Goal: Task Accomplishment & Management: Complete application form

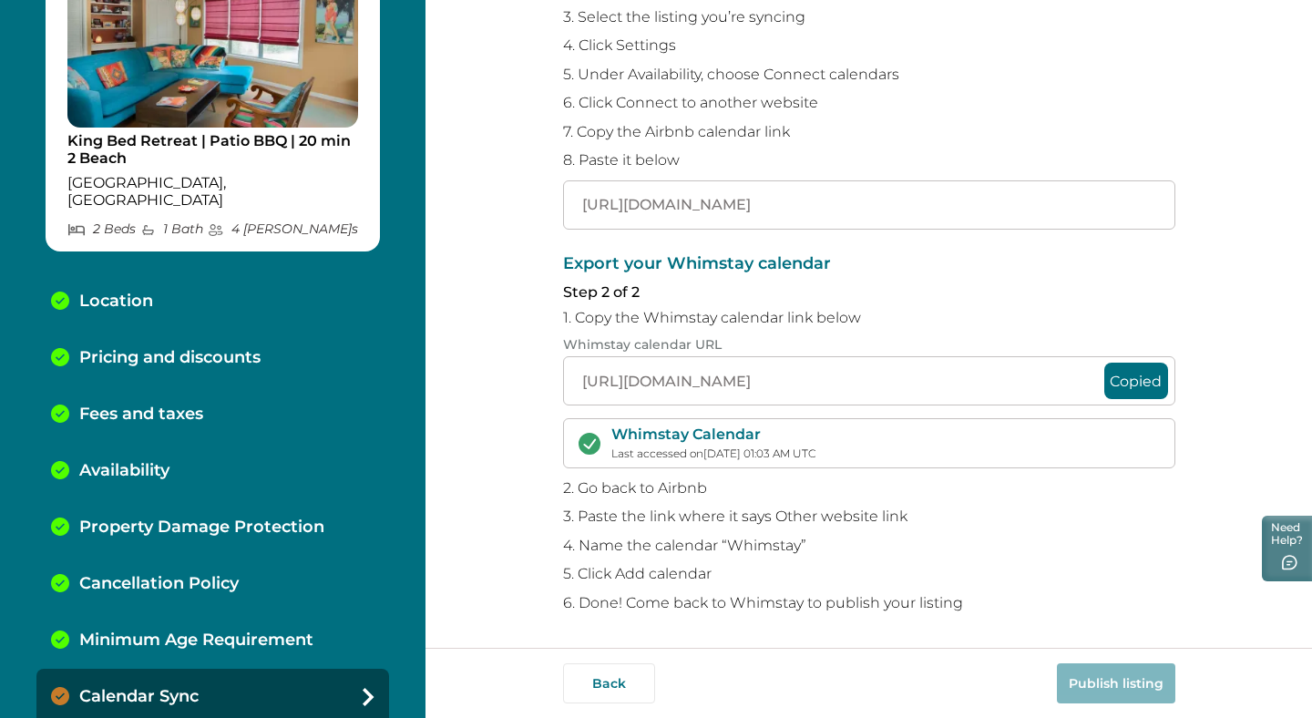
scroll to position [126, 0]
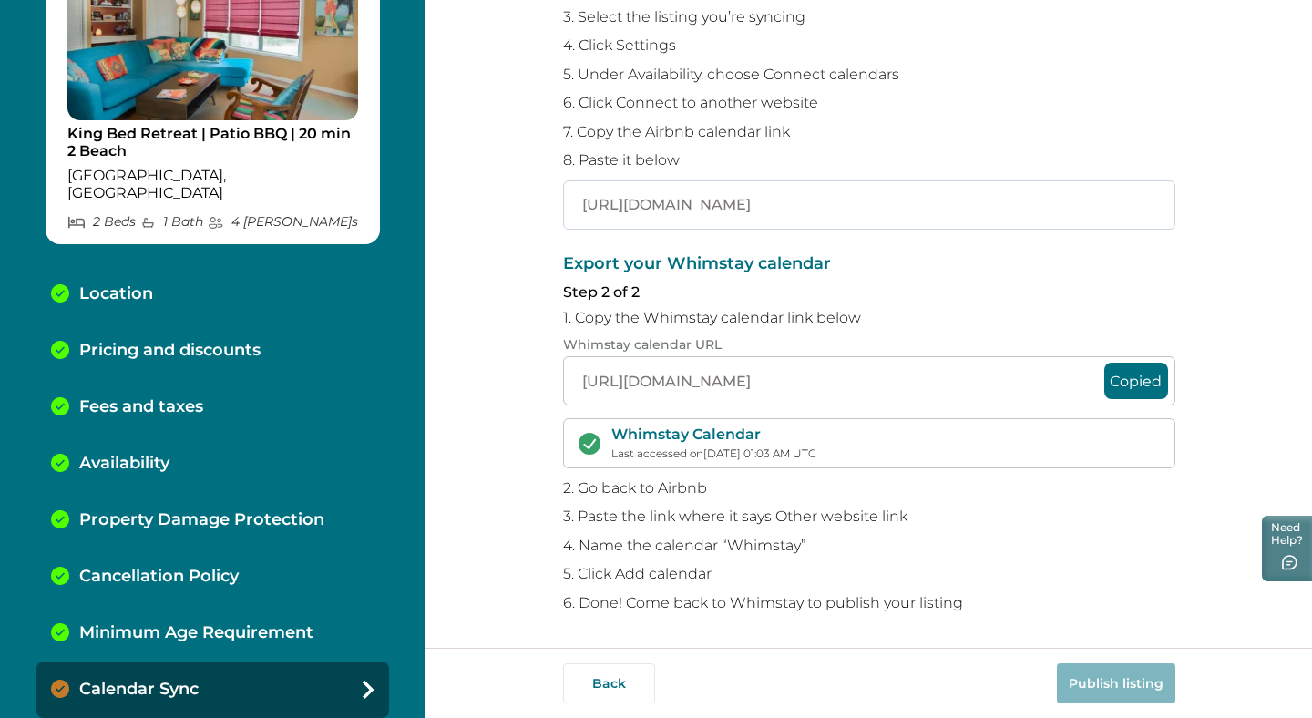
click at [855, 194] on input "[URL][DOMAIN_NAME]" at bounding box center [869, 204] width 612 height 49
drag, startPoint x: 575, startPoint y: 208, endPoint x: 1303, endPoint y: 222, distance: 728.2
click at [1303, 222] on div "Sync your Whimstay and Airbnb calendars To avoid double bookings, you’ll need t…" at bounding box center [869, 324] width 887 height 648
paste input "664776.ics?s=fc2e718e676a5cf49e311479c6a57e9c"
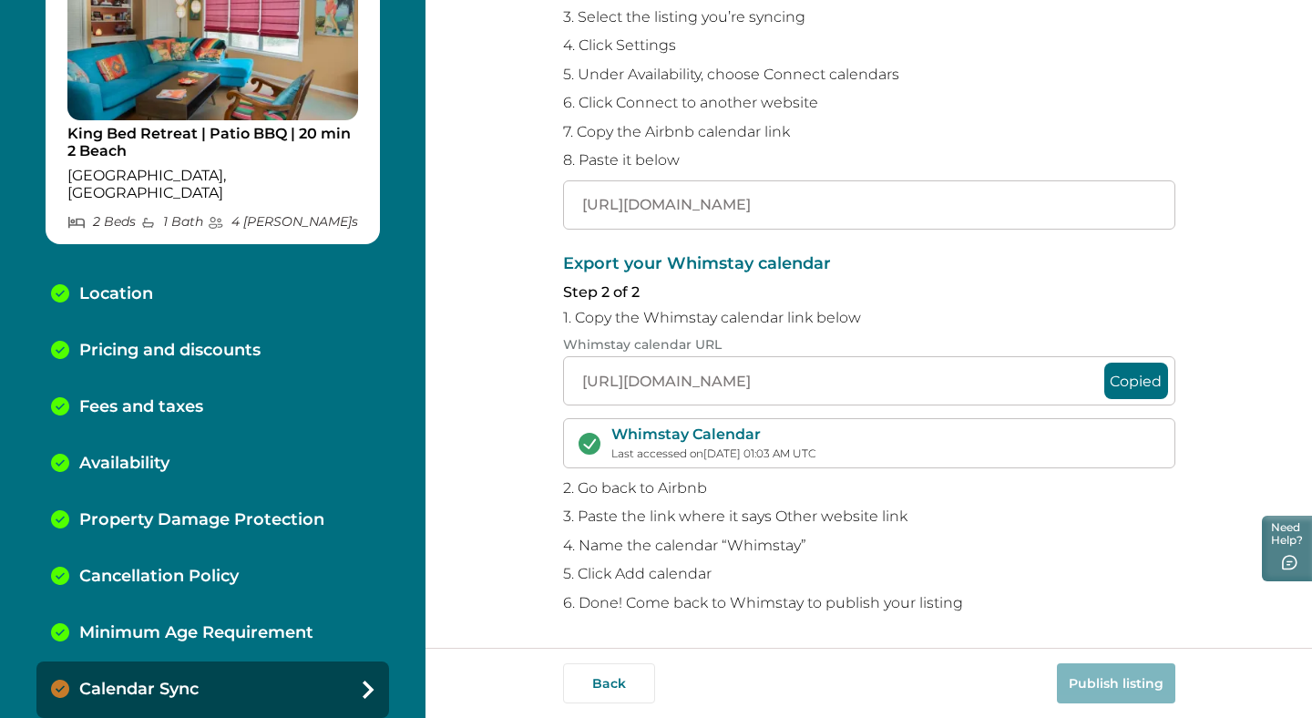
scroll to position [0, 74]
type input "https://www.airbnb.com/calendar/ical/1664776.ics?s=fc2e718e676a5cf49e311479c6a5…"
click at [1141, 379] on button "Copied" at bounding box center [1136, 381] width 64 height 36
click at [1133, 689] on button "Publish listing" at bounding box center [1116, 683] width 118 height 40
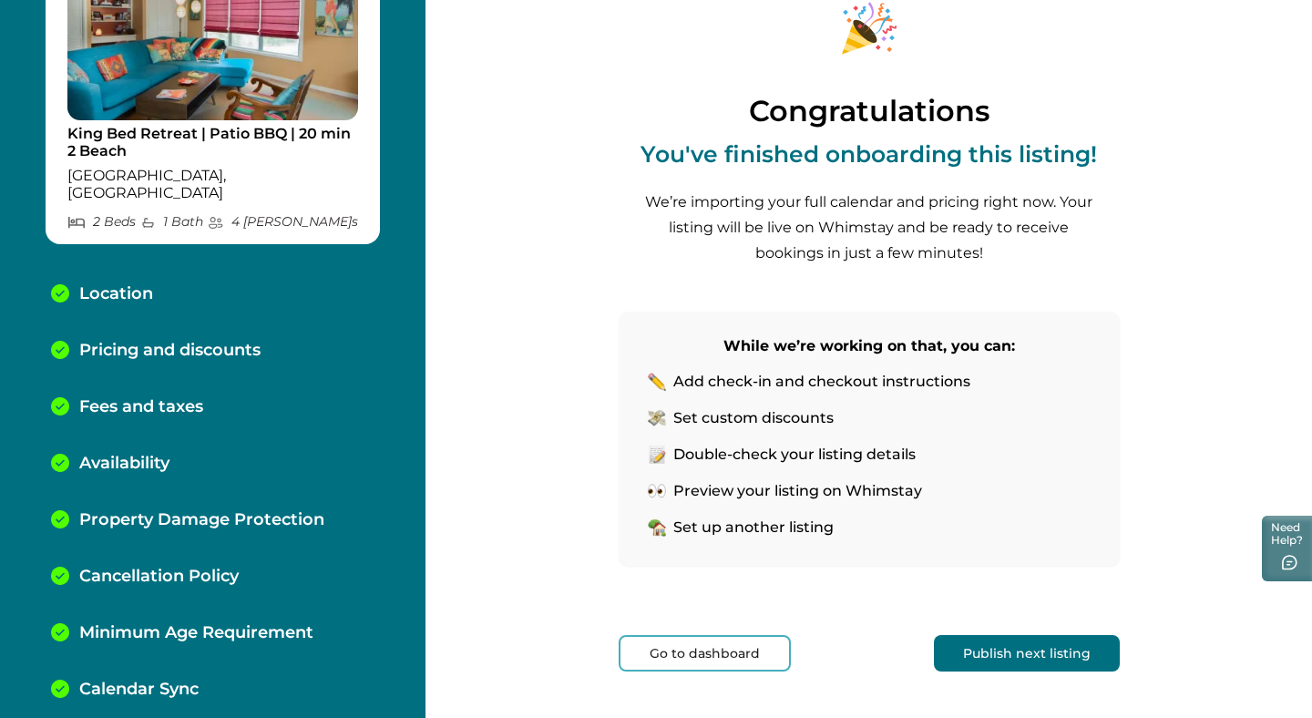
scroll to position [128, 0]
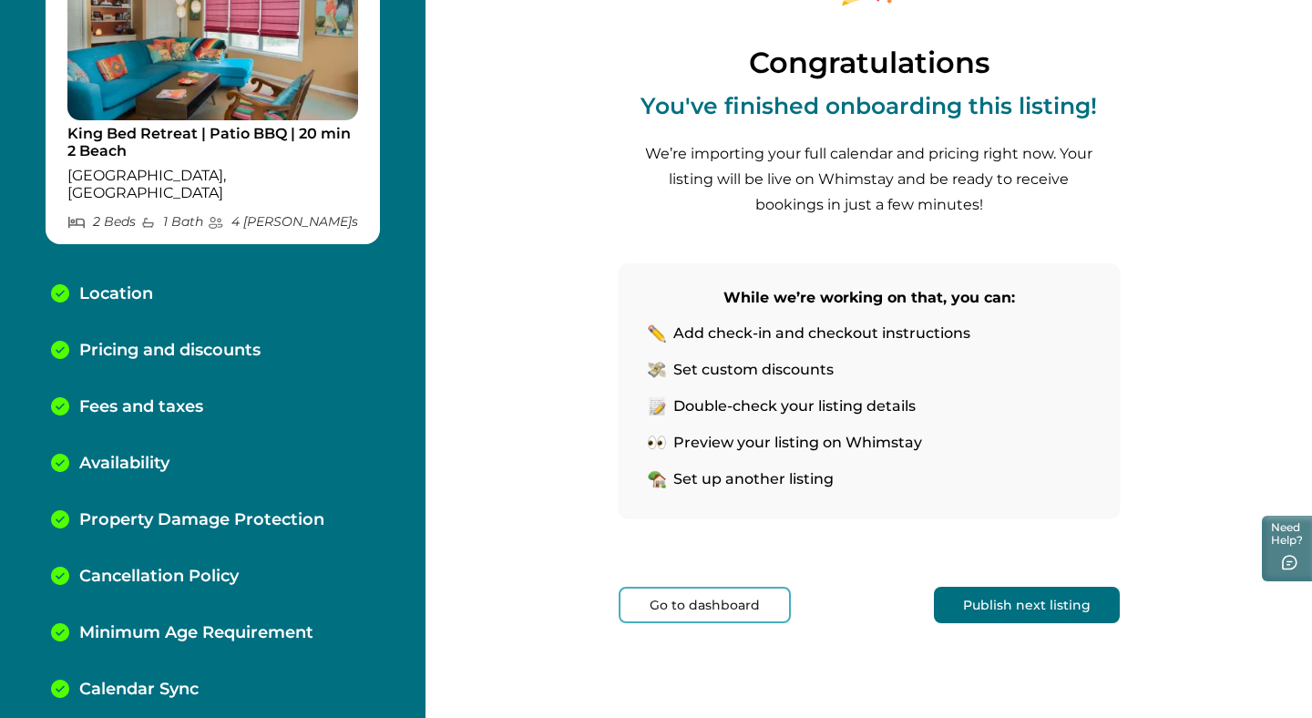
click at [1043, 606] on button "Publish next listing" at bounding box center [1027, 605] width 186 height 36
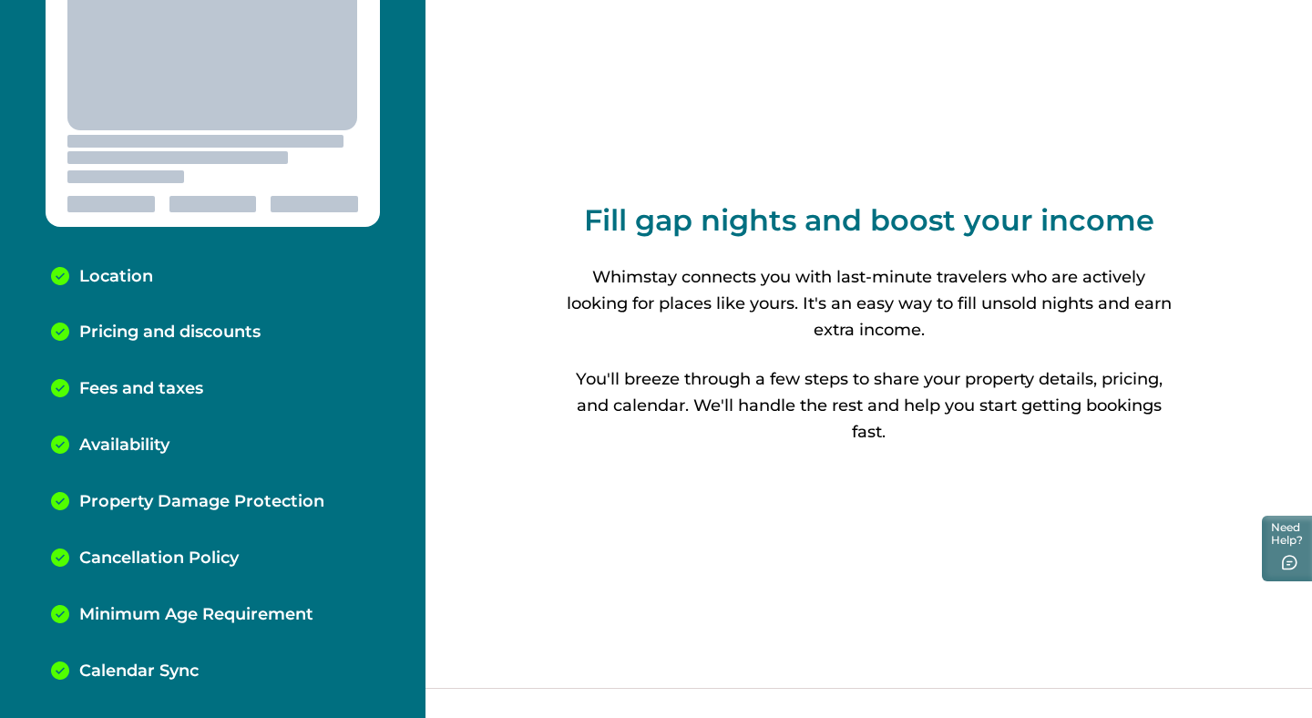
scroll to position [102, 0]
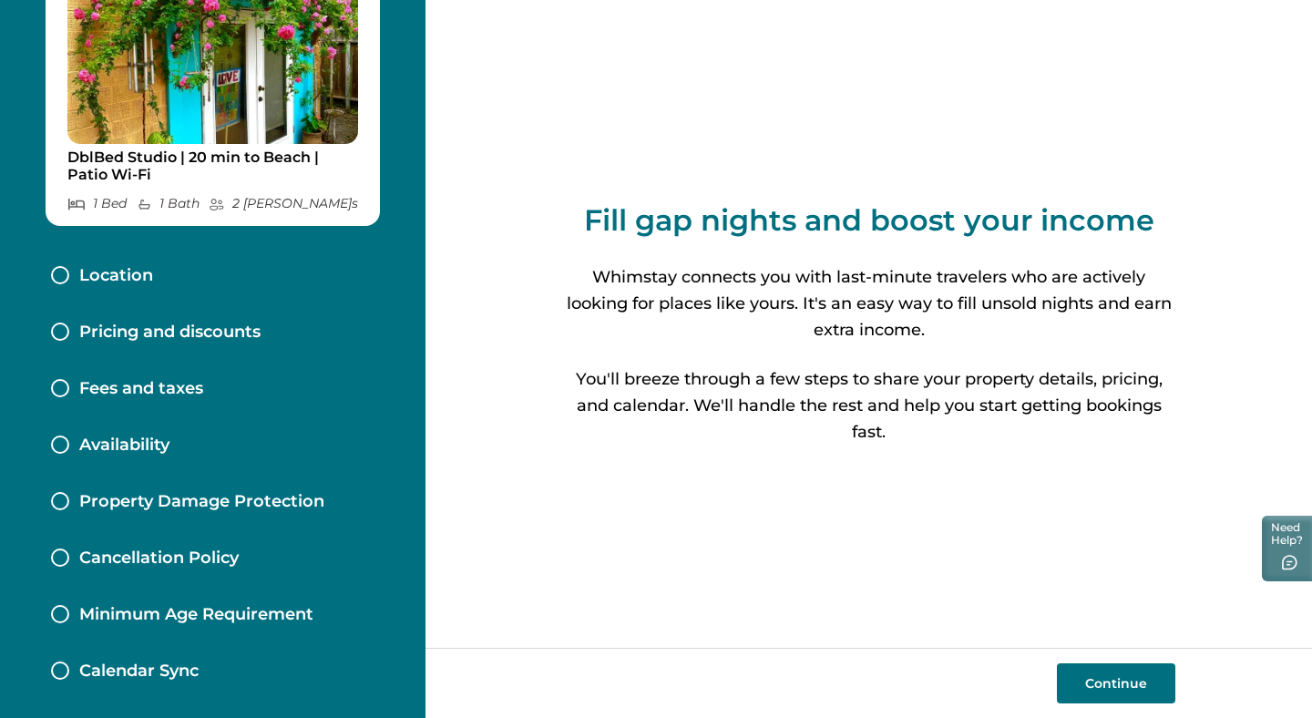
click at [1105, 680] on button "Continue" at bounding box center [1116, 683] width 118 height 40
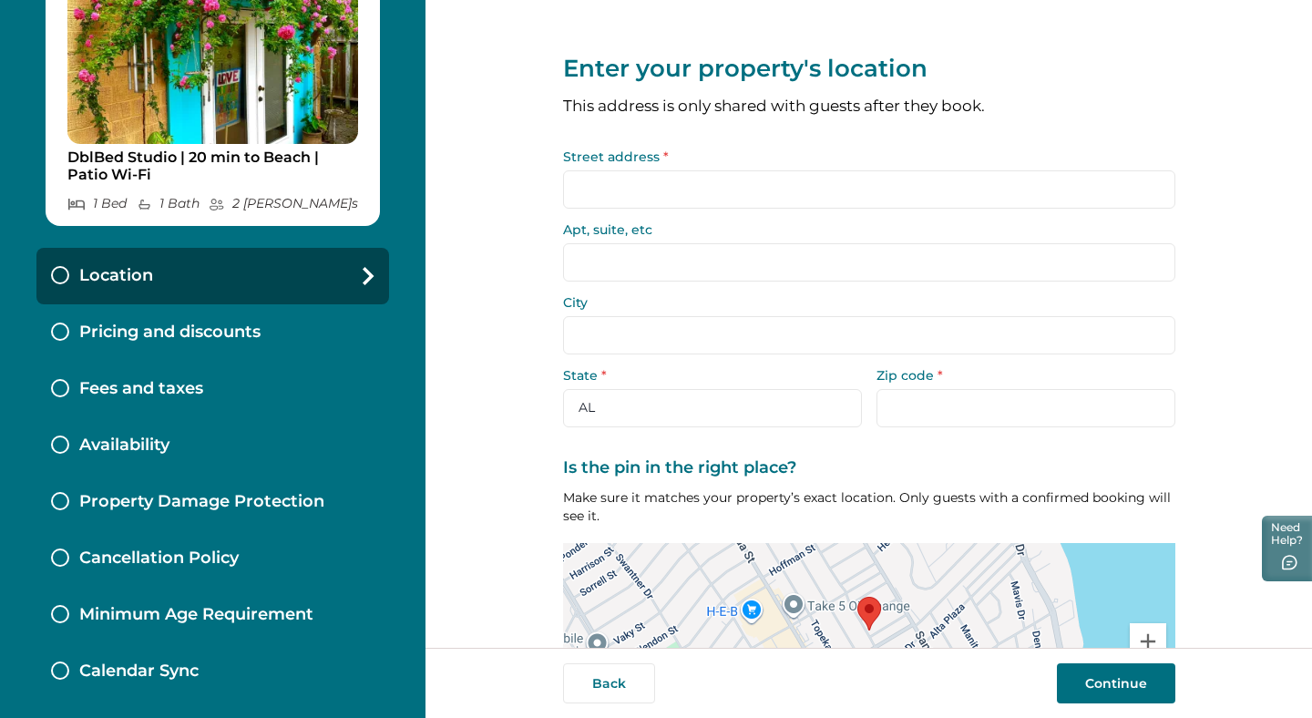
click at [608, 200] on input "Street address *" at bounding box center [869, 189] width 612 height 38
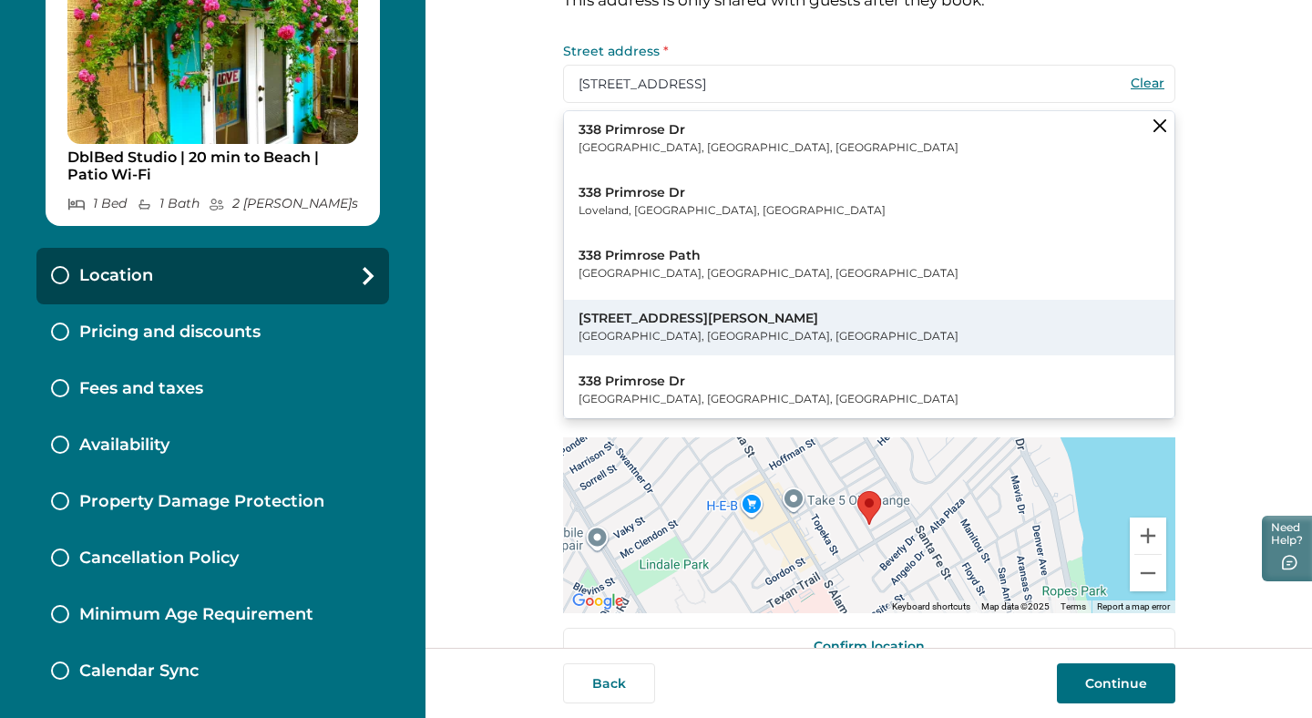
scroll to position [147, 0]
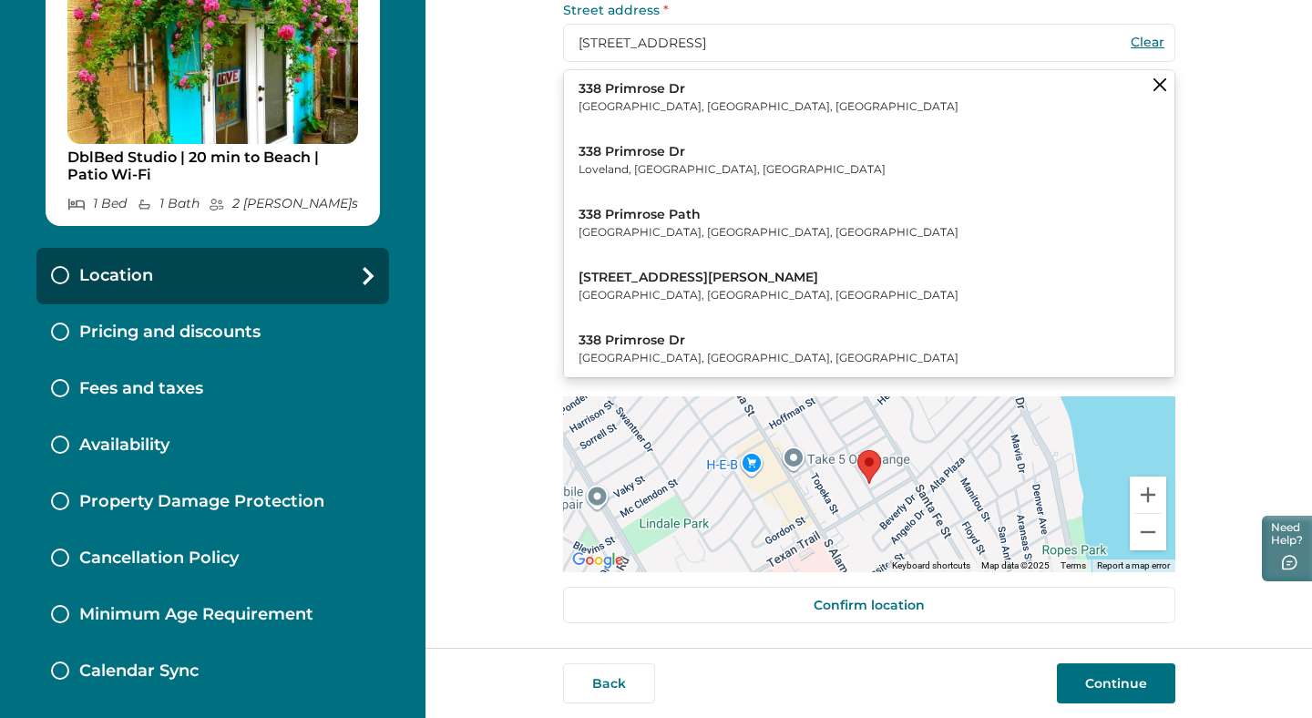
click at [1242, 208] on div "Enter your property's location This address is only shared with guests after th…" at bounding box center [869, 324] width 887 height 648
click at [1154, 93] on button "Clear suggestions" at bounding box center [1159, 84] width 29 height 29
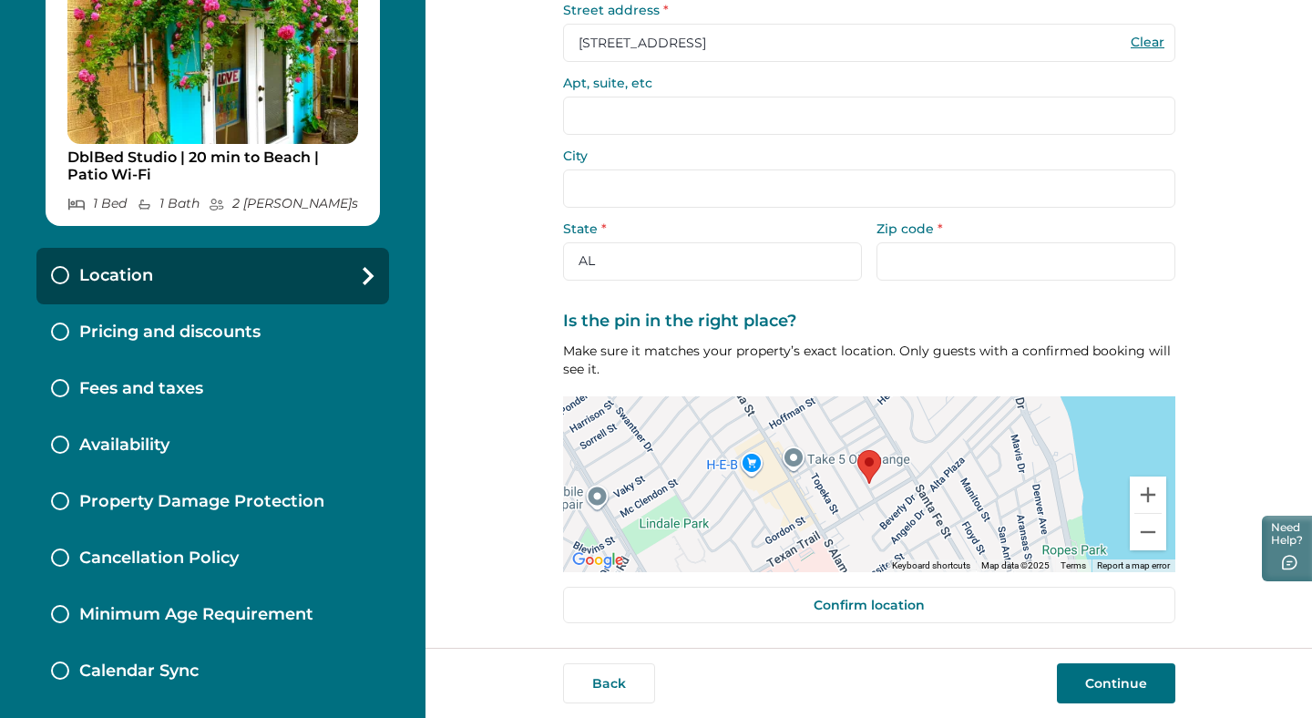
click at [604, 183] on input "City" at bounding box center [869, 188] width 612 height 38
click at [568, 194] on input "City" at bounding box center [869, 188] width 612 height 38
click at [682, 44] on input "338 Primrose Dr." at bounding box center [869, 43] width 612 height 38
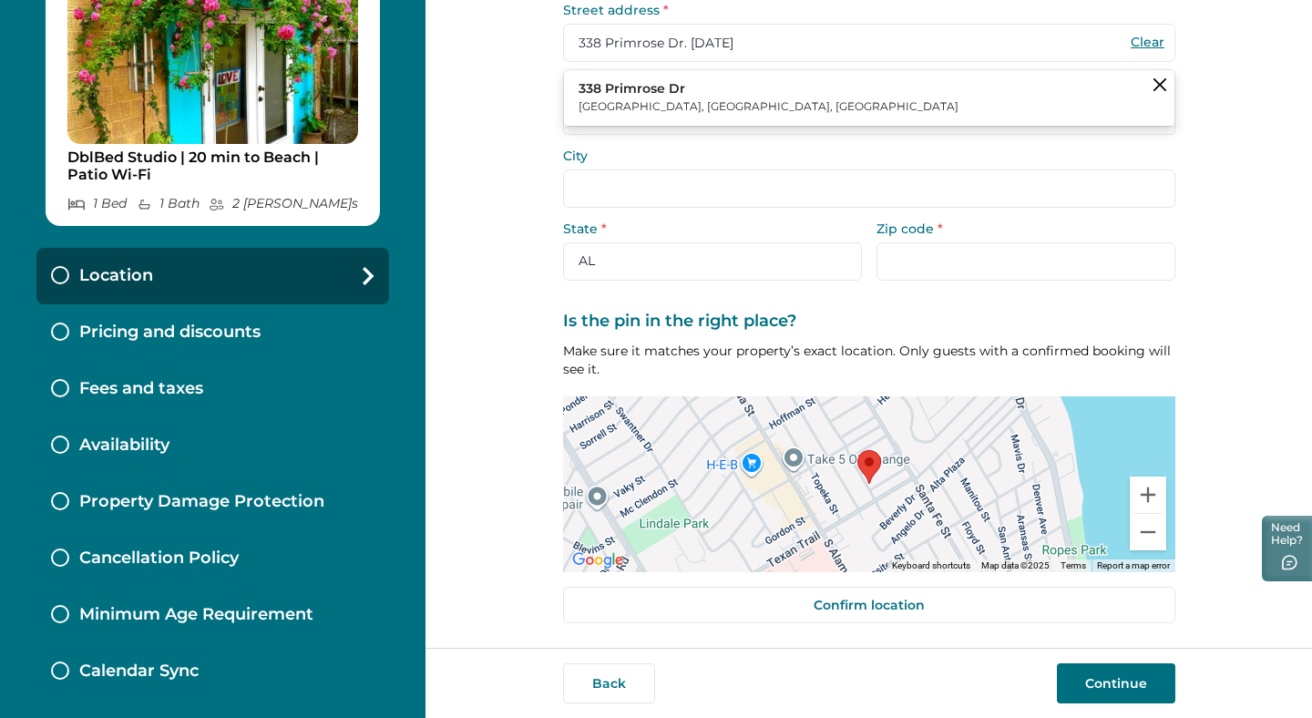
click at [626, 91] on p "338 Primrose Dr" at bounding box center [769, 89] width 380 height 18
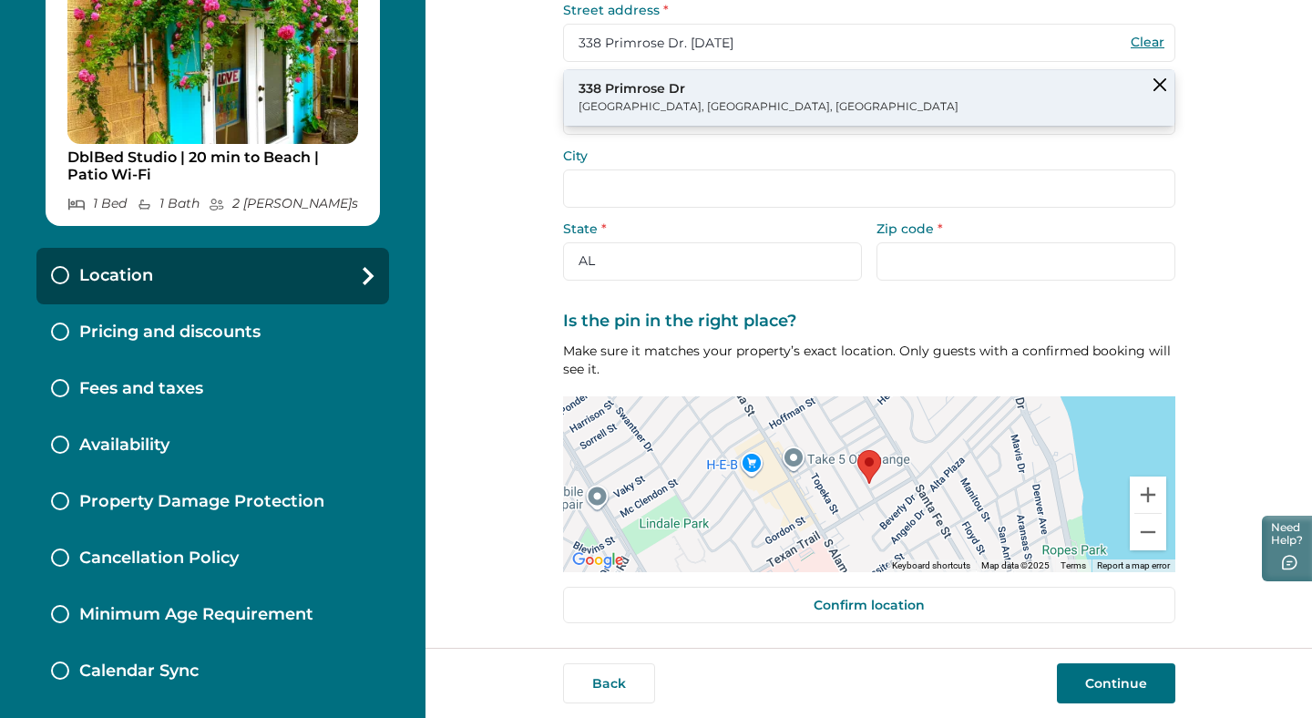
type input "338 Primrose Dr"
type input "[DATE]"
select select "[GEOGRAPHIC_DATA]"
type input "78404"
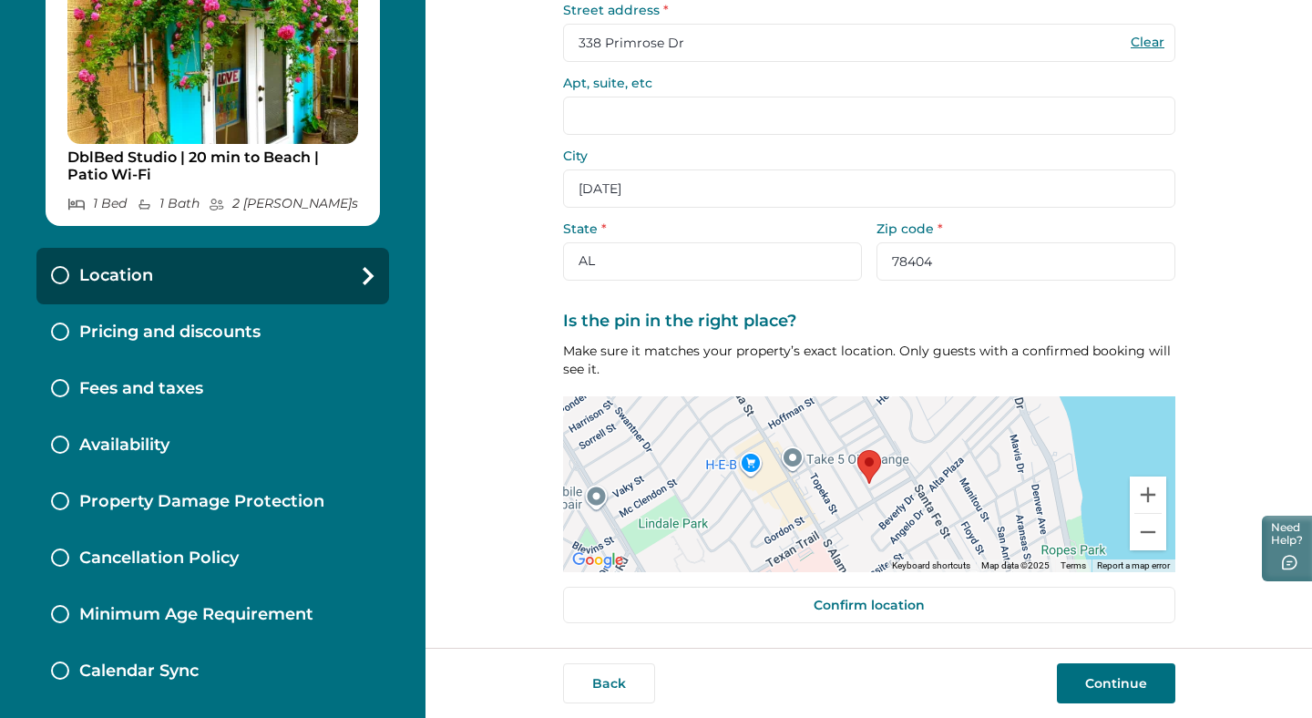
click at [1117, 674] on button "Continue" at bounding box center [1116, 683] width 118 height 40
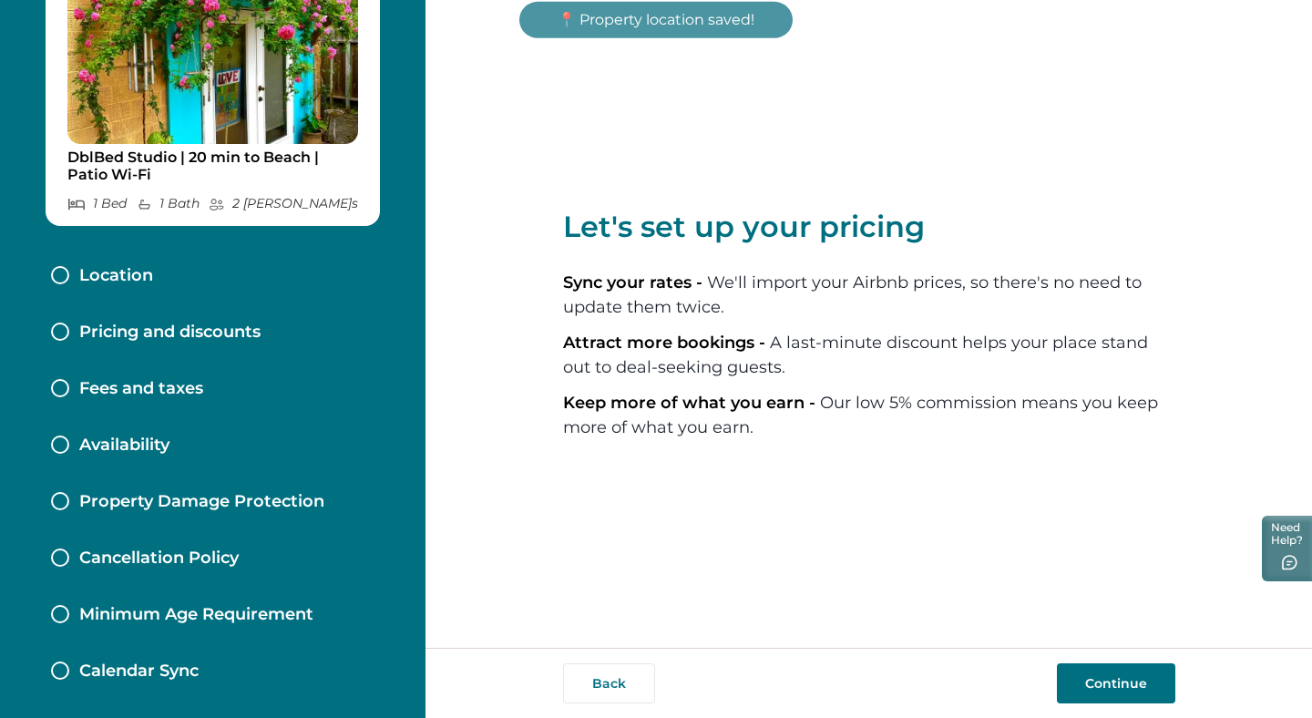
scroll to position [126, 0]
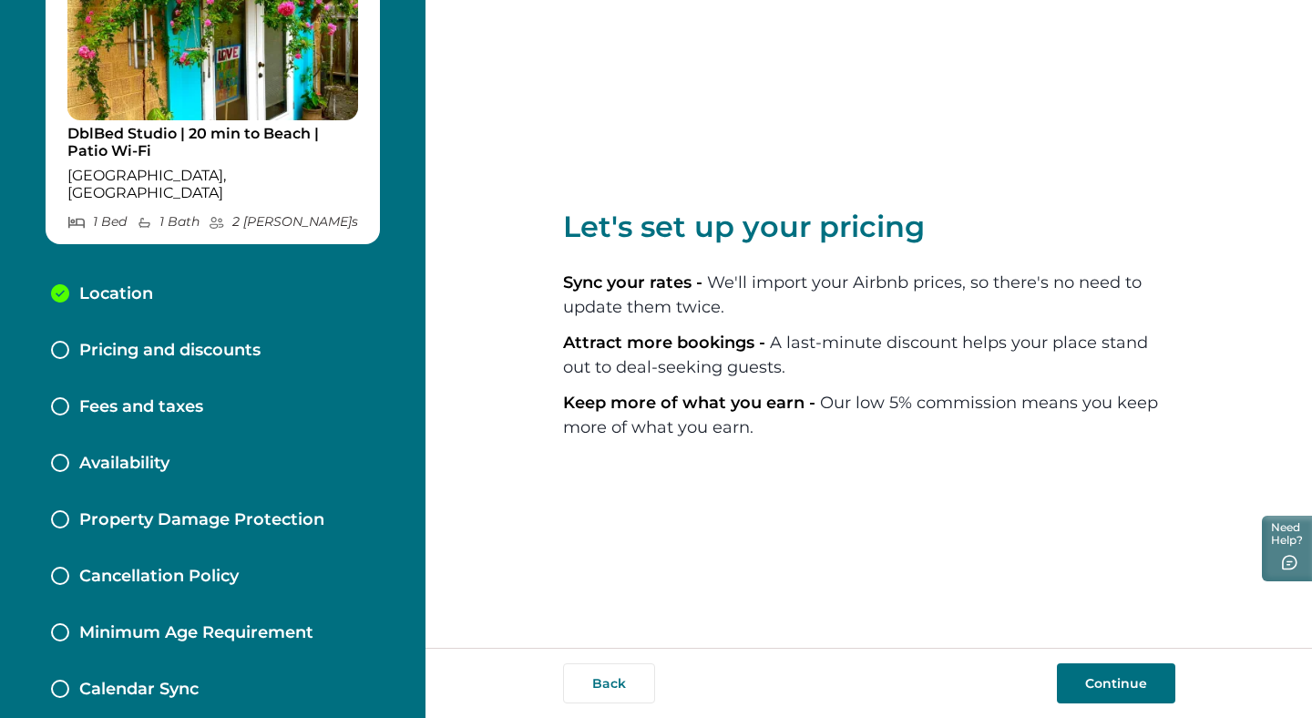
click at [1132, 682] on button "Continue" at bounding box center [1116, 683] width 118 height 40
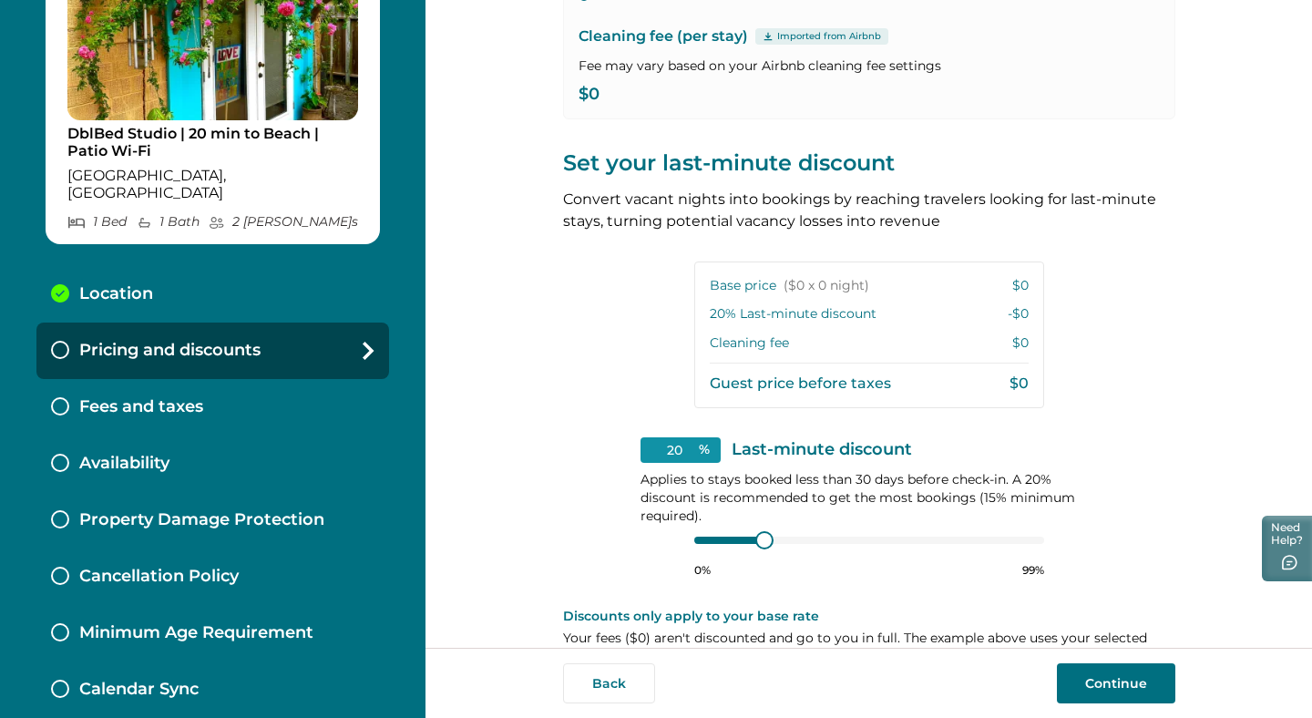
scroll to position [251, 0]
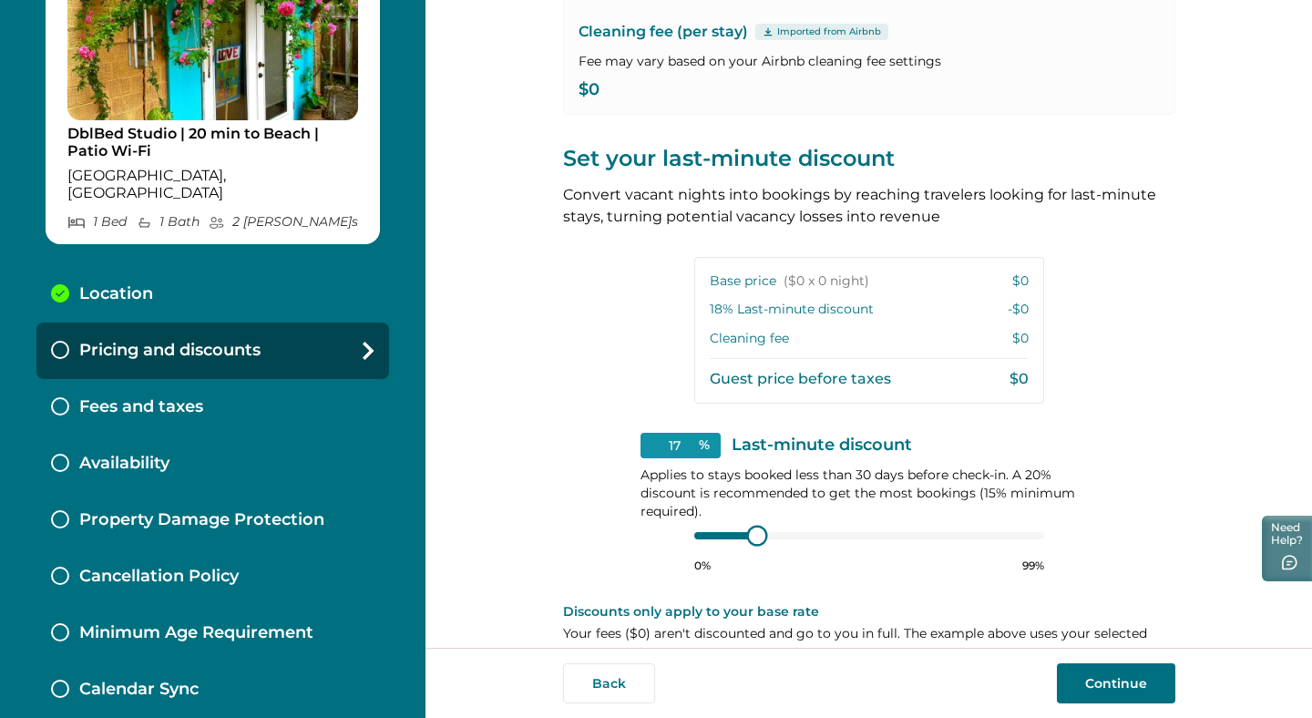
type input "15"
click at [685, 536] on div "15 % Last-minute discount Applies to stays booked less than 30 days before chec…" at bounding box center [869, 503] width 457 height 140
click at [1117, 683] on button "Continue" at bounding box center [1116, 683] width 118 height 40
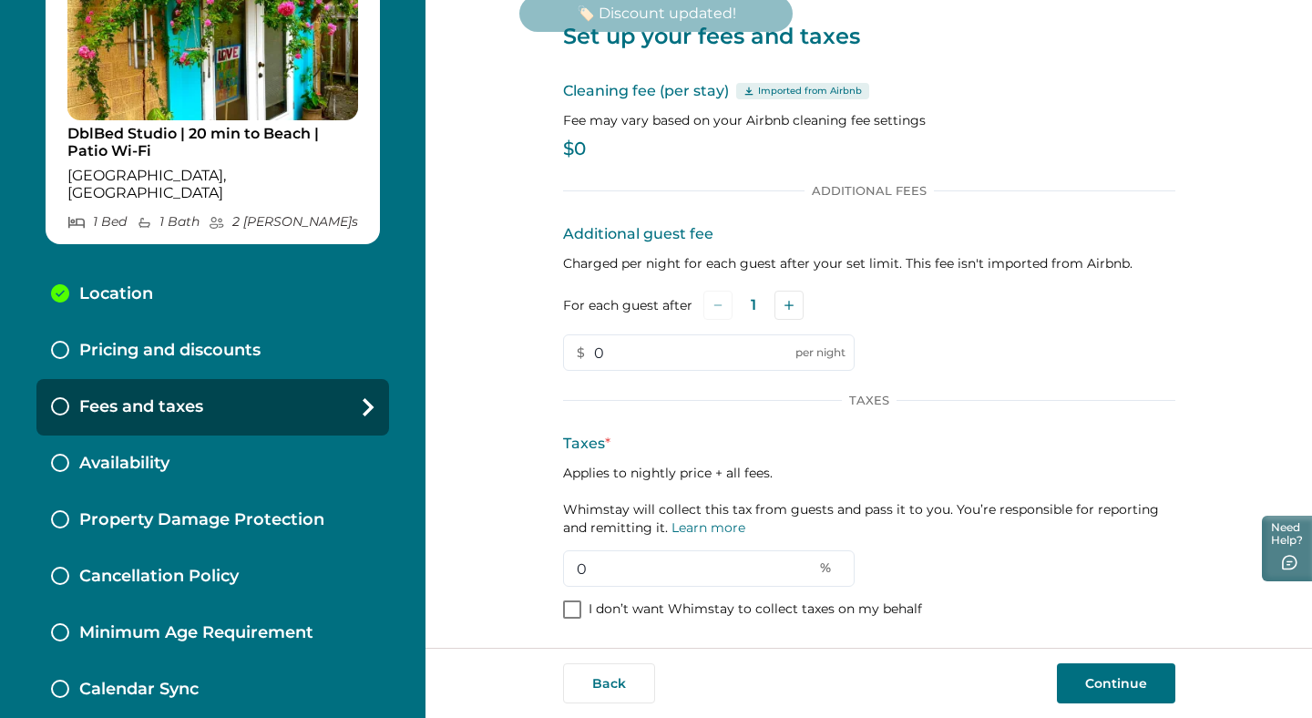
scroll to position [33, 0]
drag, startPoint x: 619, startPoint y: 349, endPoint x: 587, endPoint y: 354, distance: 32.4
click at [587, 354] on input "0" at bounding box center [709, 352] width 292 height 36
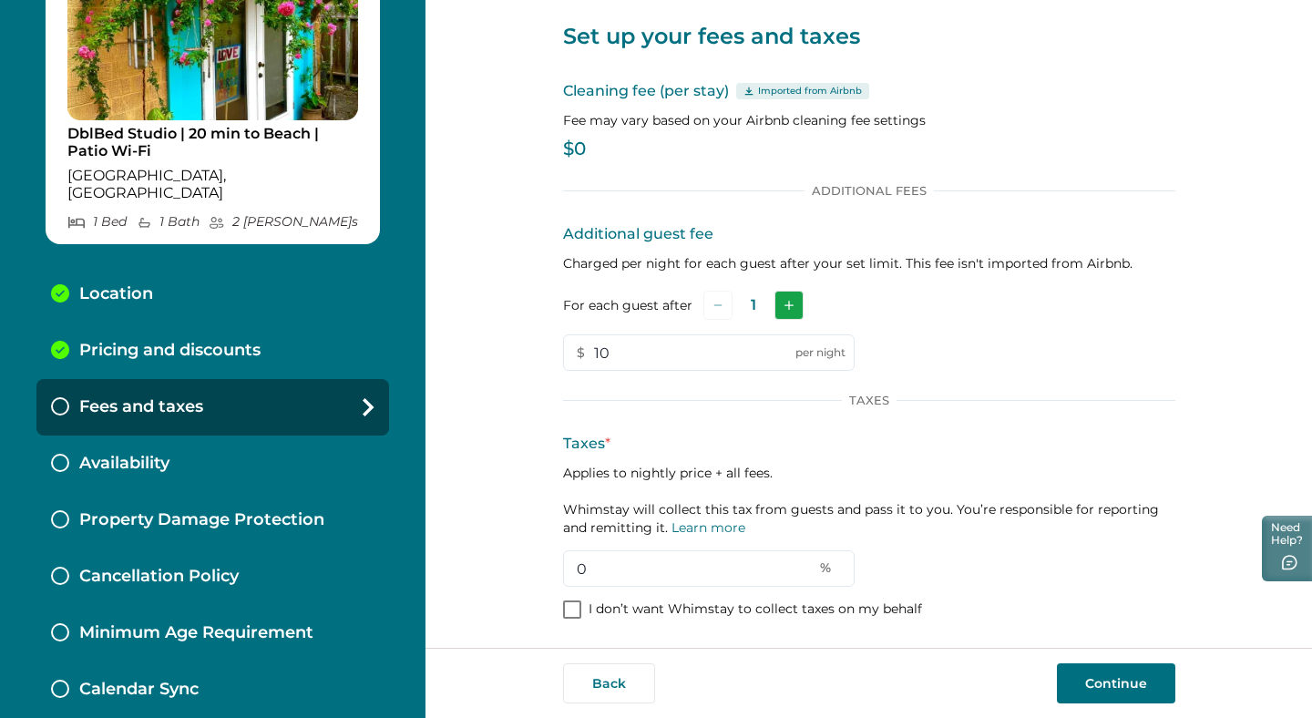
type input "10"
click at [781, 312] on button "Add" at bounding box center [789, 305] width 29 height 29
drag, startPoint x: 592, startPoint y: 564, endPoint x: 559, endPoint y: 568, distance: 33.0
click at [563, 568] on input "0" at bounding box center [709, 568] width 292 height 36
type input "9"
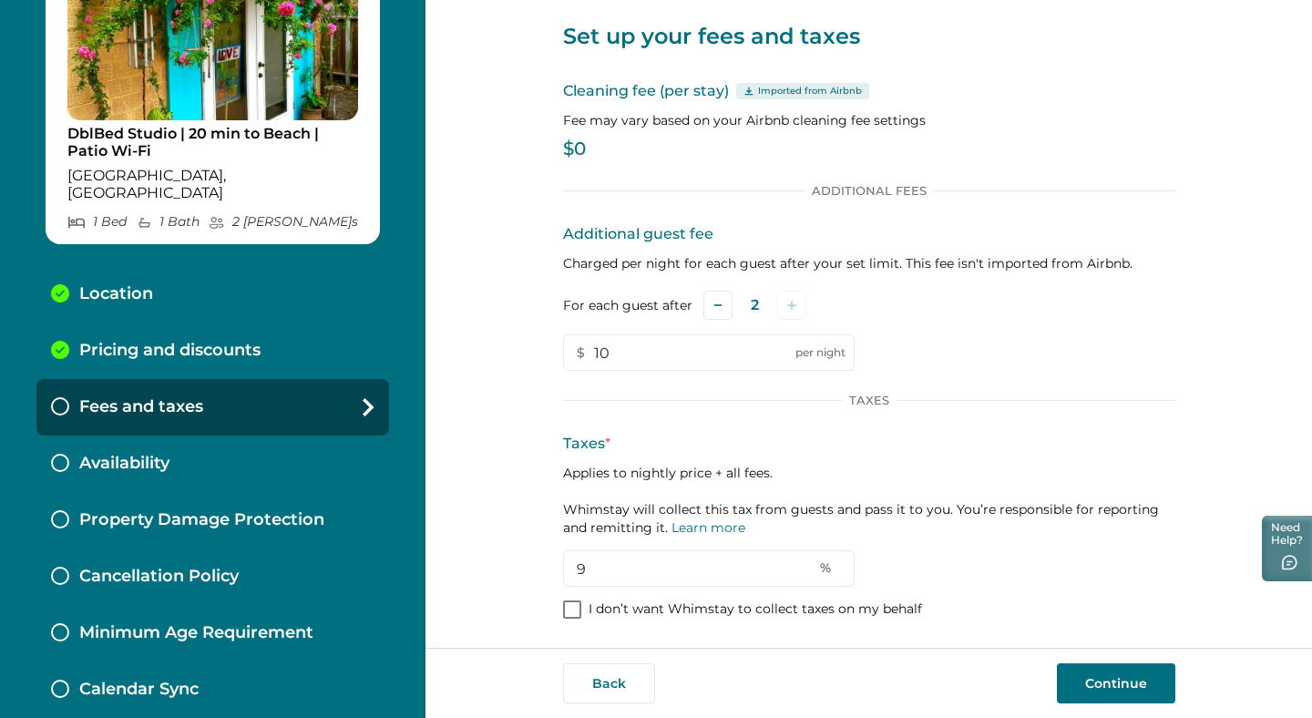
click at [1106, 681] on button "Continue" at bounding box center [1116, 683] width 118 height 40
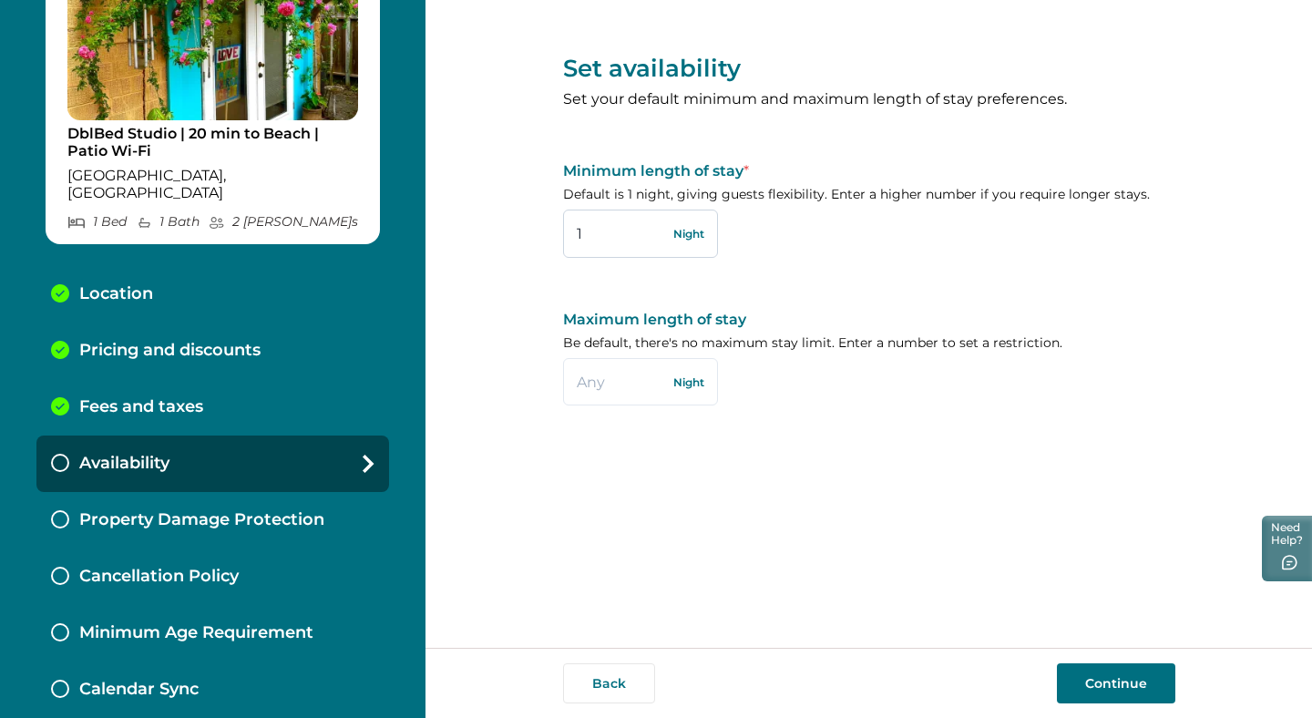
drag, startPoint x: 590, startPoint y: 234, endPoint x: 576, endPoint y: 234, distance: 13.7
click at [576, 234] on input "1" at bounding box center [640, 233] width 155 height 47
type input "2"
click at [606, 383] on input "text" at bounding box center [640, 381] width 155 height 47
type input "60"
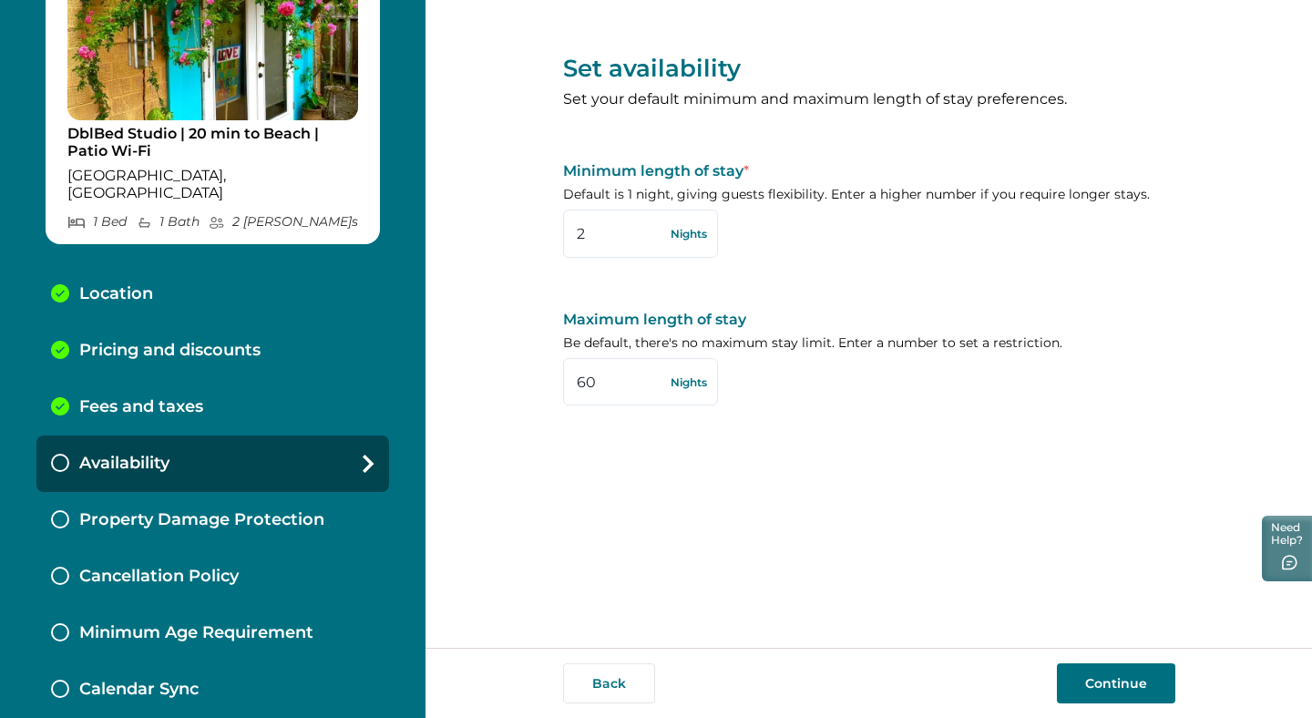
click at [1116, 684] on button "Continue" at bounding box center [1116, 683] width 118 height 40
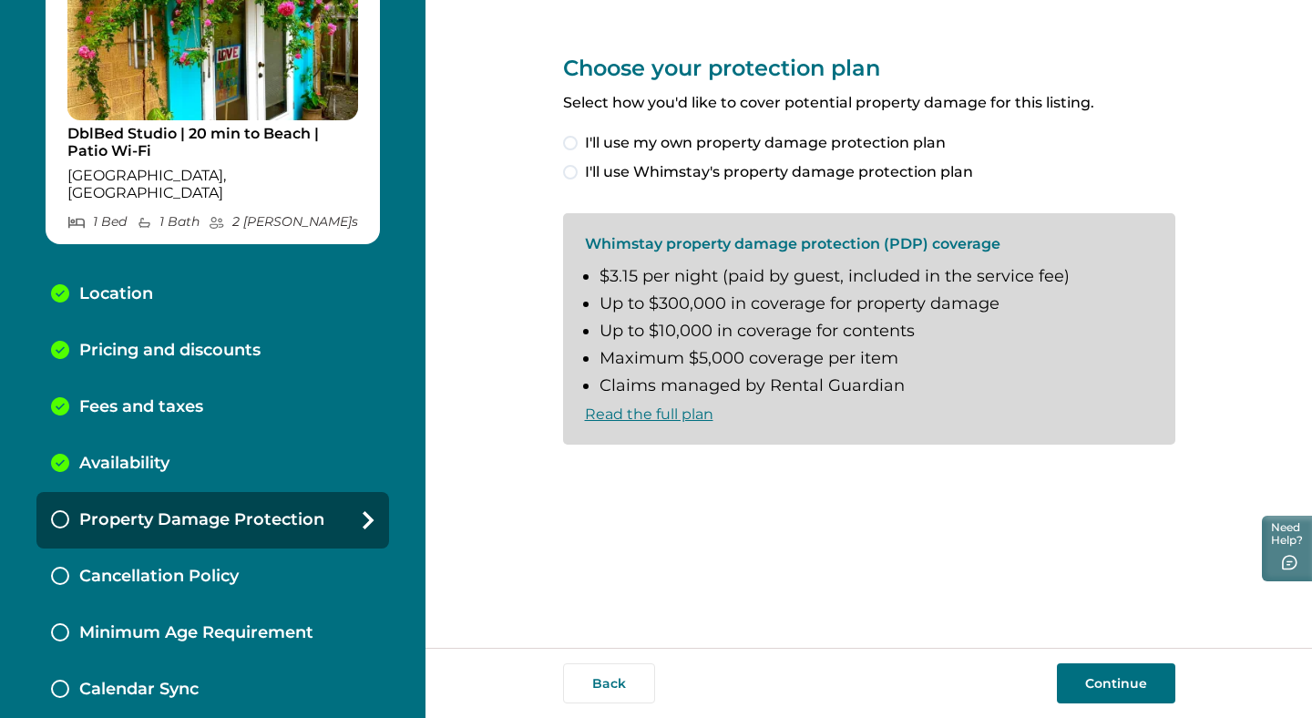
click at [573, 170] on span at bounding box center [570, 172] width 15 height 15
click at [569, 471] on span at bounding box center [570, 474] width 15 height 15
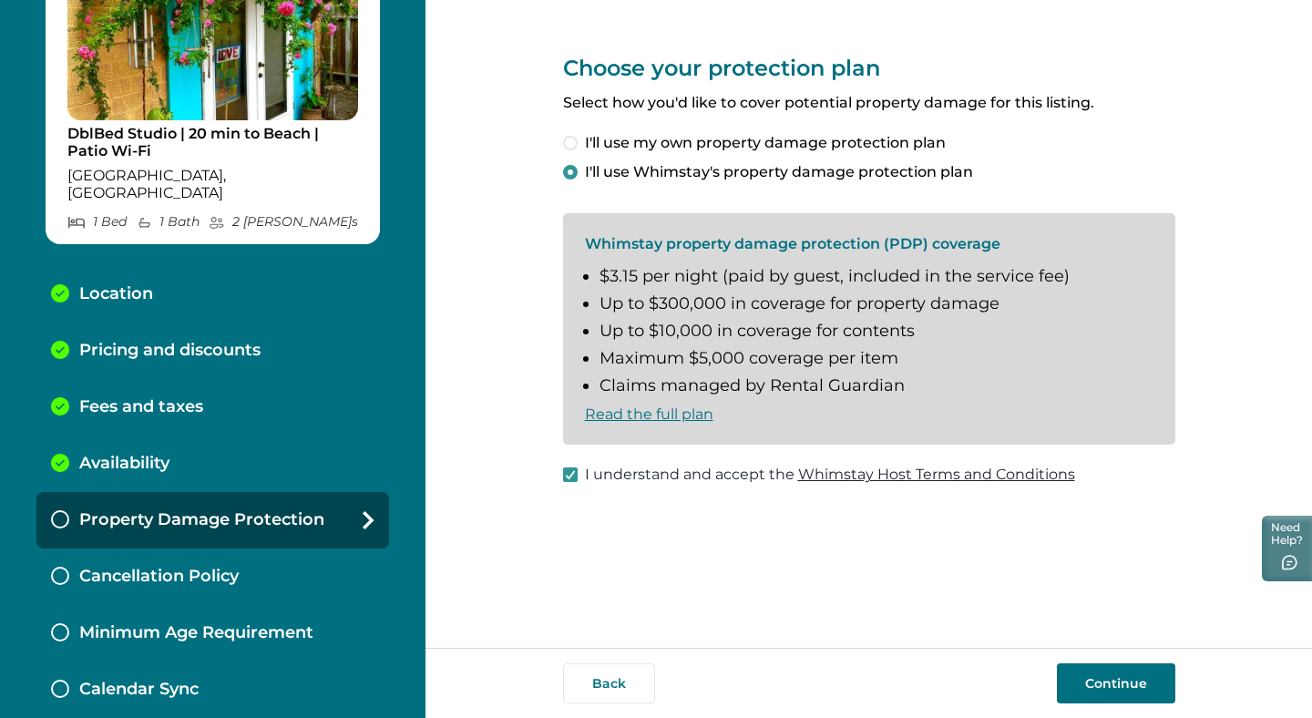
click at [1099, 680] on button "Continue" at bounding box center [1116, 683] width 118 height 40
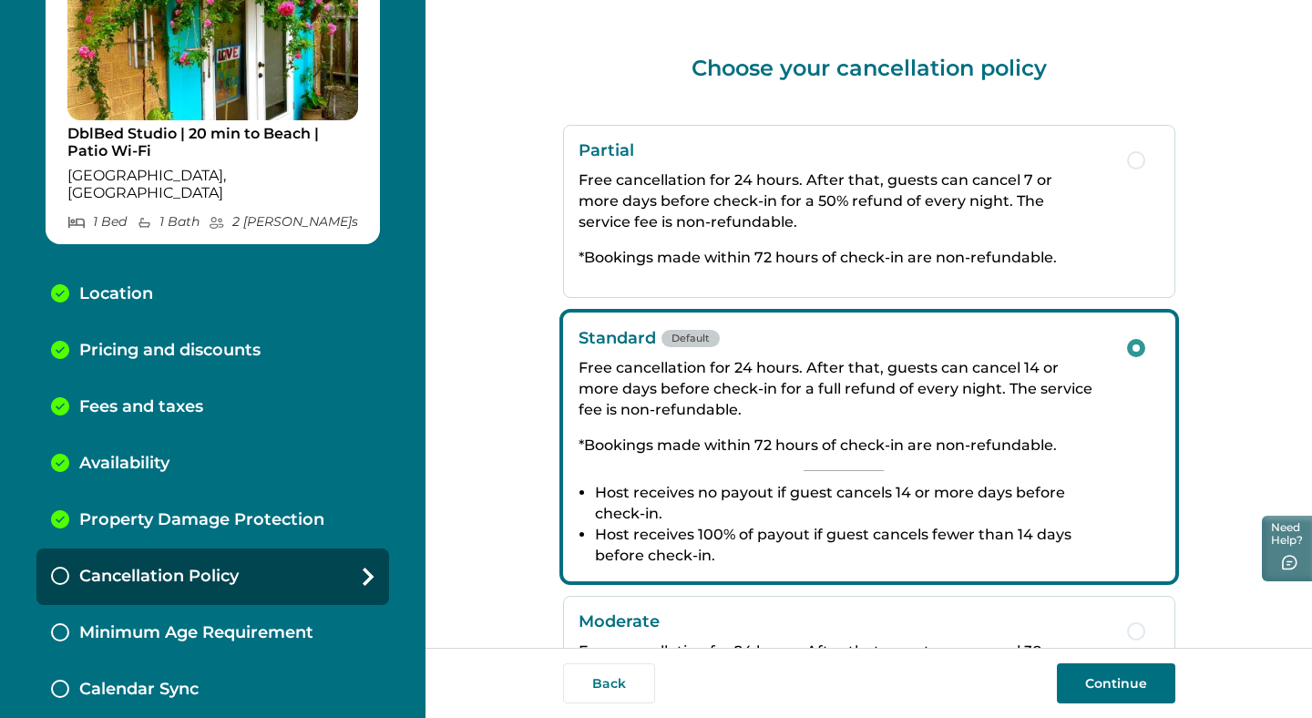
click at [1099, 679] on button "Continue" at bounding box center [1116, 683] width 118 height 40
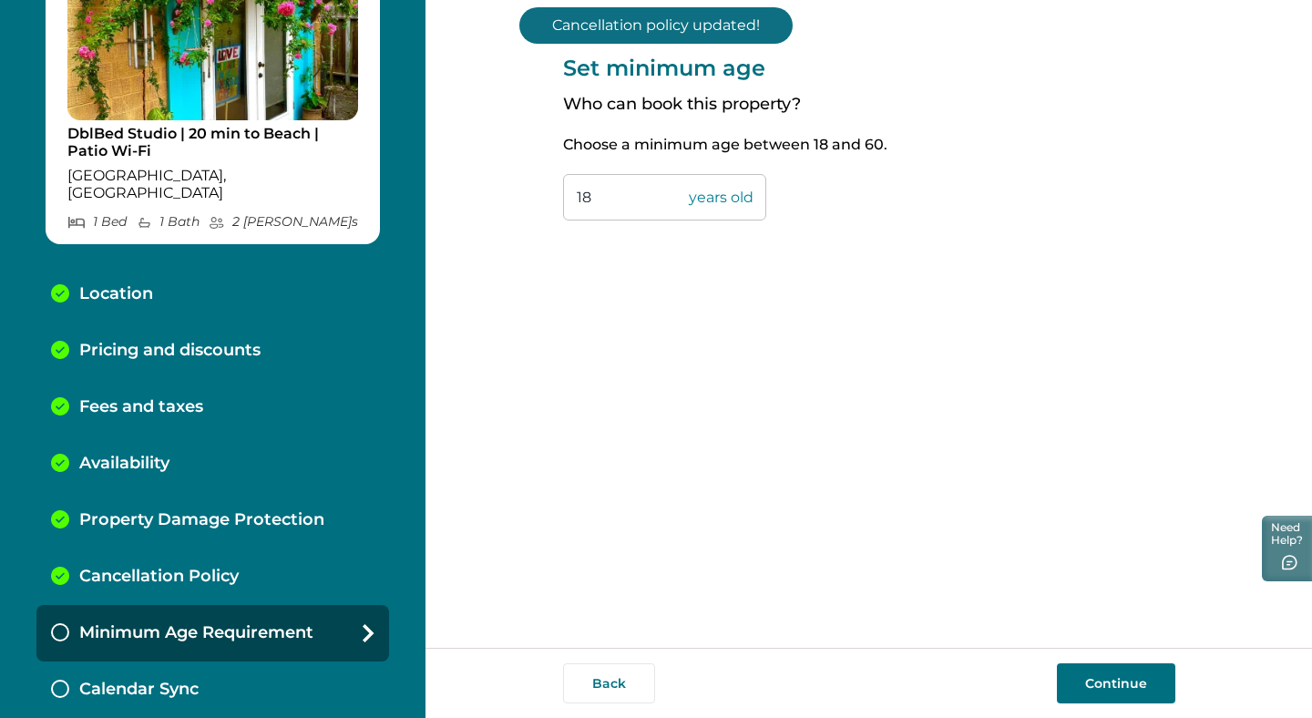
drag, startPoint x: 596, startPoint y: 195, endPoint x: 556, endPoint y: 195, distance: 40.1
click at [556, 195] on div "Set minimum age Who can book this property? Choose a minimum age between 18 and…" at bounding box center [869, 324] width 887 height 648
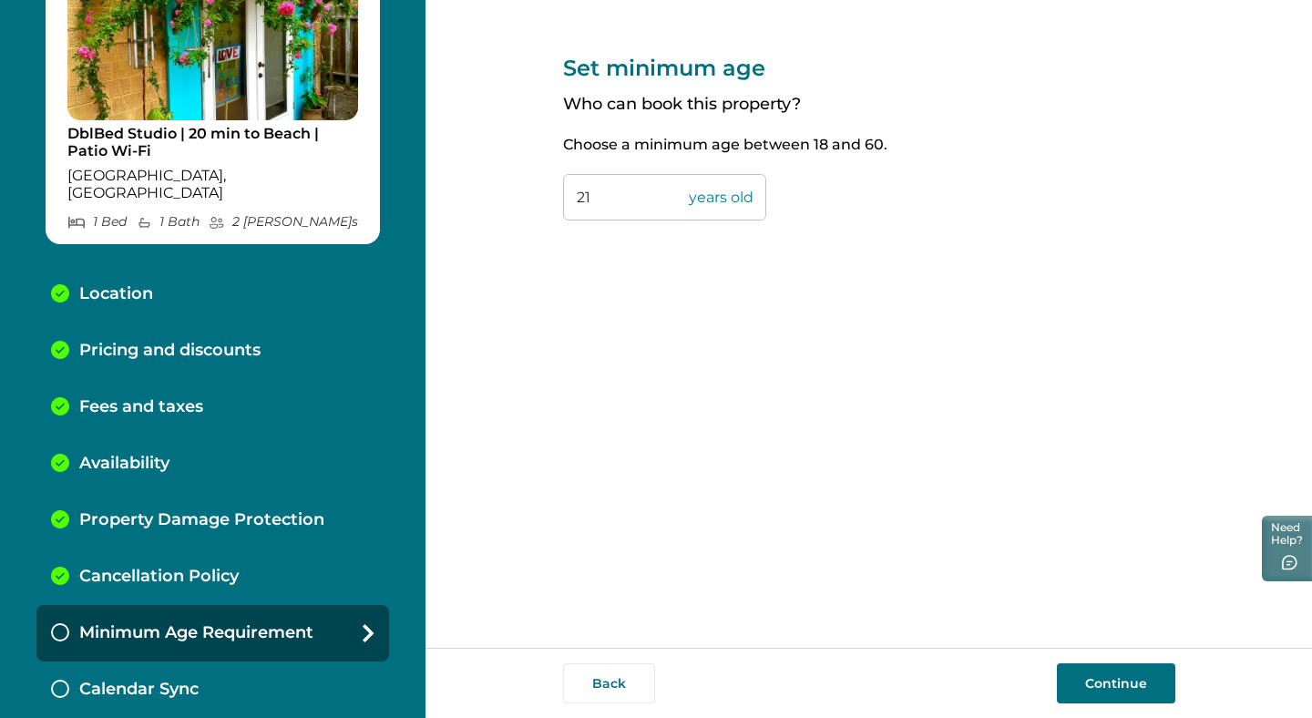
type input "21"
click at [1103, 690] on button "Continue" at bounding box center [1116, 683] width 118 height 40
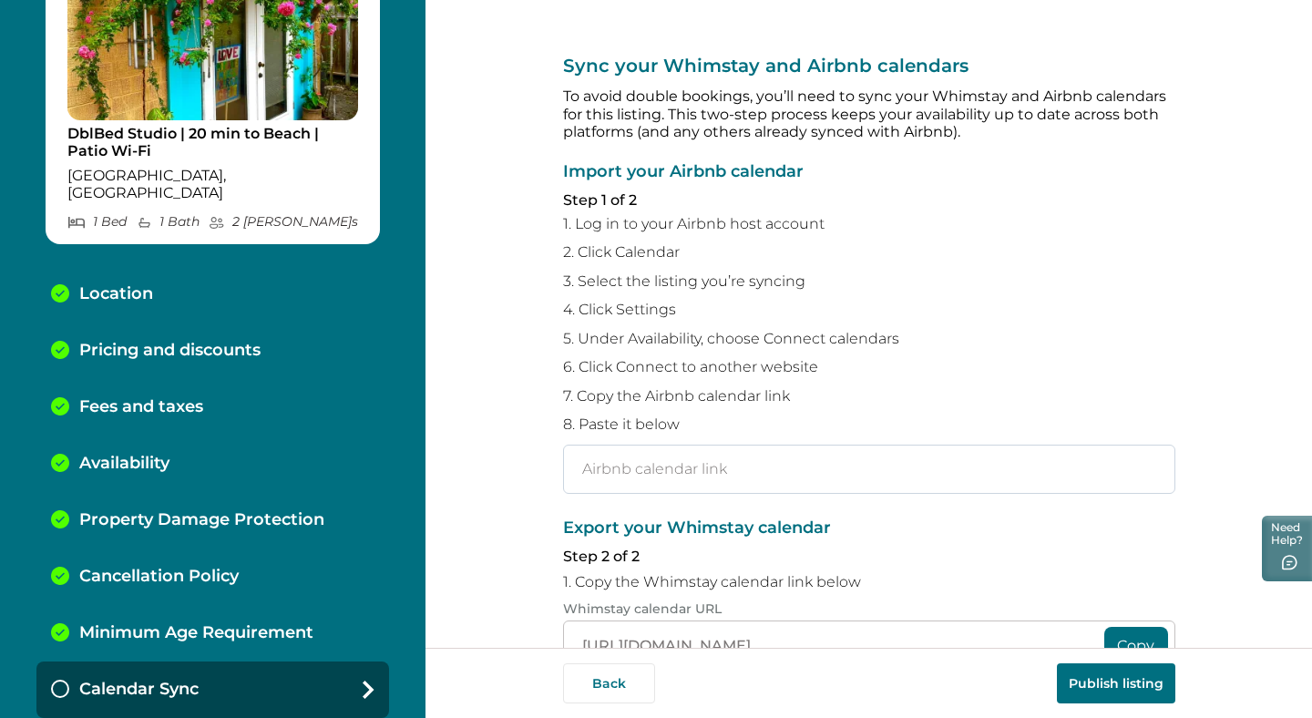
click at [590, 476] on input "text" at bounding box center [869, 469] width 612 height 49
paste input "https://www.airbnb.com/calendar/ical/1664776.ics?s=fc2e718e676a5cf49e311479c6a5…"
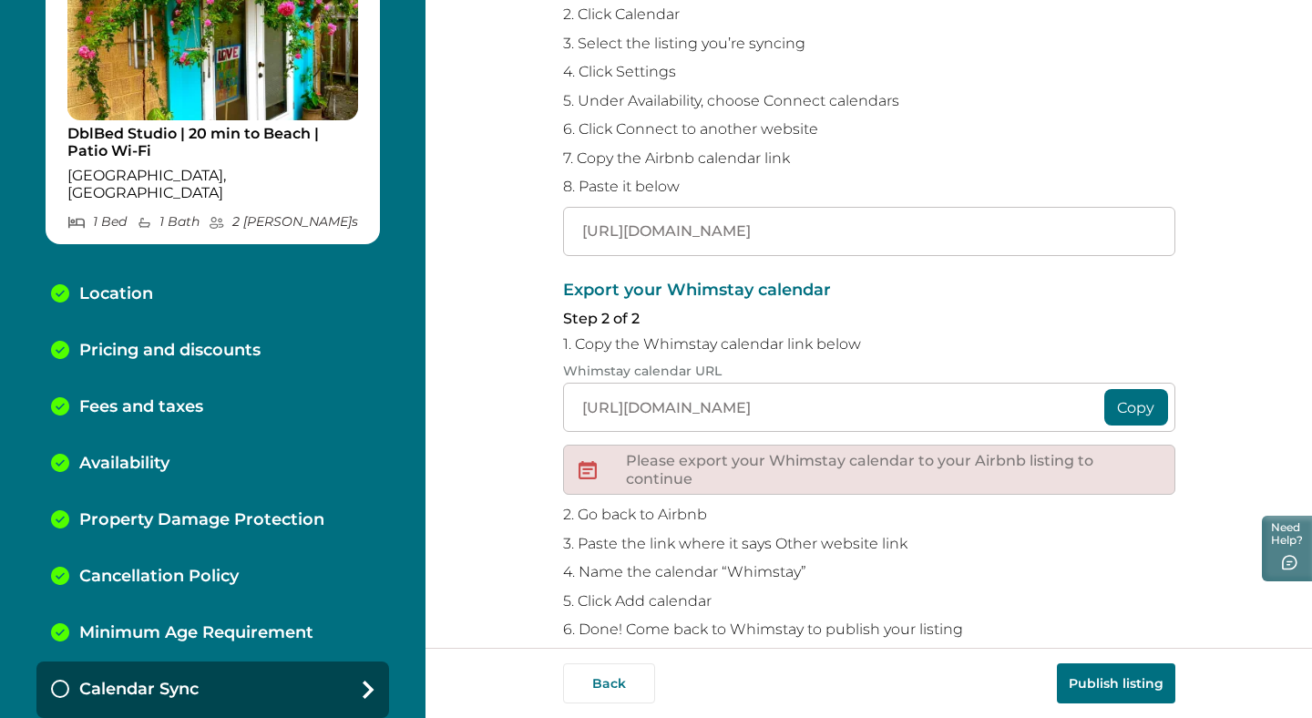
scroll to position [251, 0]
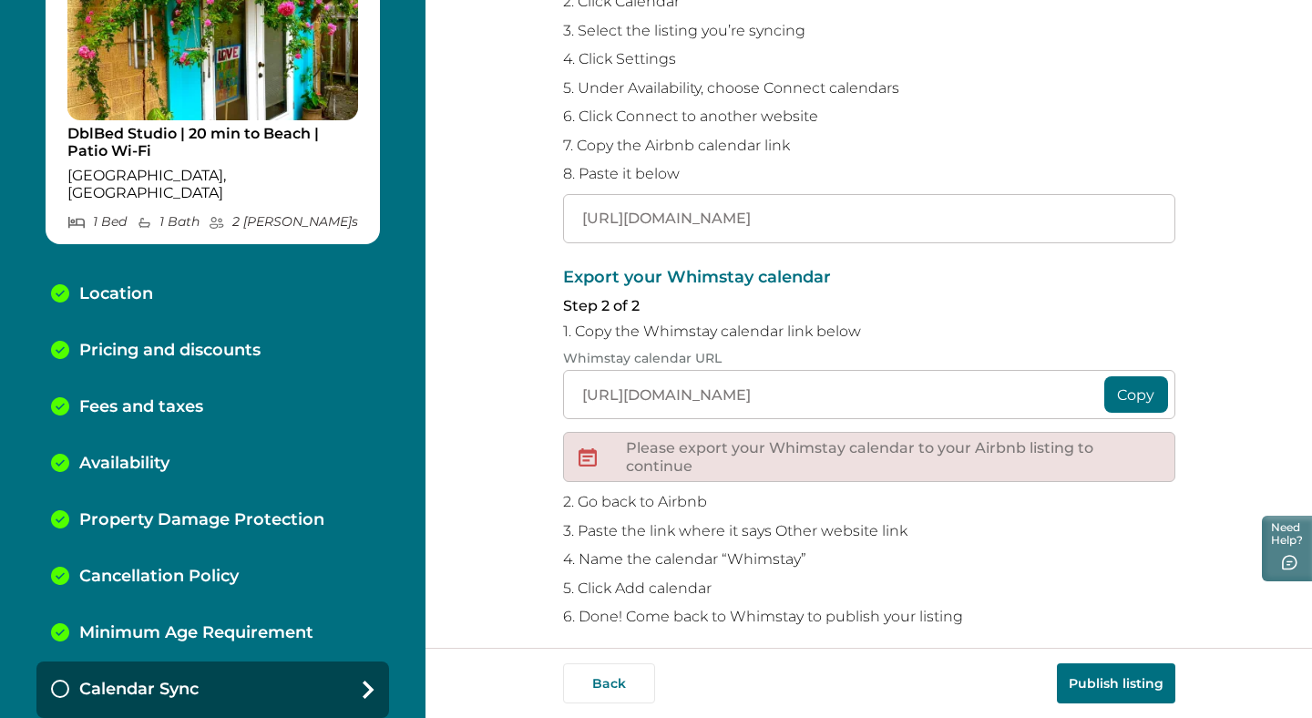
type input "https://www.airbnb.com/calendar/ical/1664776.ics?s=fc2e718e676a5cf49e311479c6a5…"
click at [1142, 389] on button "Copy" at bounding box center [1136, 394] width 64 height 36
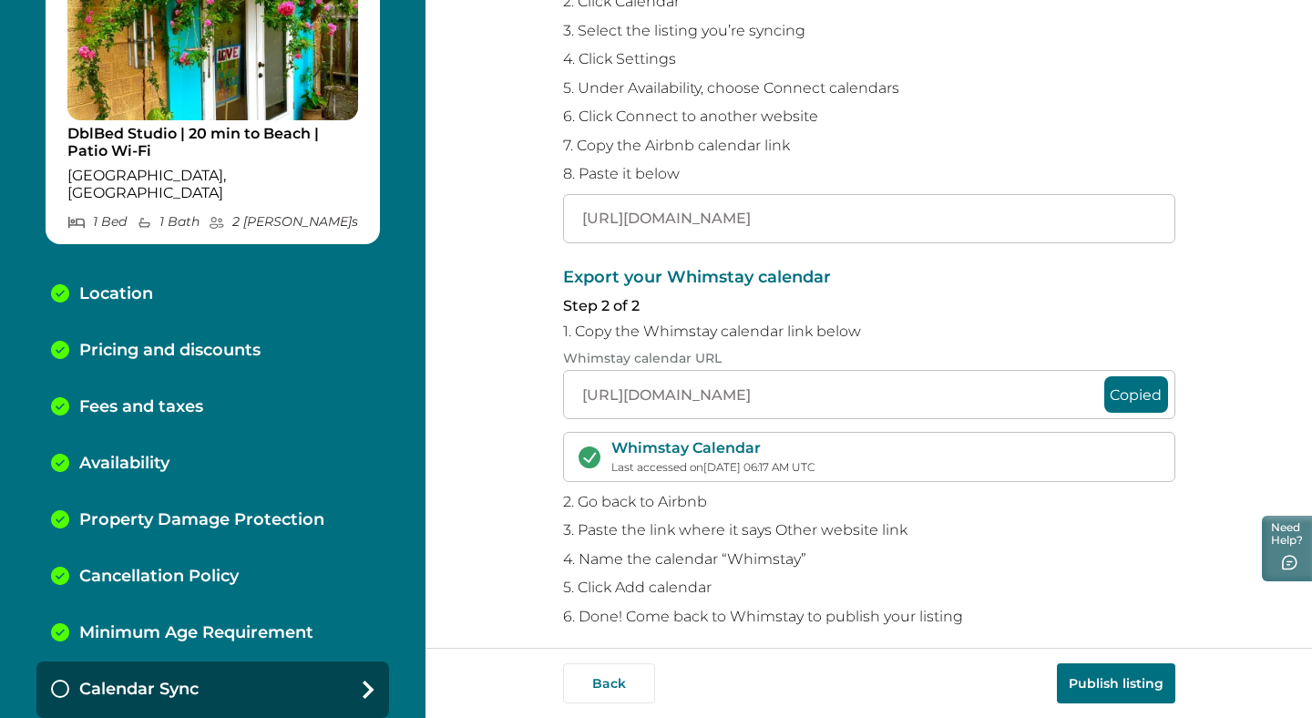
scroll to position [264, 0]
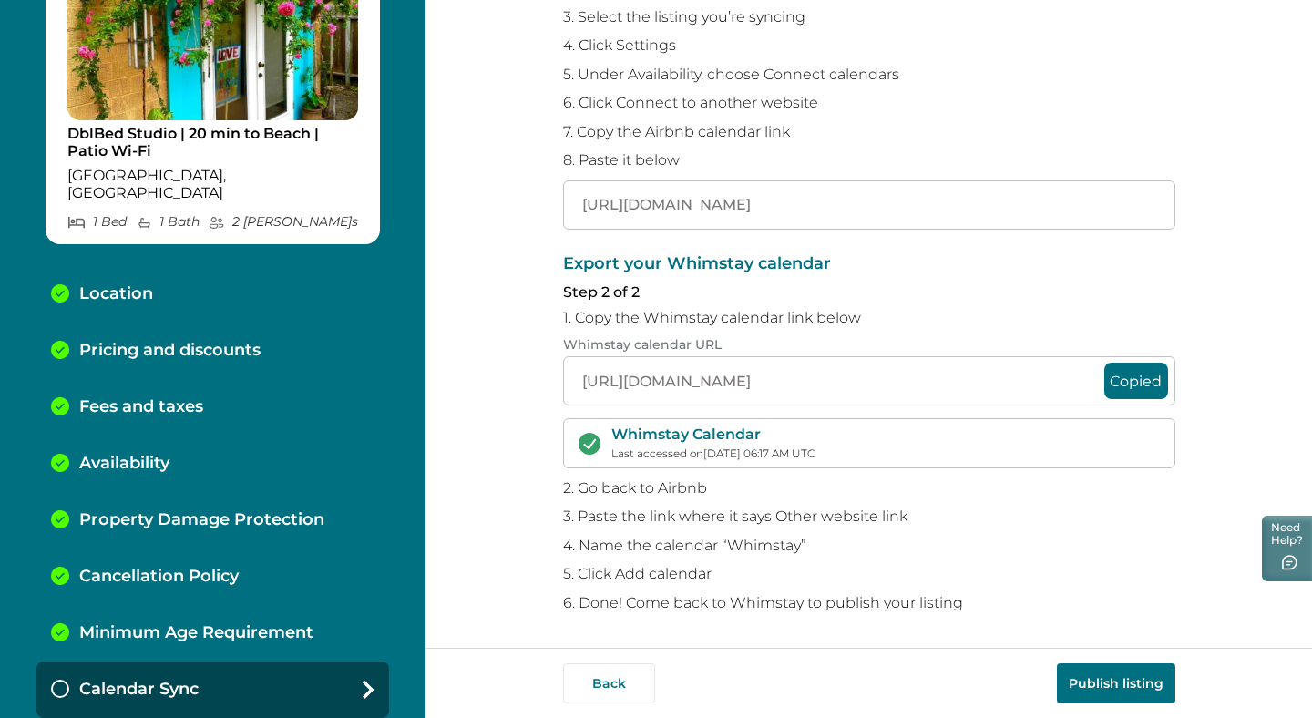
click at [1124, 672] on button "Publish listing" at bounding box center [1116, 683] width 118 height 40
drag, startPoint x: 570, startPoint y: 206, endPoint x: 1303, endPoint y: 230, distance: 733.0
click at [1303, 230] on div "Sync your Whimstay and Airbnb calendars To avoid double bookings, you’ll need t…" at bounding box center [869, 324] width 887 height 648
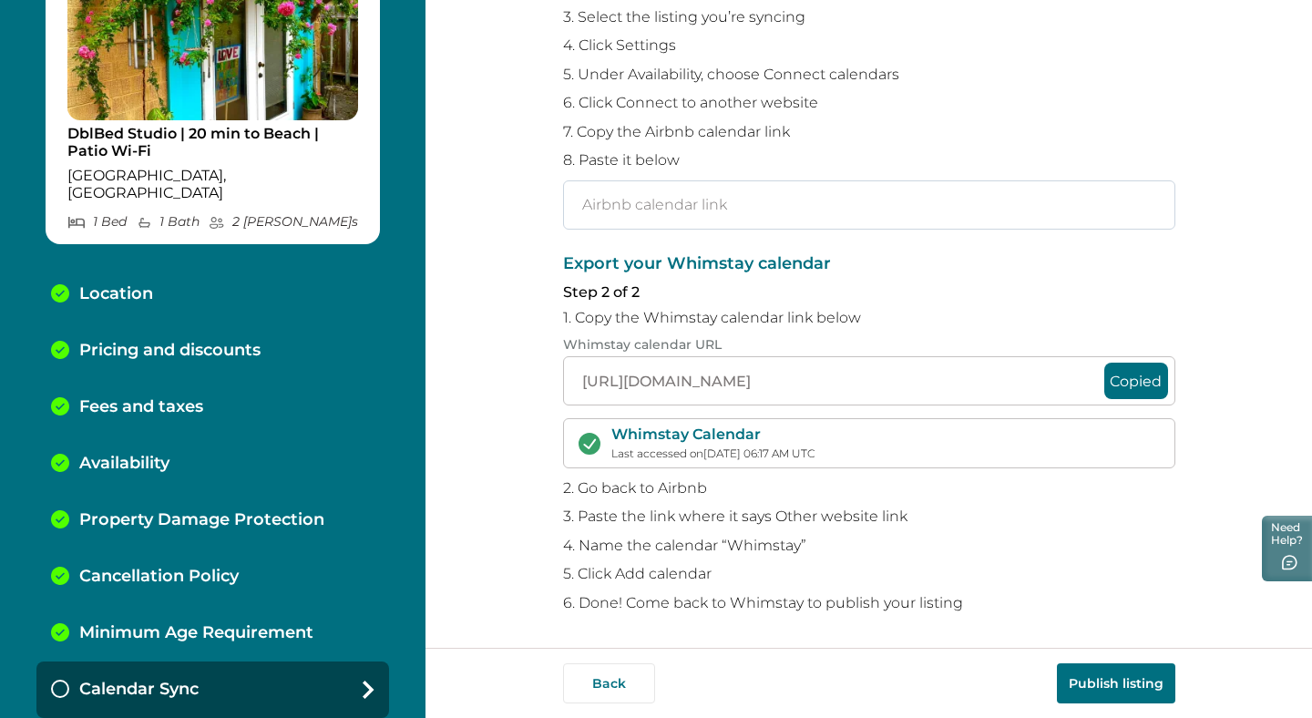
paste input "https://www.airbnb.com/calendar/ical/1450345598815232204.ics?s=a3e5b8726b450269…"
type input "https://www.airbnb.com/calendar/ical/1450345598815232204.ics?s=a3e5b8726b450269…"
click at [1132, 687] on button "Publish listing" at bounding box center [1116, 683] width 118 height 40
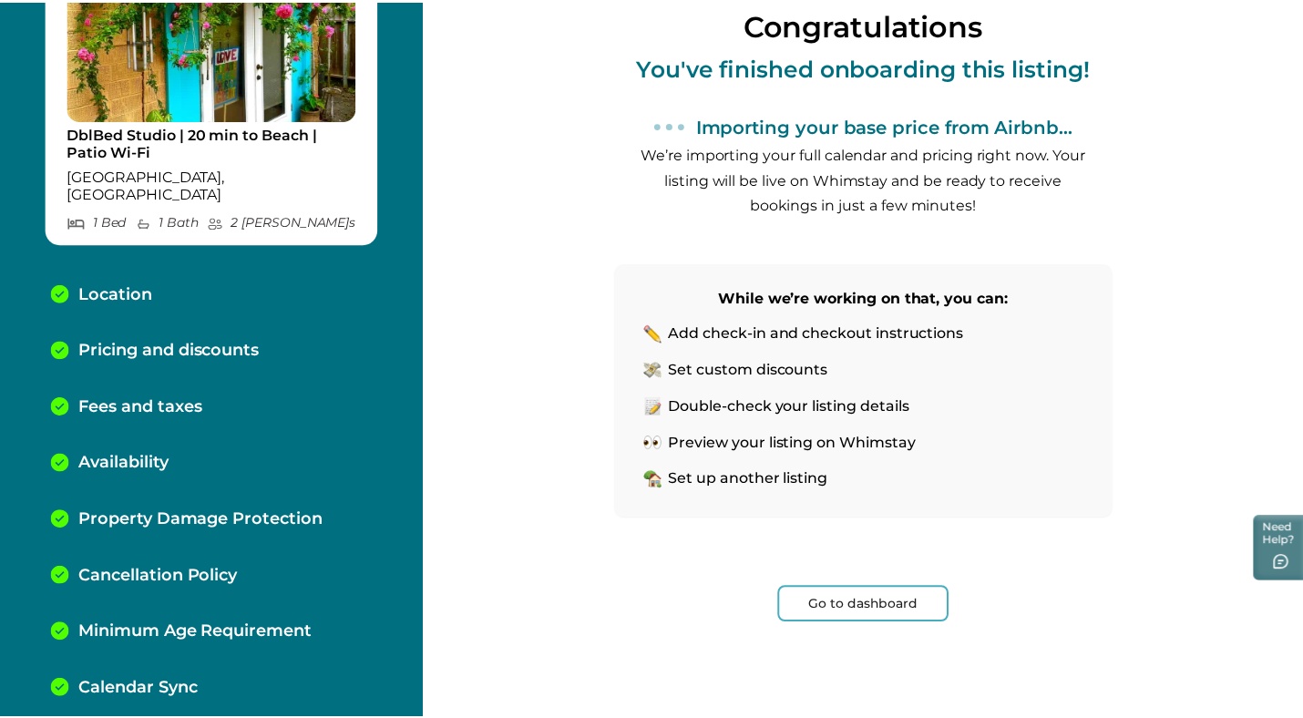
scroll to position [128, 0]
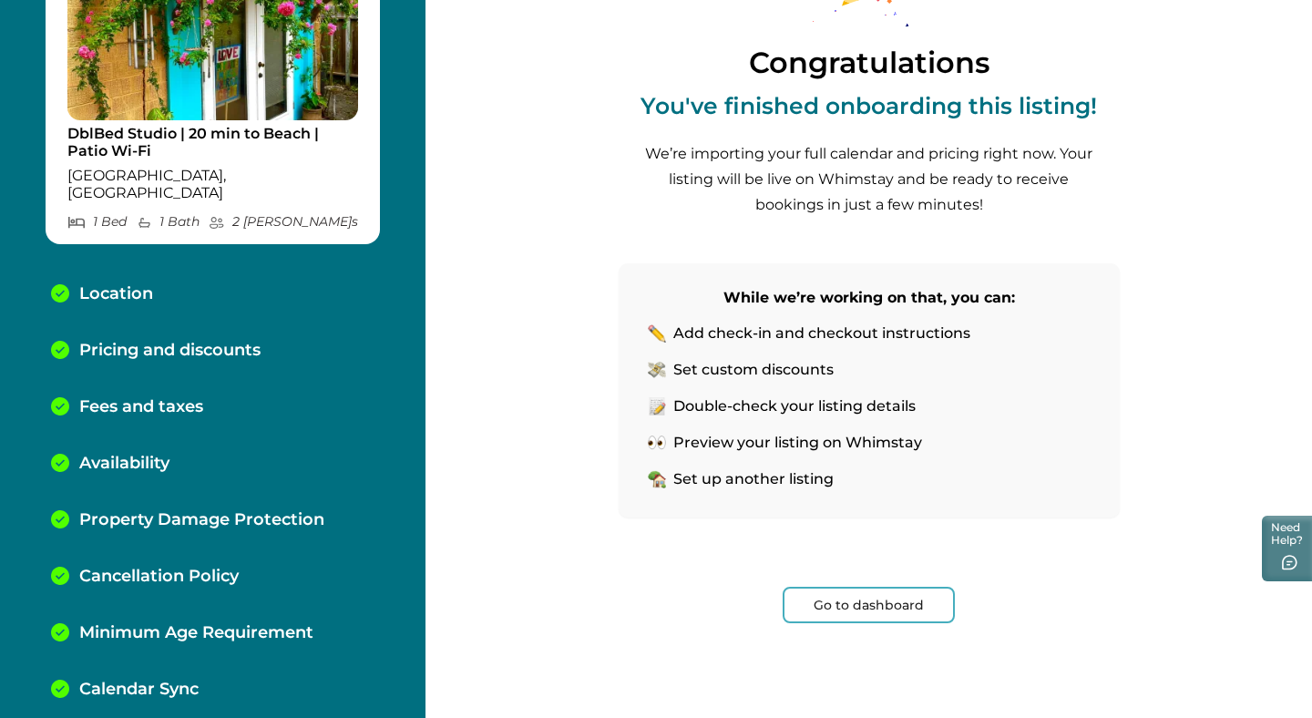
click at [867, 606] on button "Go to dashboard" at bounding box center [869, 605] width 172 height 36
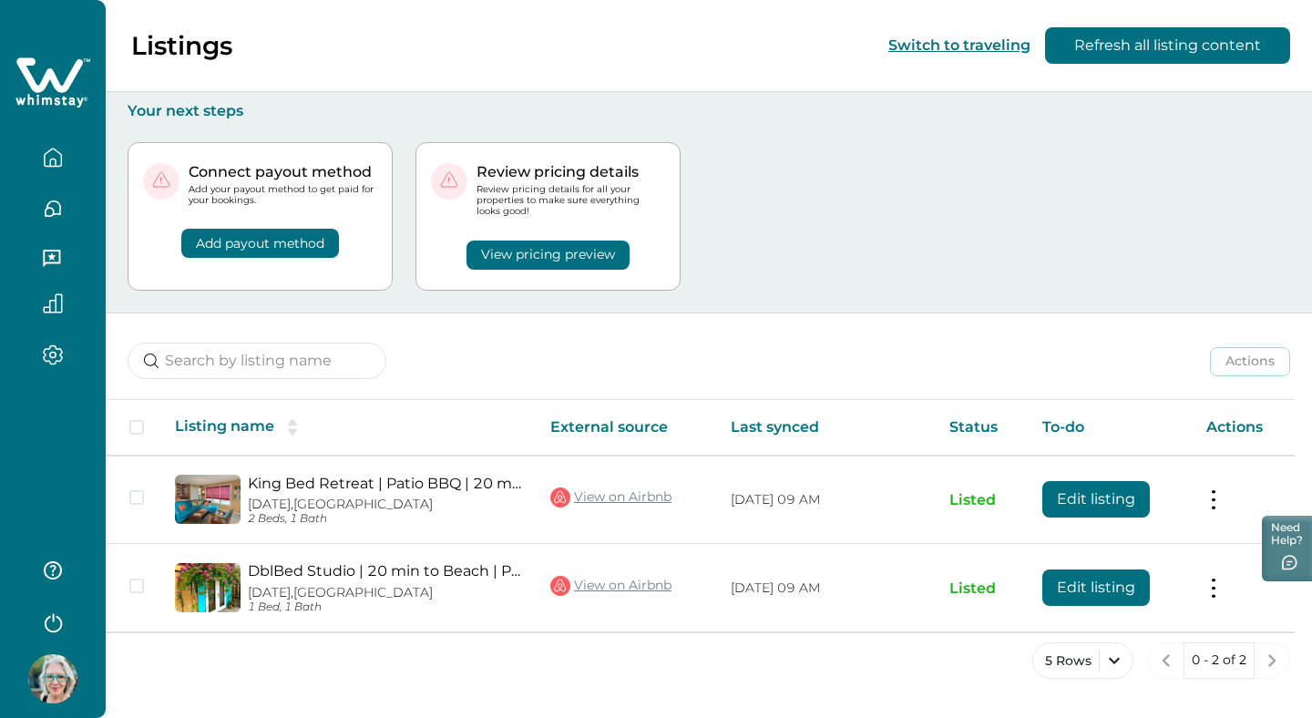
click at [287, 240] on button "Add payout method" at bounding box center [260, 243] width 158 height 29
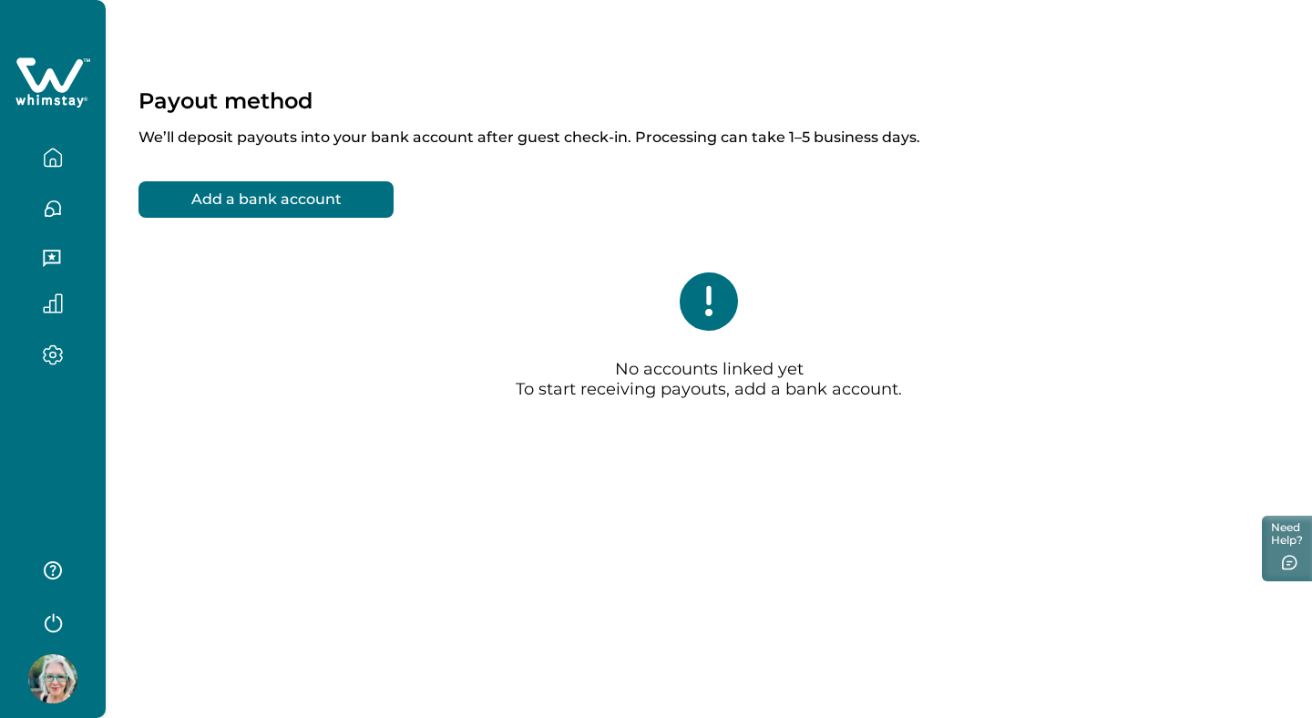
click at [313, 192] on button "Add a bank account" at bounding box center [266, 199] width 255 height 36
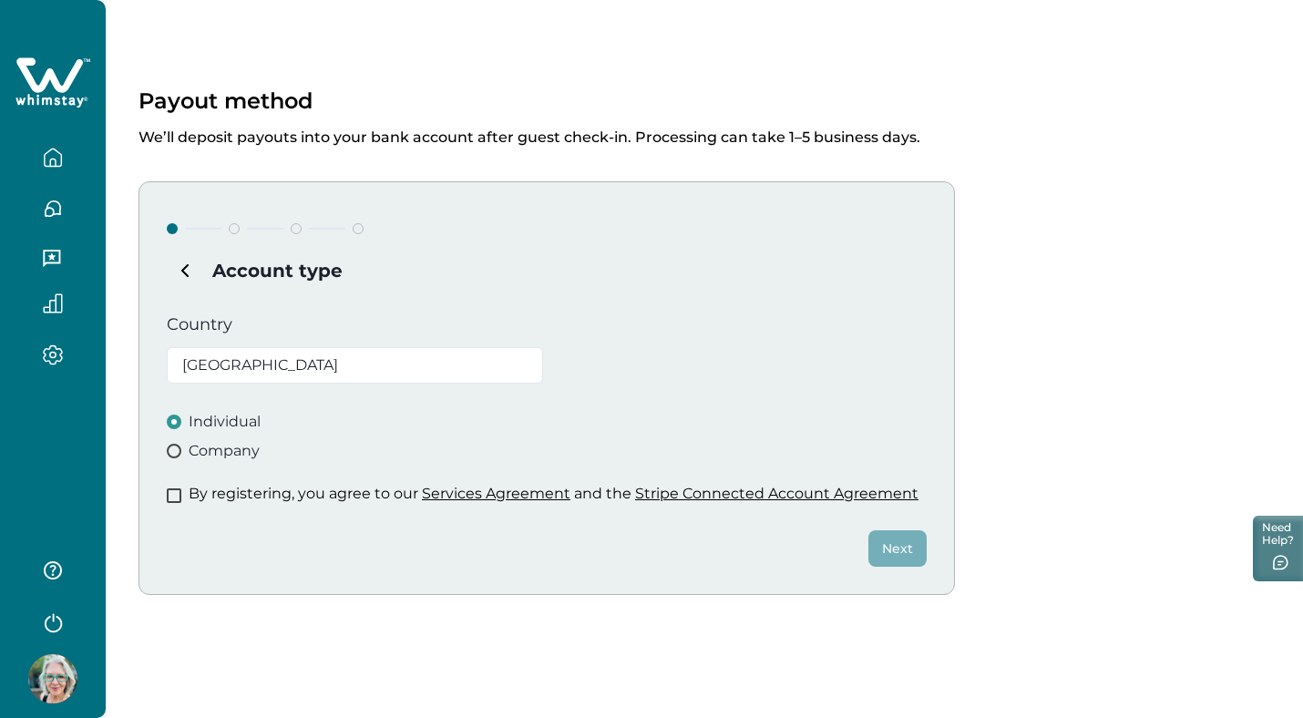
click at [177, 446] on span at bounding box center [174, 451] width 15 height 15
click at [173, 497] on span at bounding box center [174, 495] width 15 height 15
click at [898, 546] on button "Next" at bounding box center [897, 548] width 58 height 36
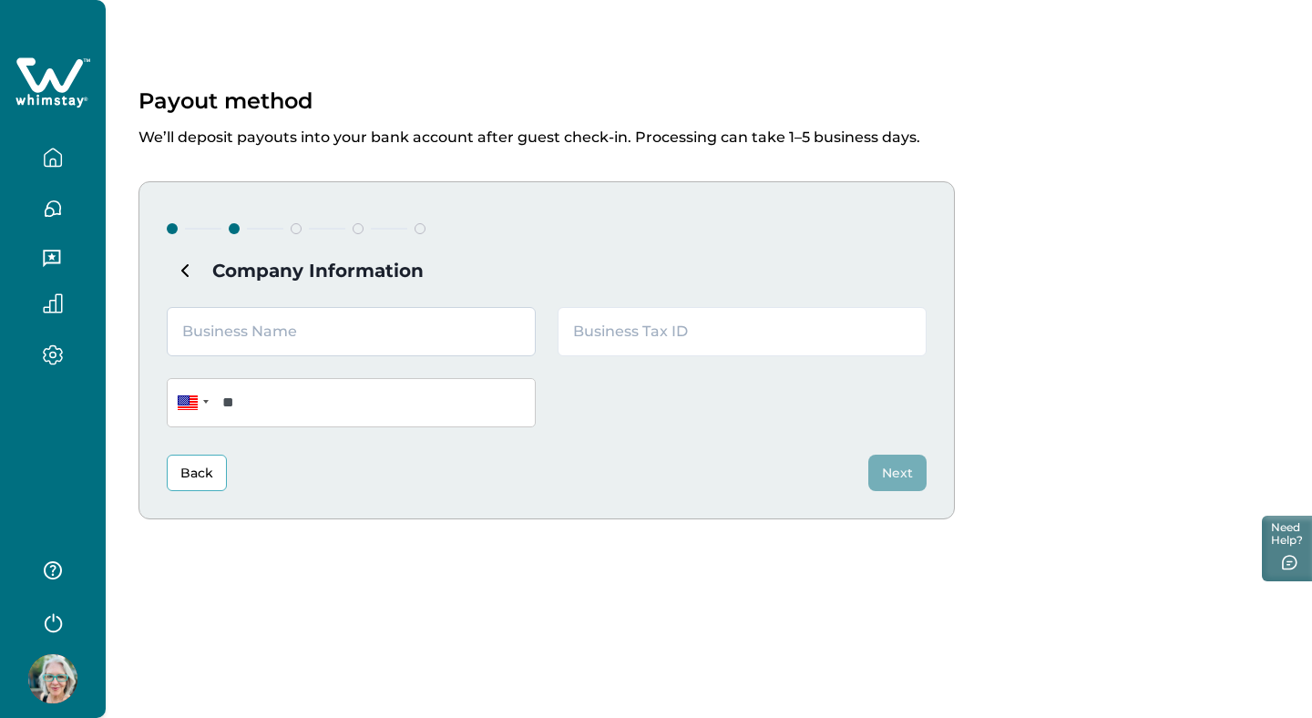
click at [199, 323] on input "text" at bounding box center [351, 331] width 369 height 49
type input "Casa Calypso LLC"
type input "92-2945118"
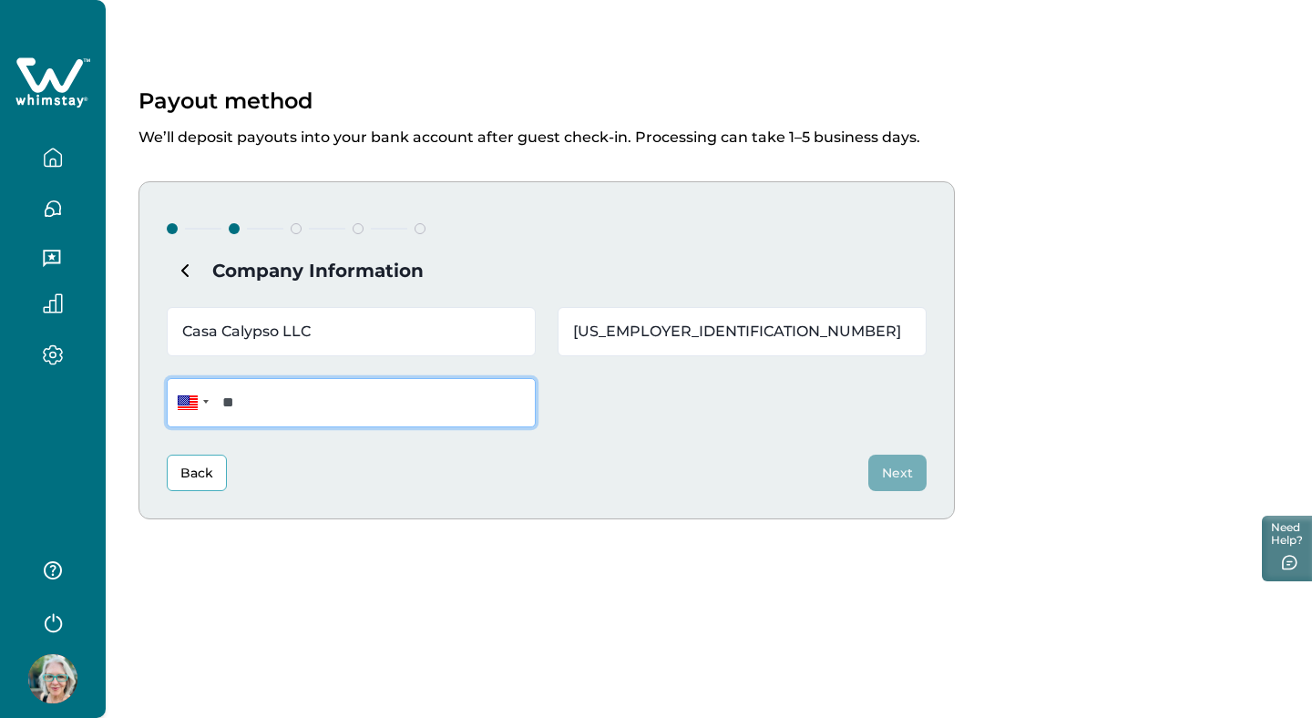
click at [259, 403] on input "**" at bounding box center [351, 402] width 369 height 49
type input "**********"
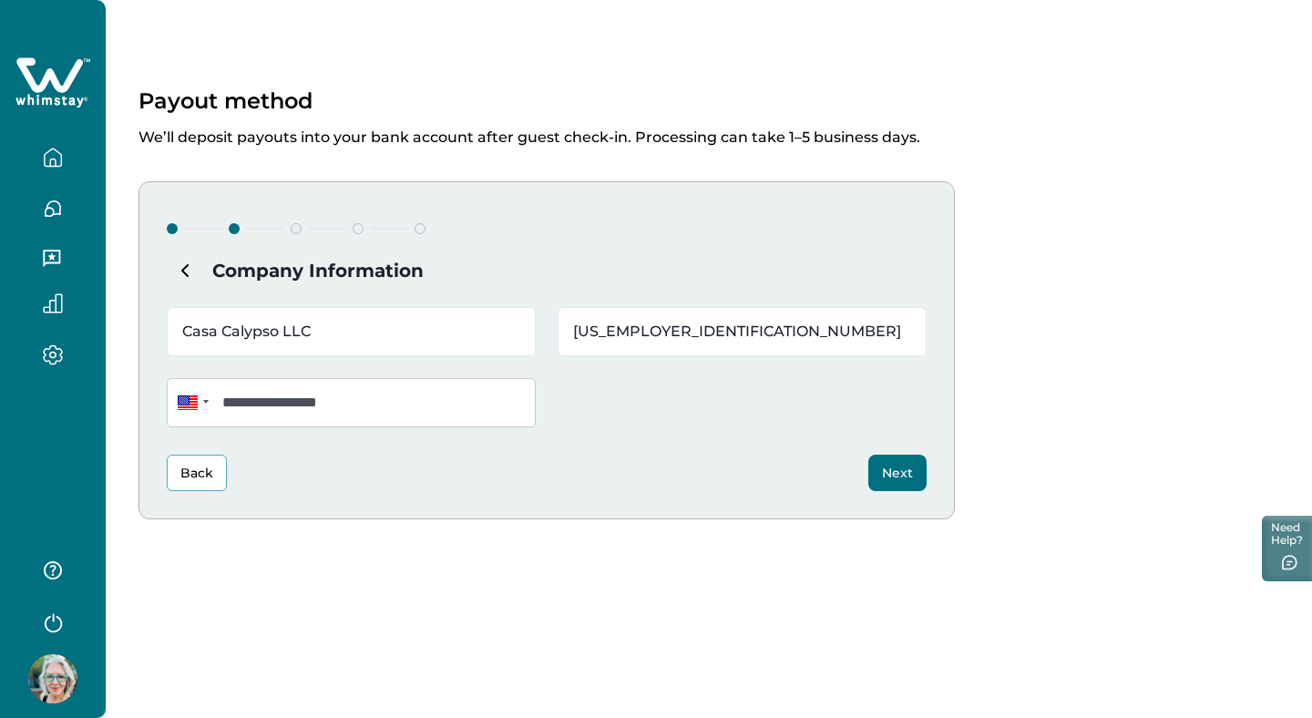
click at [897, 476] on button "Next" at bounding box center [897, 473] width 58 height 36
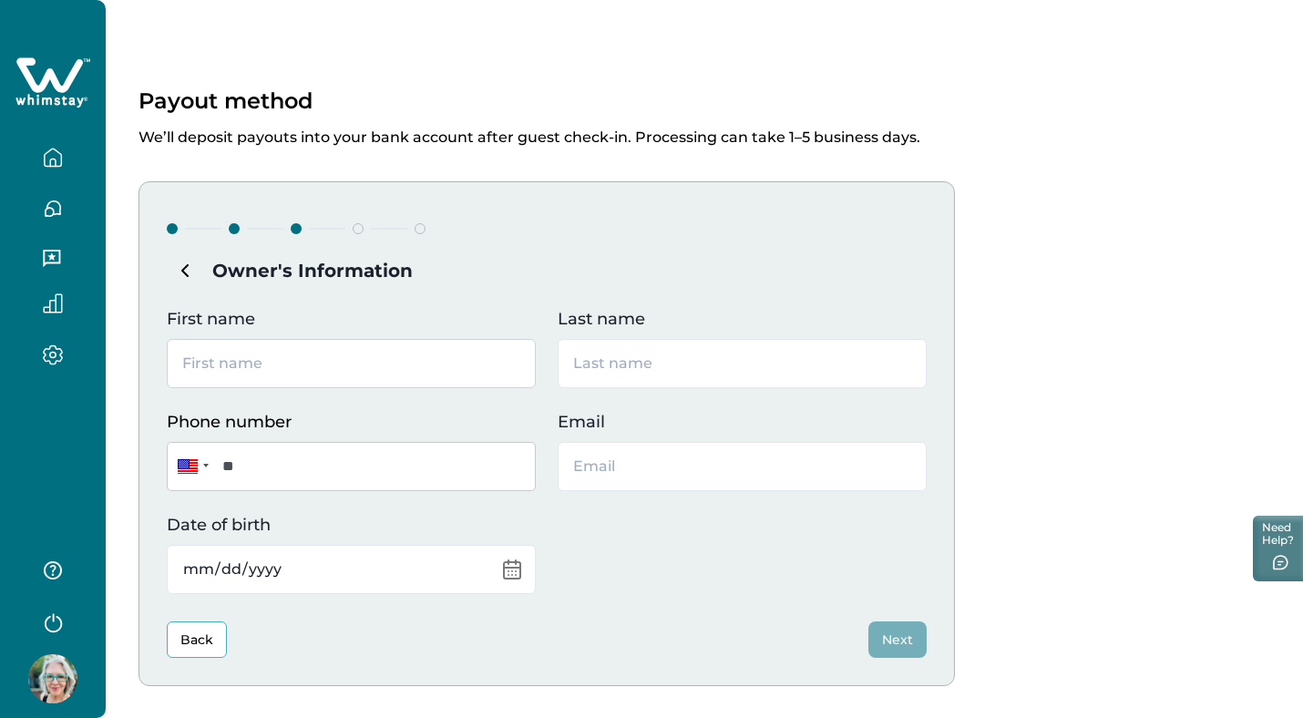
click at [247, 358] on input "First name" at bounding box center [351, 363] width 369 height 49
type input "Brenda"
type input "Miles"
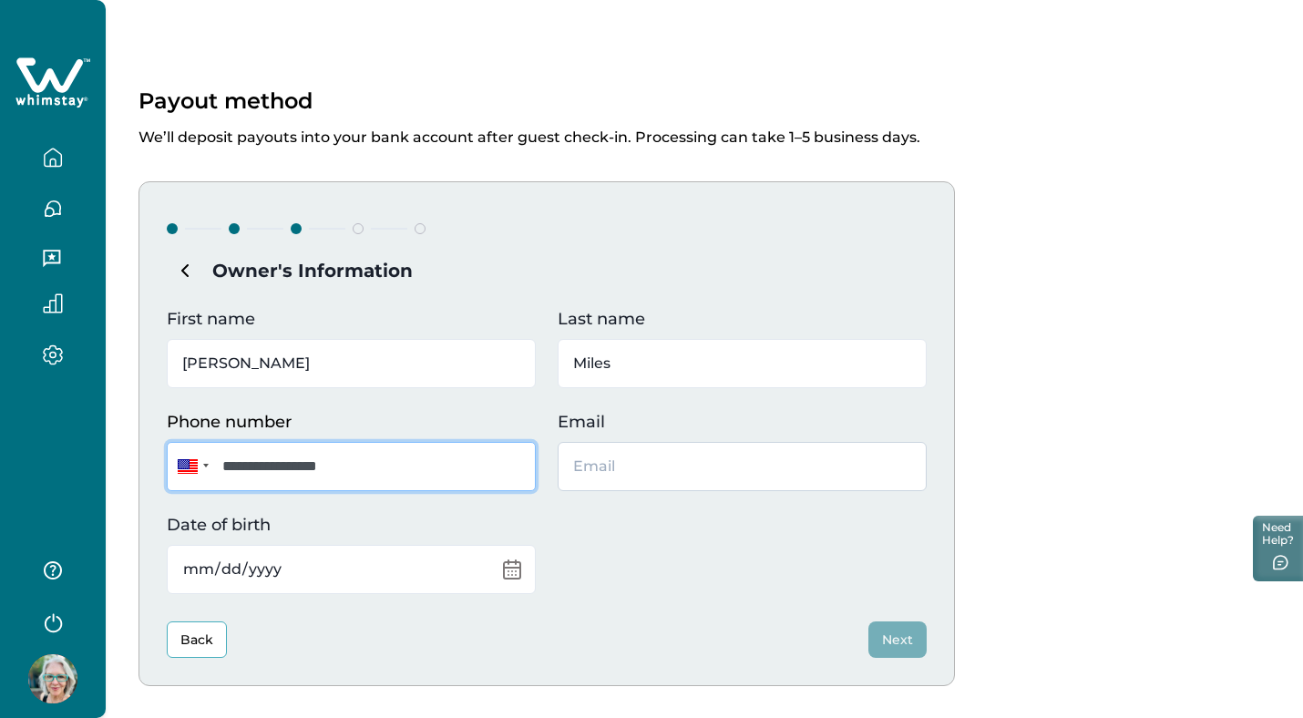
type input "**********"
click at [576, 453] on input "Email" at bounding box center [742, 466] width 369 height 49
type input "brendamilescc@gmail.com"
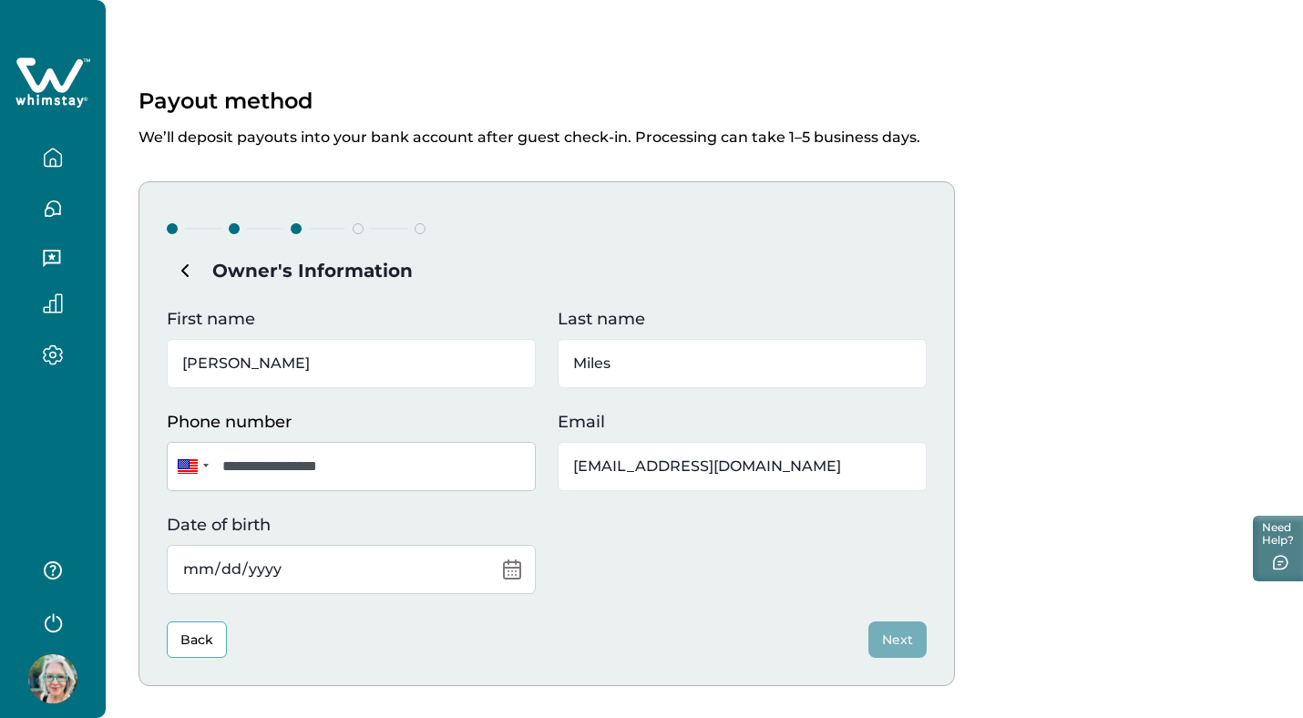
click at [218, 568] on input "Date of birth" at bounding box center [351, 569] width 369 height 49
type input "1955-10-11"
click at [904, 639] on button "Next" at bounding box center [897, 639] width 58 height 36
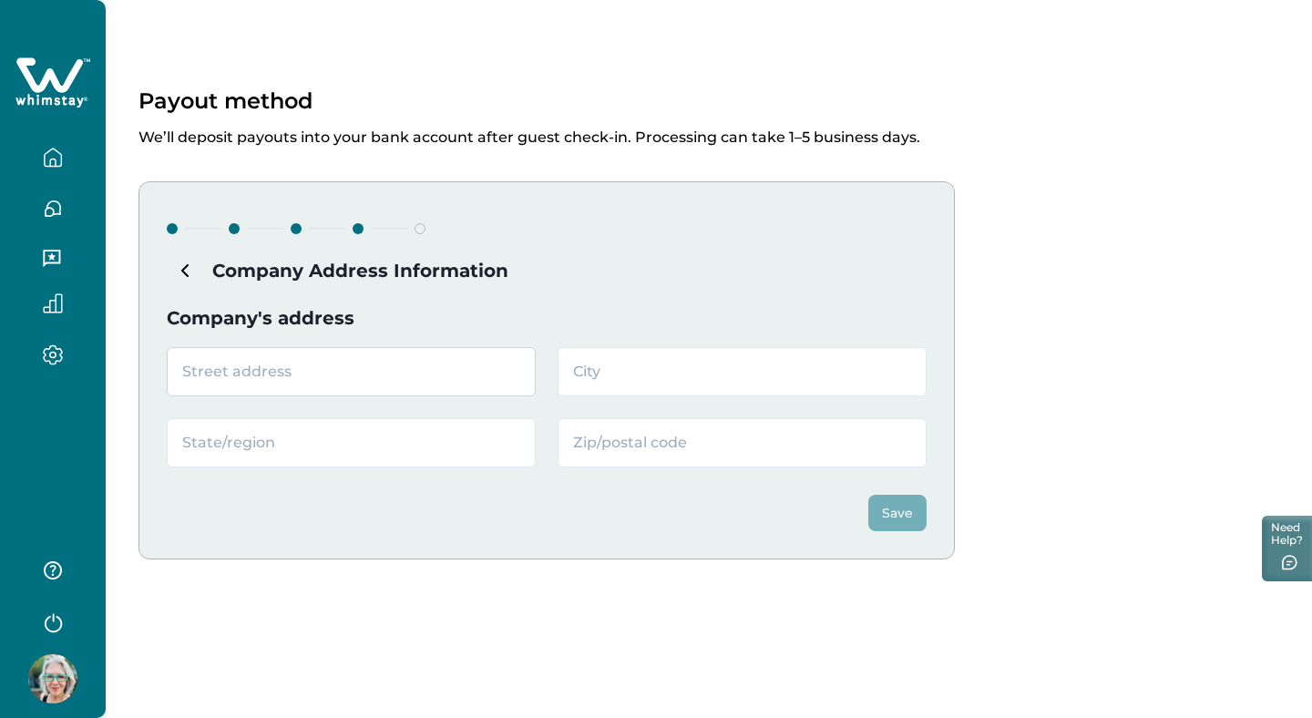
click at [194, 378] on input "text" at bounding box center [351, 371] width 369 height 49
type input "338 Primrose Dr."
type input "[DATE]"
type input "Texas"
type input "78404"
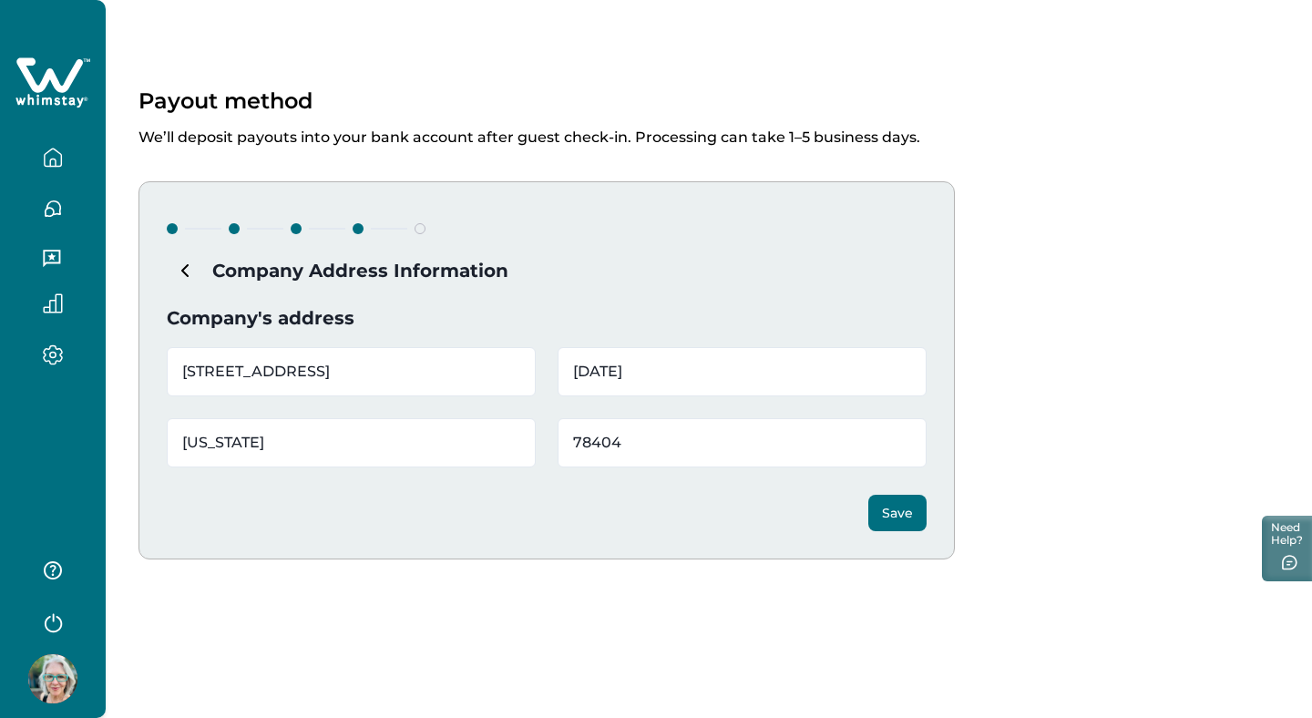
click at [897, 514] on button "Save" at bounding box center [897, 513] width 58 height 36
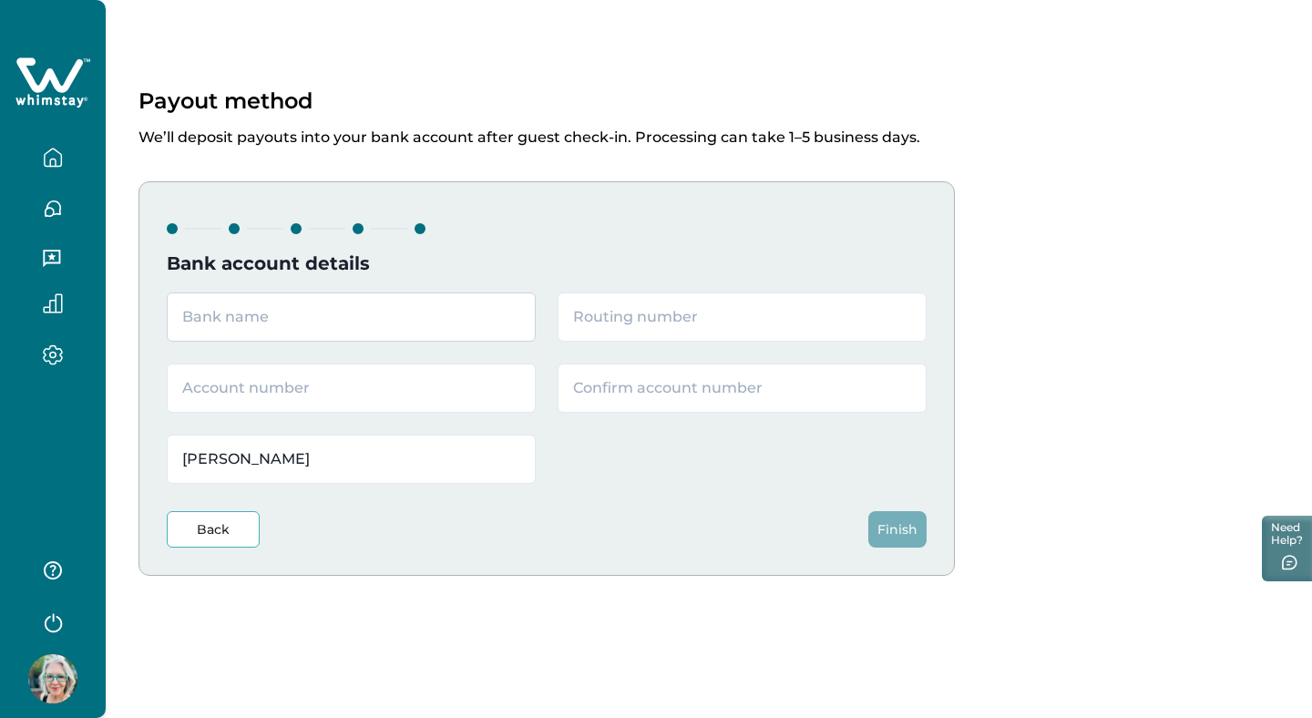
click at [241, 310] on input "text" at bounding box center [351, 316] width 369 height 49
type input "Baselane"
type input "2"
type input "064209588"
click at [225, 390] on input "text" at bounding box center [351, 388] width 369 height 49
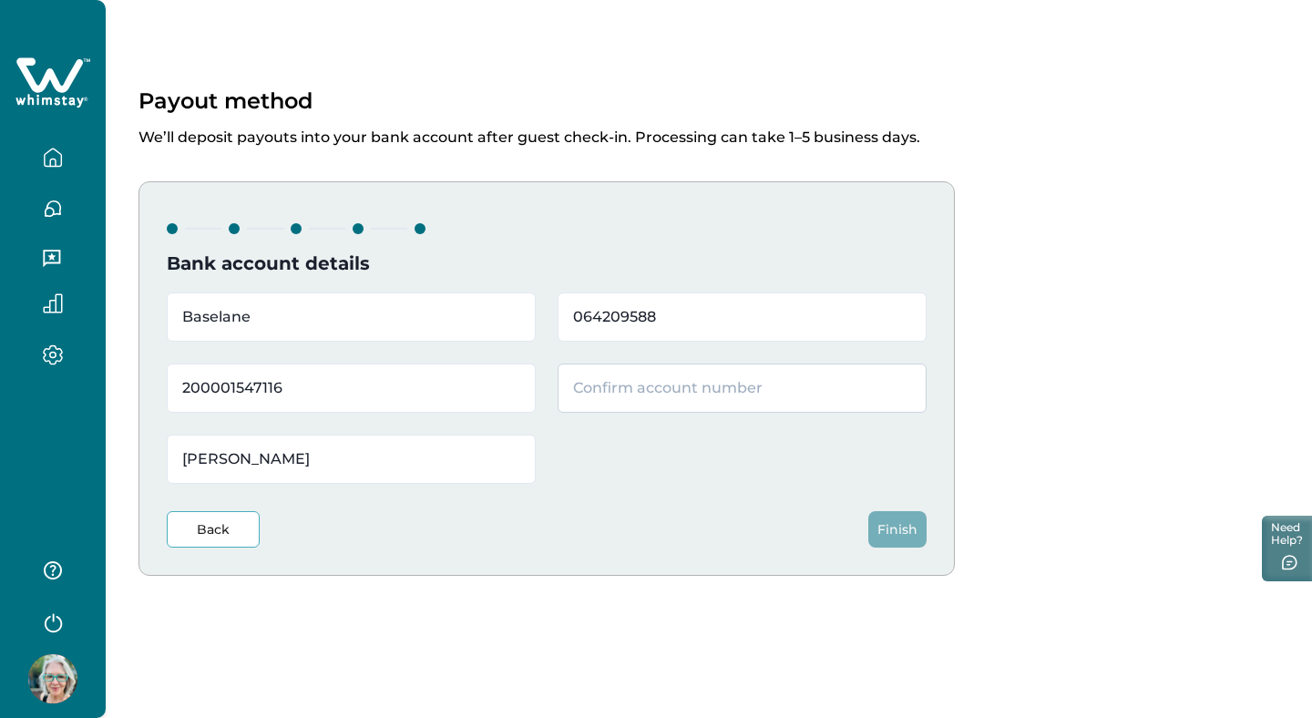
type input "200001547116"
click at [579, 386] on input "text" at bounding box center [742, 388] width 369 height 49
type input "200001547116"
click at [909, 530] on button "Finish" at bounding box center [897, 529] width 58 height 36
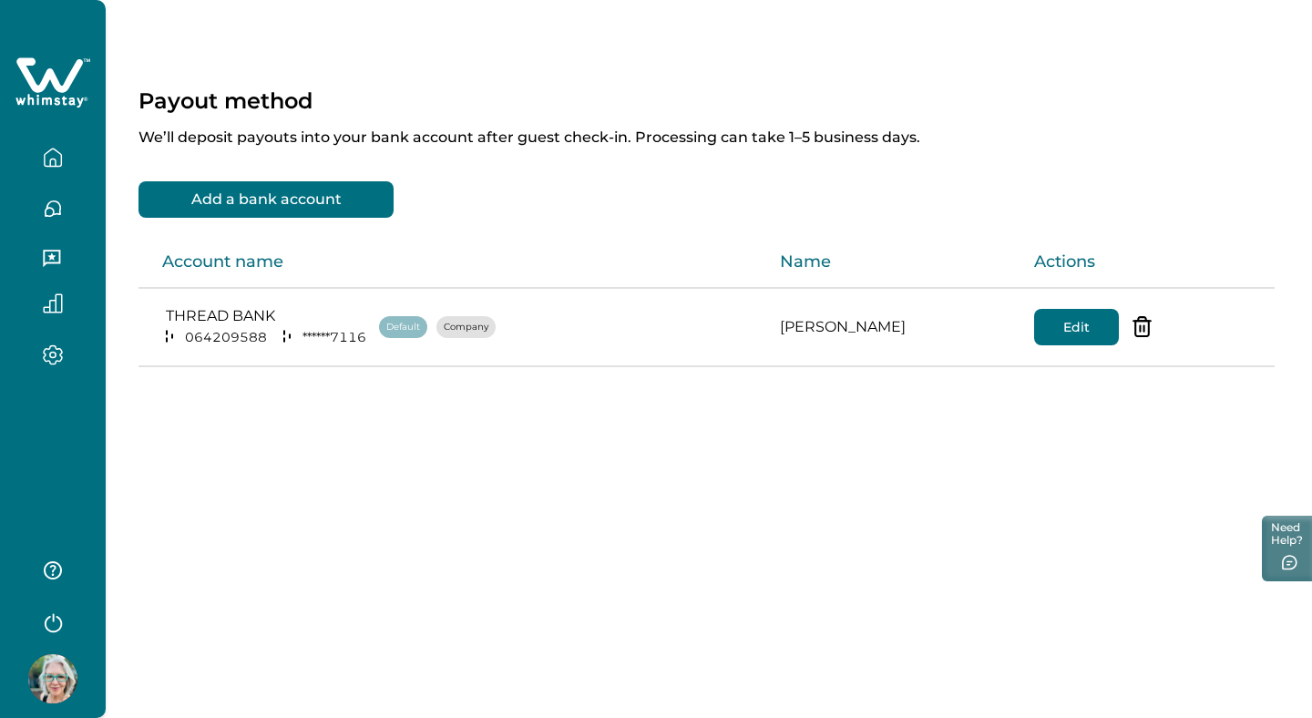
click at [54, 156] on icon "button" at bounding box center [53, 158] width 20 height 20
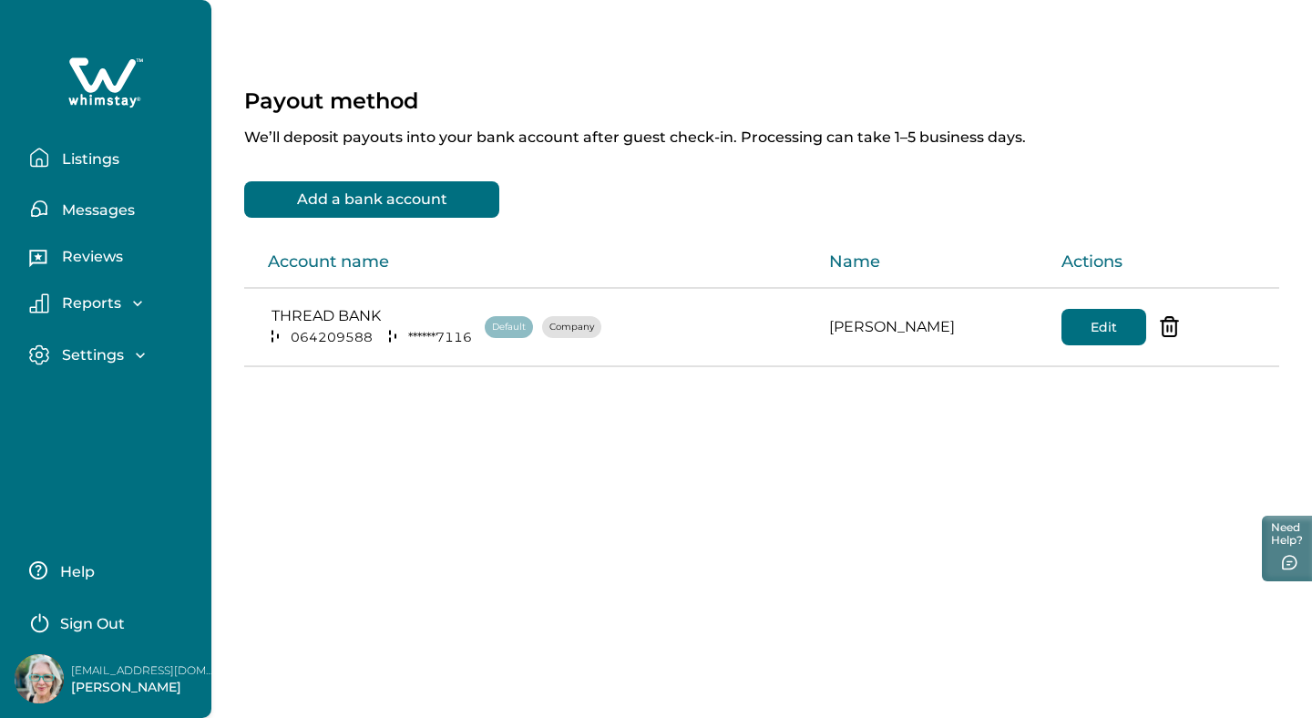
click at [139, 351] on icon "button" at bounding box center [140, 355] width 18 height 18
click at [140, 395] on p "Profile details" at bounding box center [109, 394] width 107 height 18
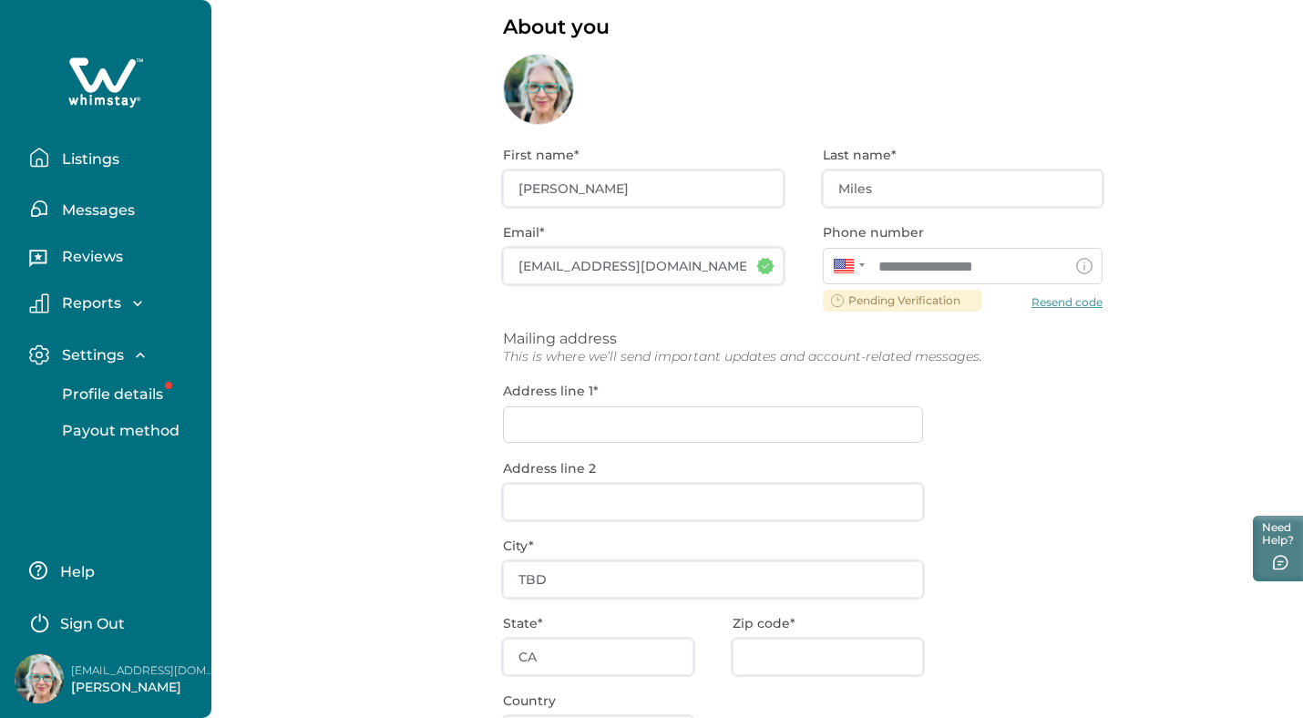
scroll to position [87, 0]
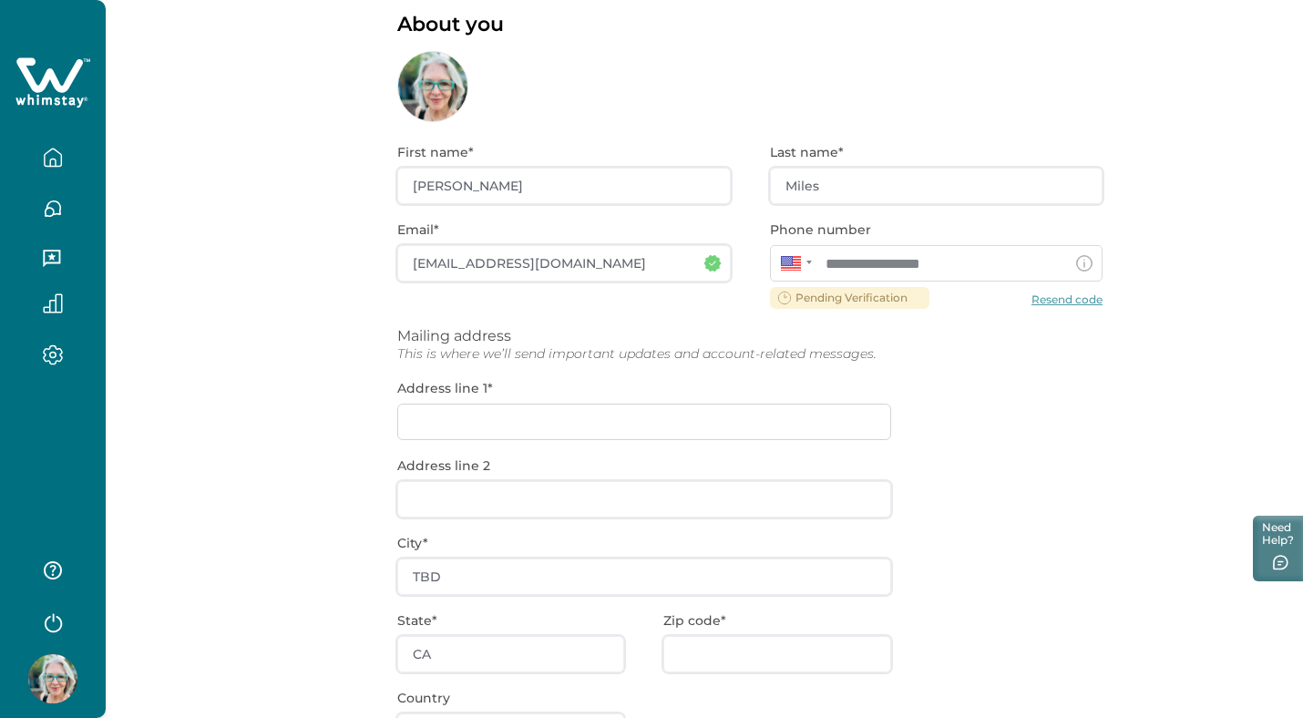
click at [543, 417] on div "**********" at bounding box center [749, 497] width 705 height 751
click at [476, 415] on div "**********" at bounding box center [749, 497] width 705 height 751
click at [408, 404] on div "**********" at bounding box center [749, 497] width 705 height 751
click at [420, 492] on div "**********" at bounding box center [749, 497] width 705 height 751
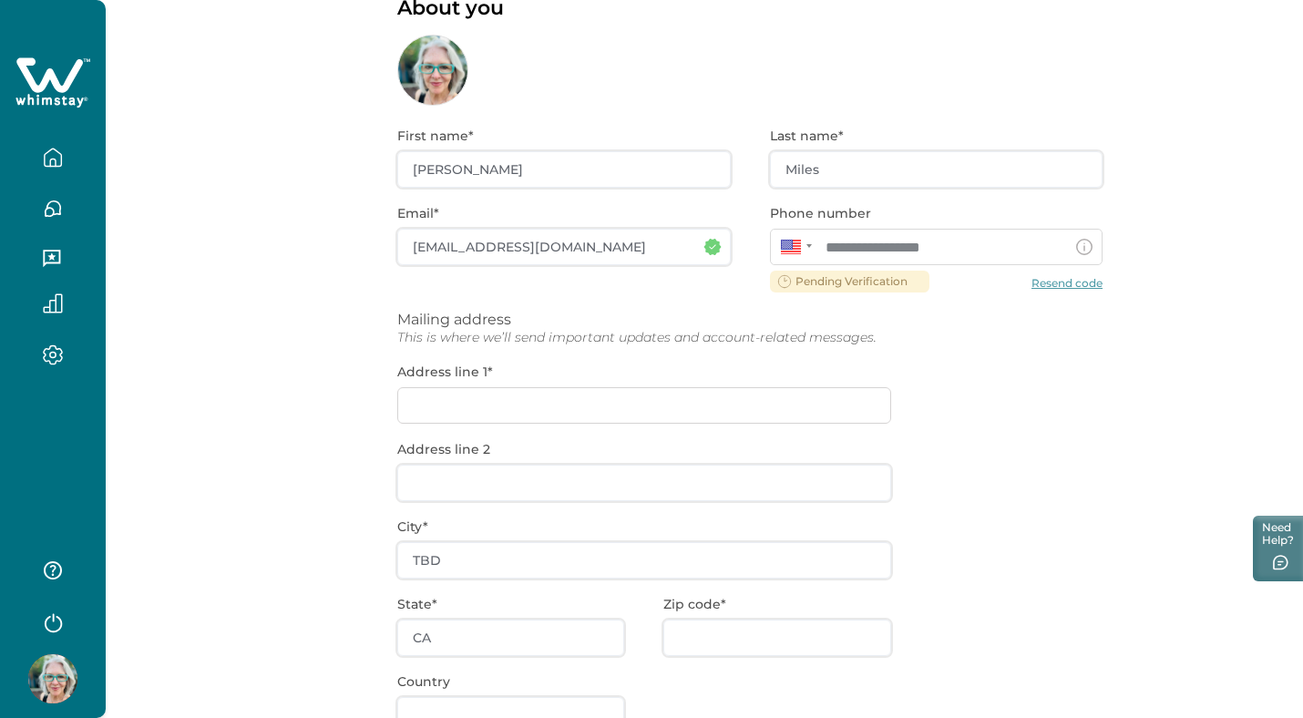
scroll to position [108, 0]
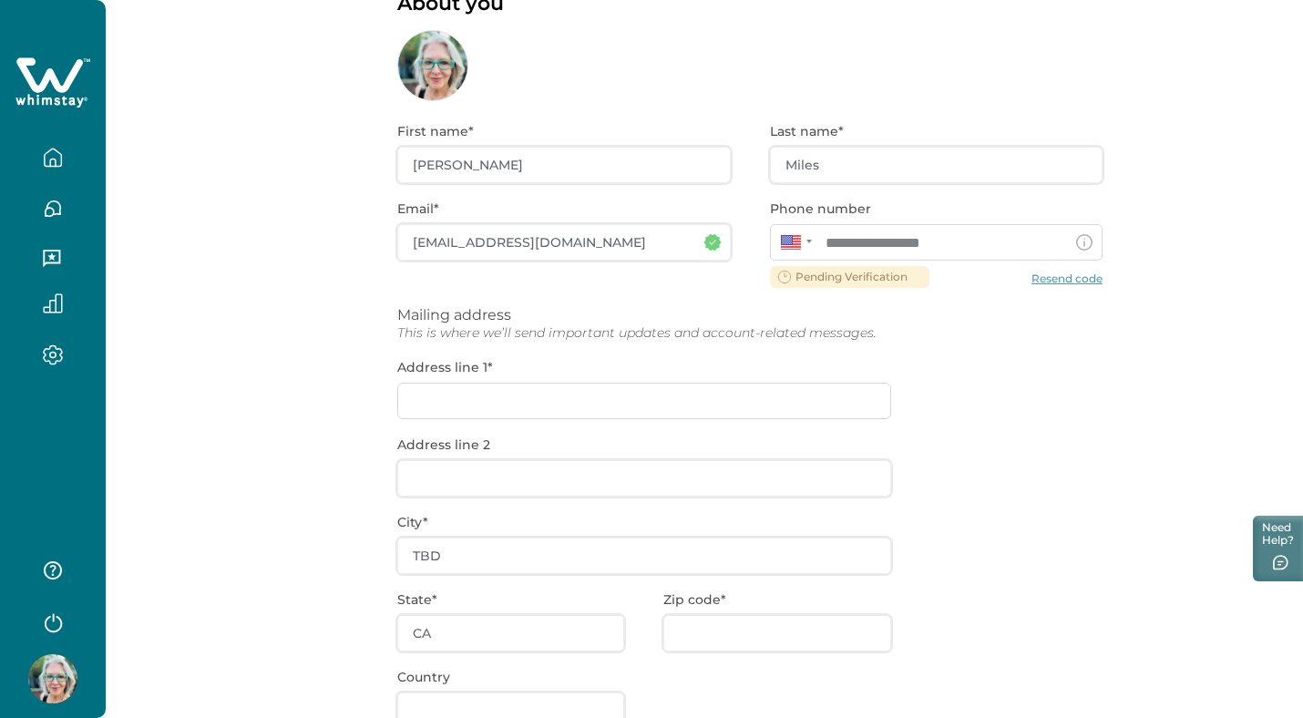
click at [858, 278] on div "**********" at bounding box center [749, 476] width 705 height 751
click at [1070, 276] on div "**********" at bounding box center [749, 476] width 705 height 751
click at [1048, 278] on div "**********" at bounding box center [749, 476] width 705 height 751
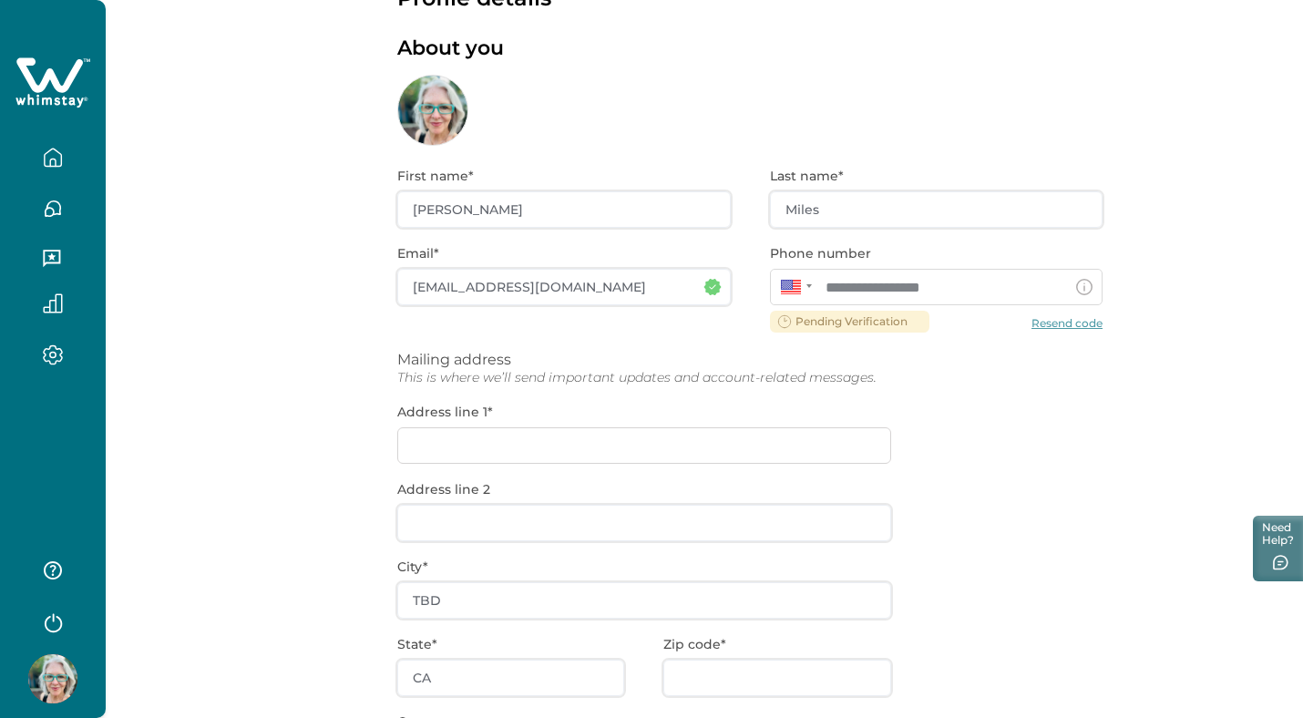
scroll to position [0, 0]
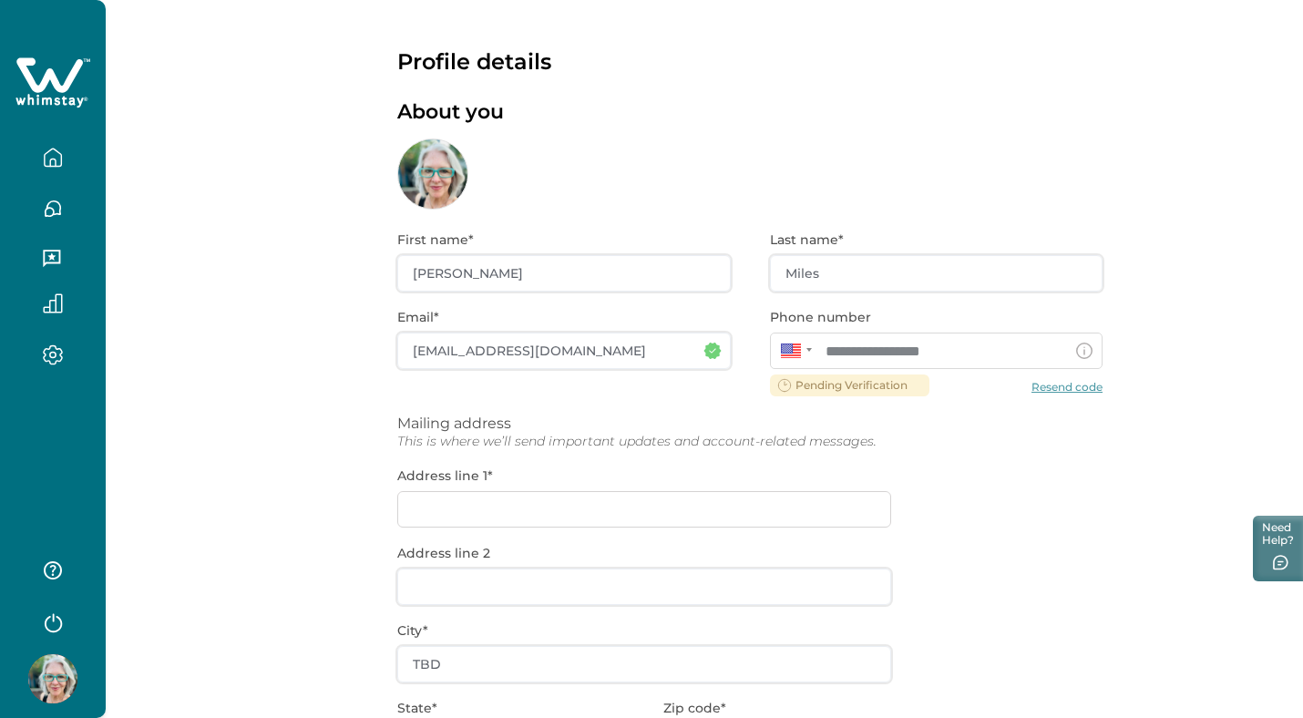
click at [820, 381] on div "**********" at bounding box center [749, 585] width 705 height 751
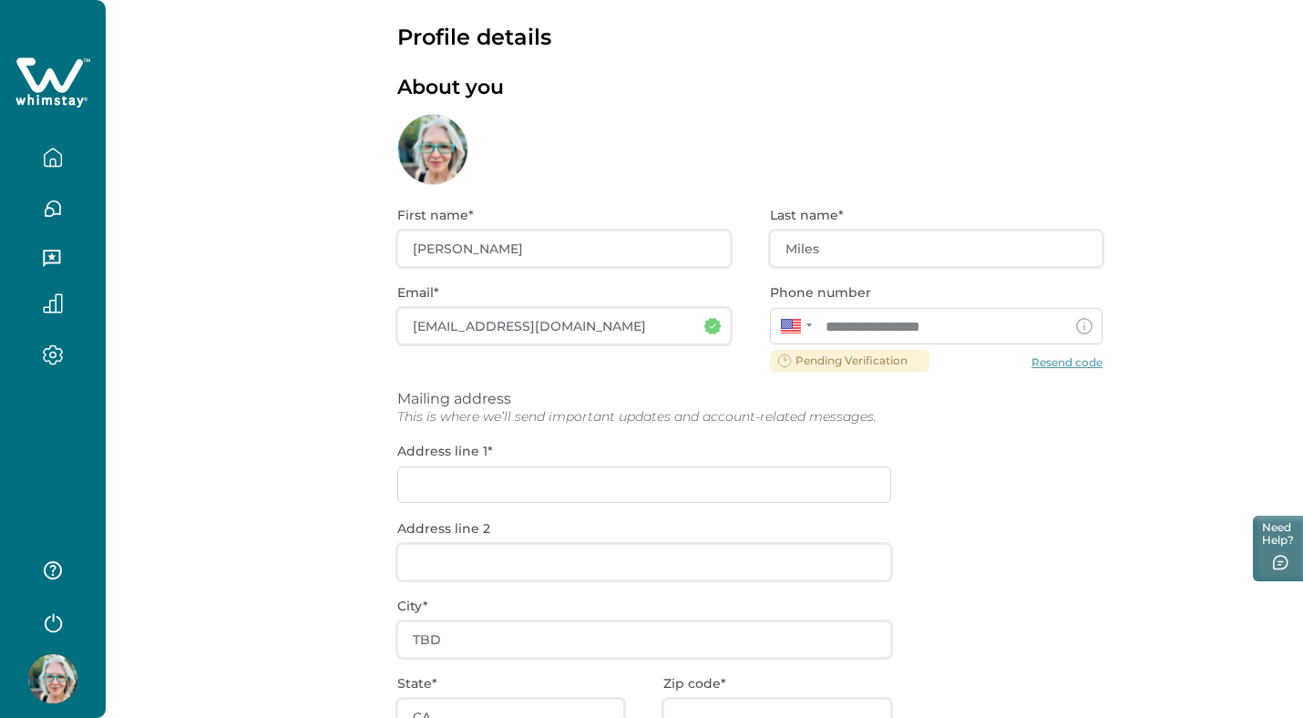
scroll to position [19, 0]
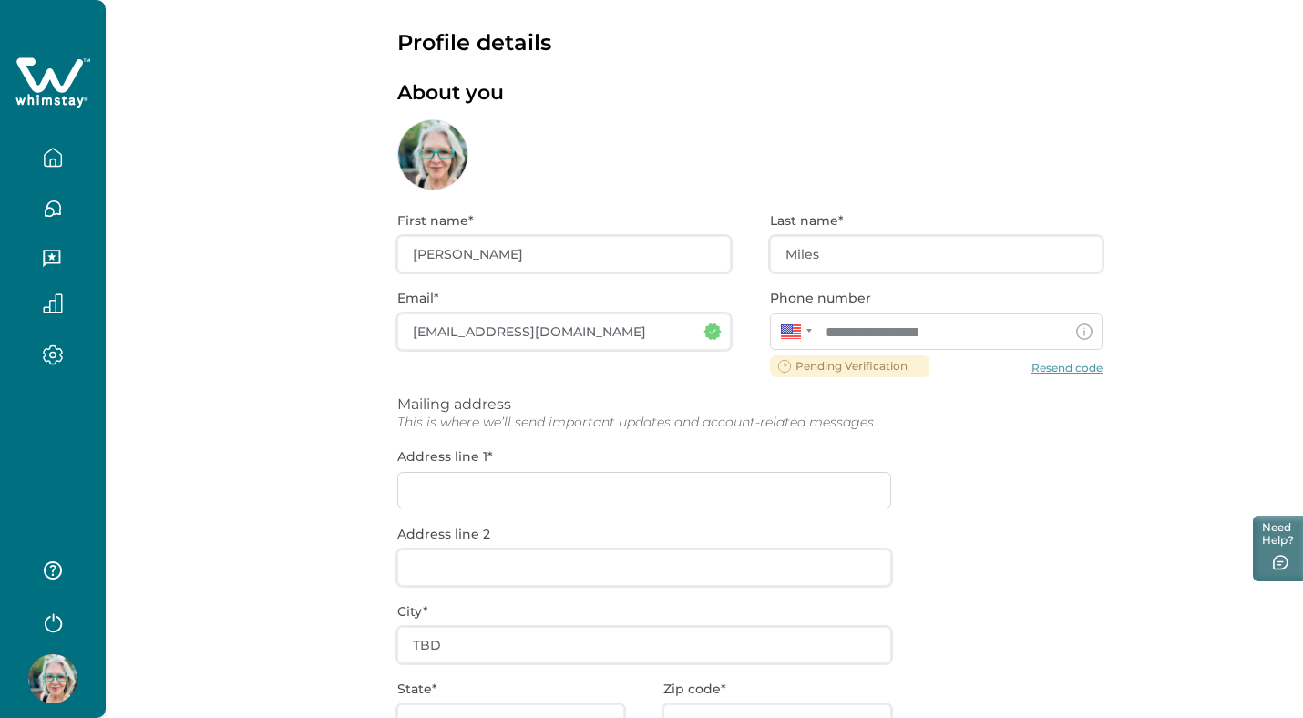
click at [446, 476] on div "**********" at bounding box center [749, 565] width 705 height 751
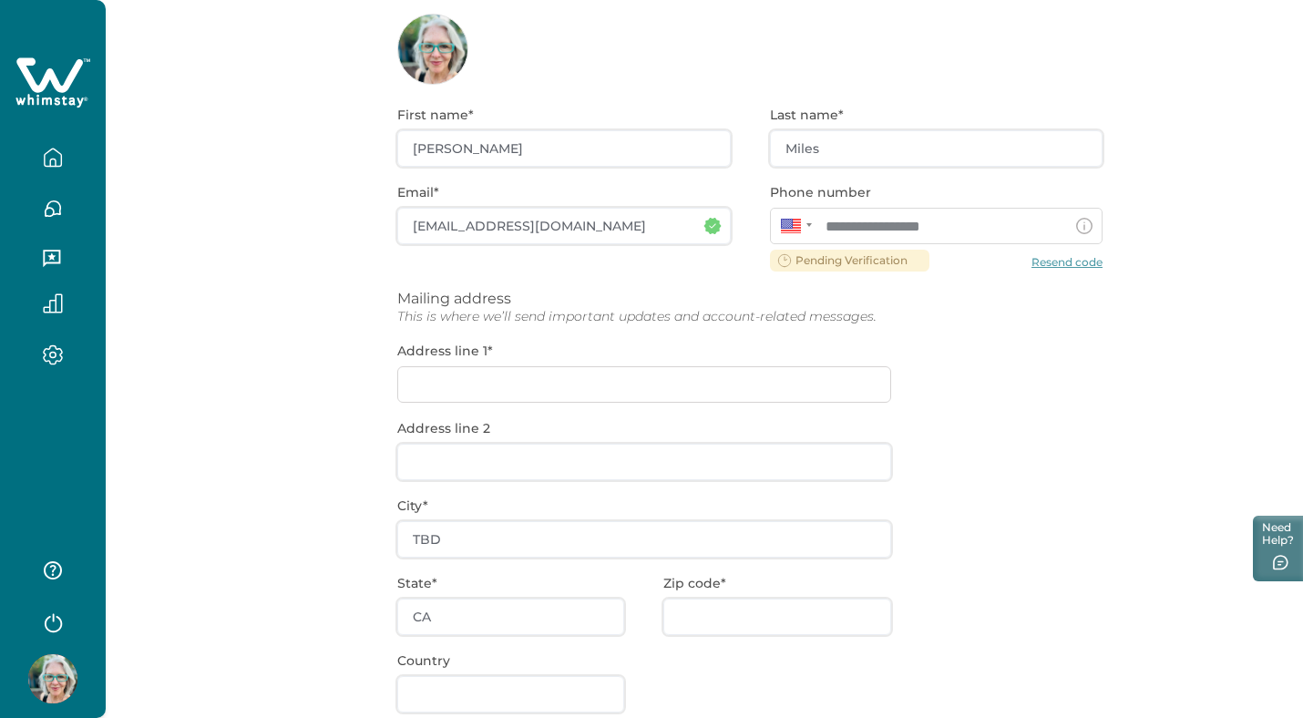
scroll to position [242, 0]
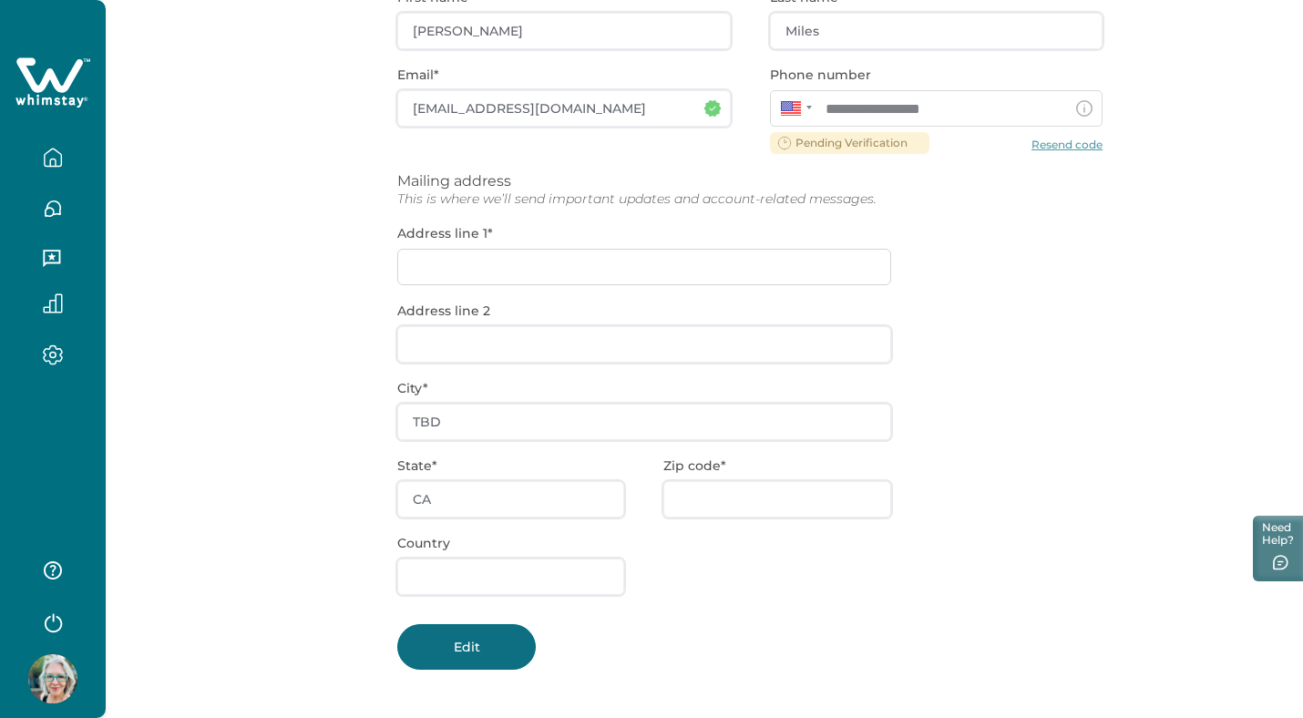
click at [464, 634] on button "Edit" at bounding box center [466, 647] width 139 height 46
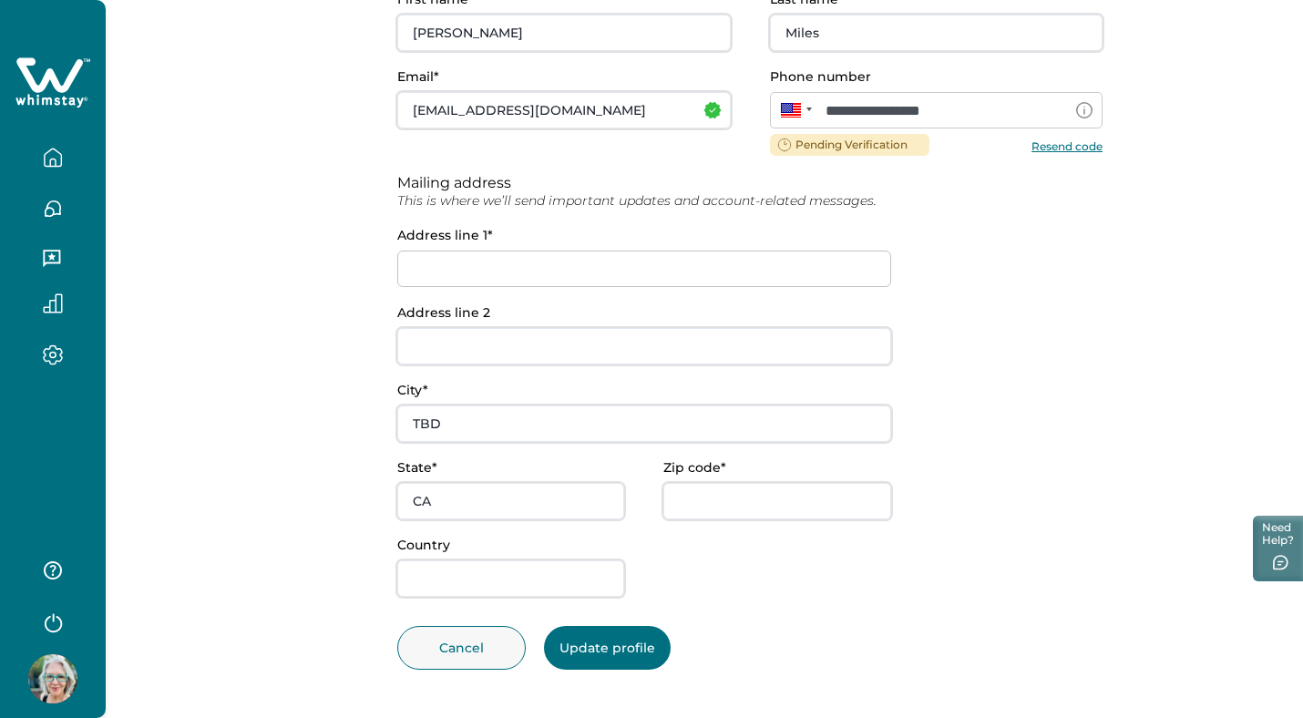
click at [437, 262] on input at bounding box center [644, 269] width 494 height 36
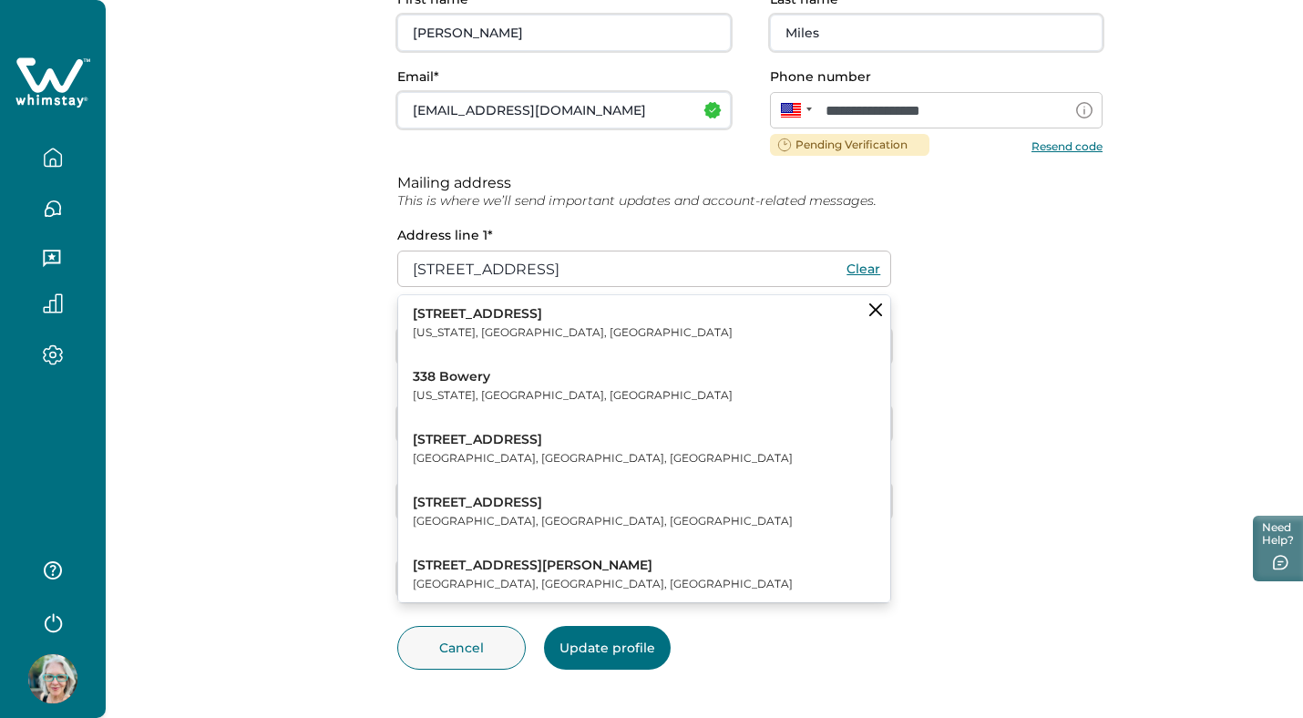
type input "338 Primrose Dr."
click at [1022, 393] on div "**********" at bounding box center [749, 294] width 705 height 605
click at [878, 303] on icon "Clear suggestions" at bounding box center [875, 309] width 13 height 13
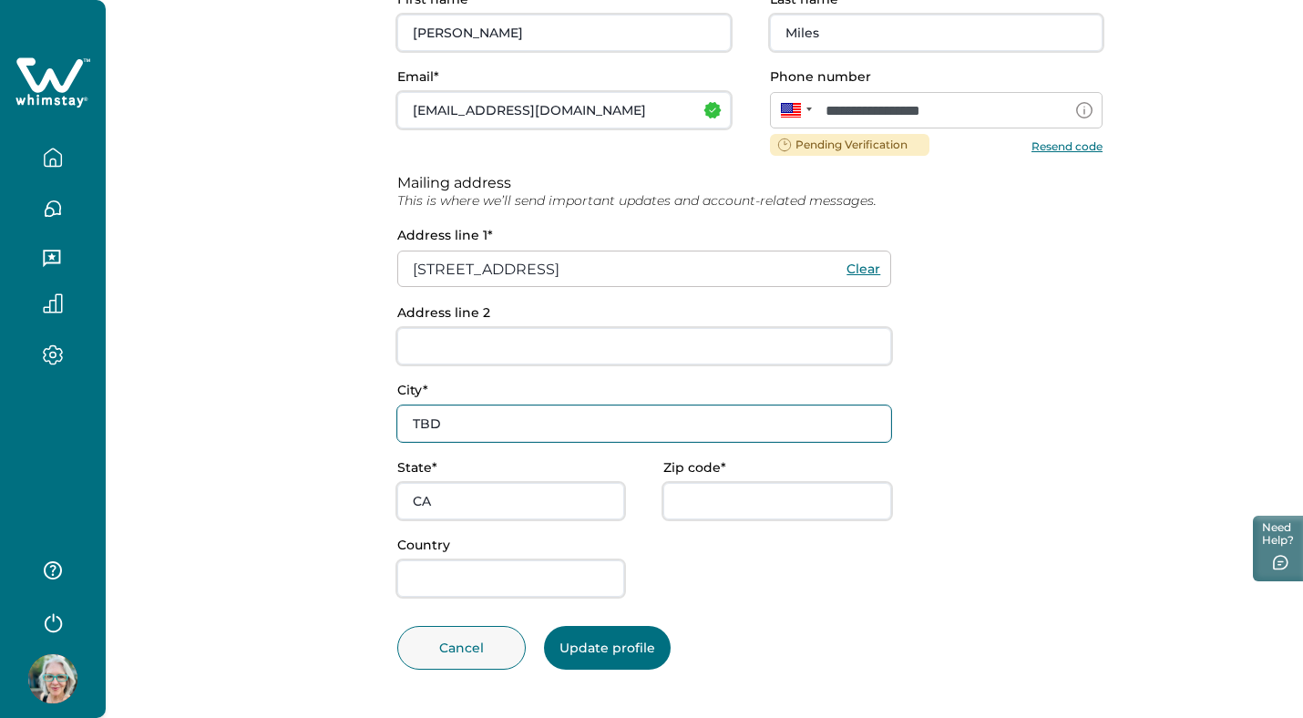
click at [444, 416] on input "TBD" at bounding box center [644, 423] width 494 height 36
drag, startPoint x: 444, startPoint y: 416, endPoint x: 384, endPoint y: 429, distance: 61.5
click at [384, 429] on div "**********" at bounding box center [704, 238] width 1197 height 959
type input "[DATE]"
type input "78404"
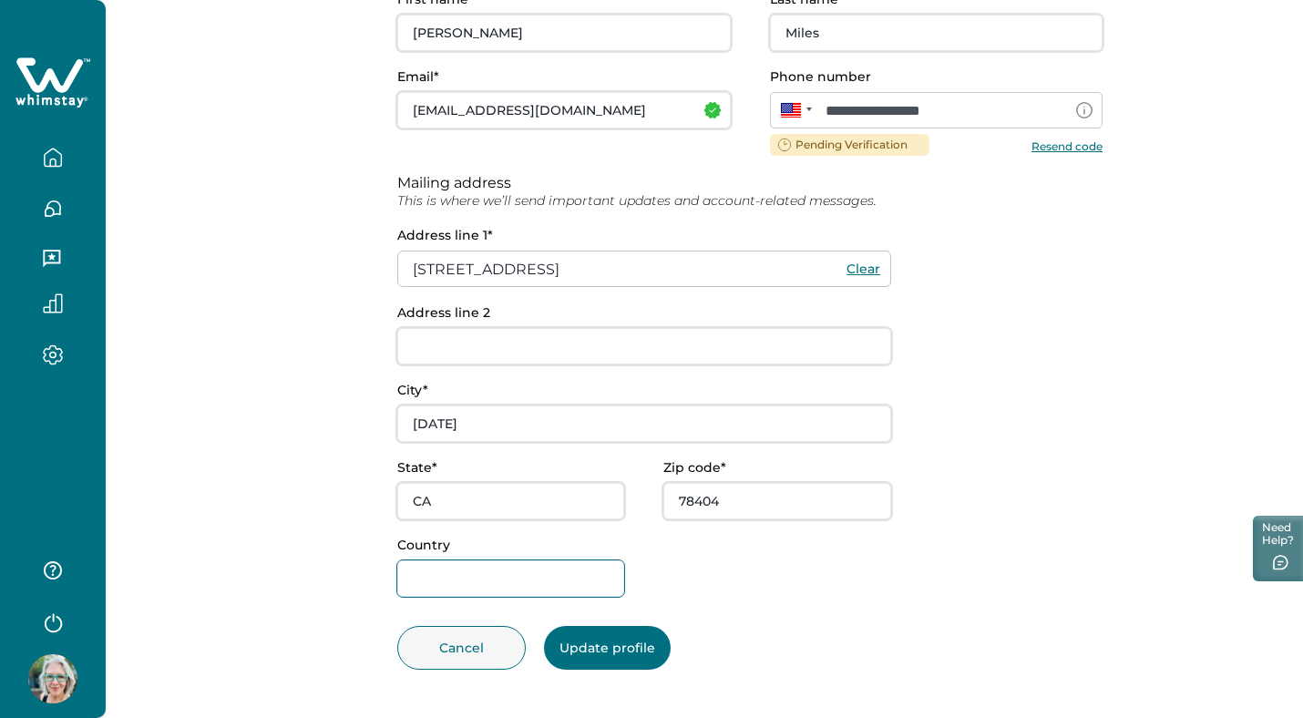
type input "United States"
drag, startPoint x: 445, startPoint y: 504, endPoint x: 379, endPoint y: 509, distance: 65.8
click at [379, 509] on div "**********" at bounding box center [704, 238] width 1197 height 959
drag, startPoint x: 427, startPoint y: 506, endPoint x: 401, endPoint y: 506, distance: 26.4
click at [401, 506] on input "CA" at bounding box center [510, 501] width 227 height 36
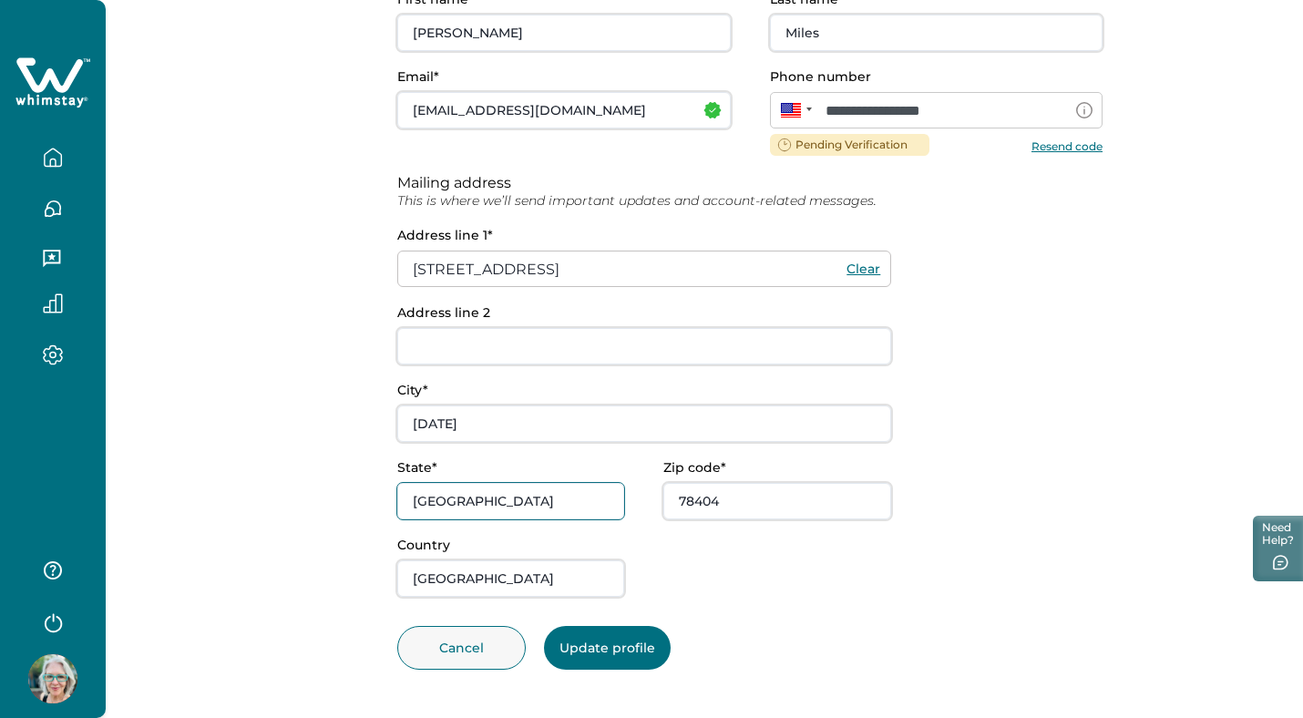
type input "[GEOGRAPHIC_DATA]"
click at [614, 642] on button "Update profile" at bounding box center [607, 648] width 127 height 44
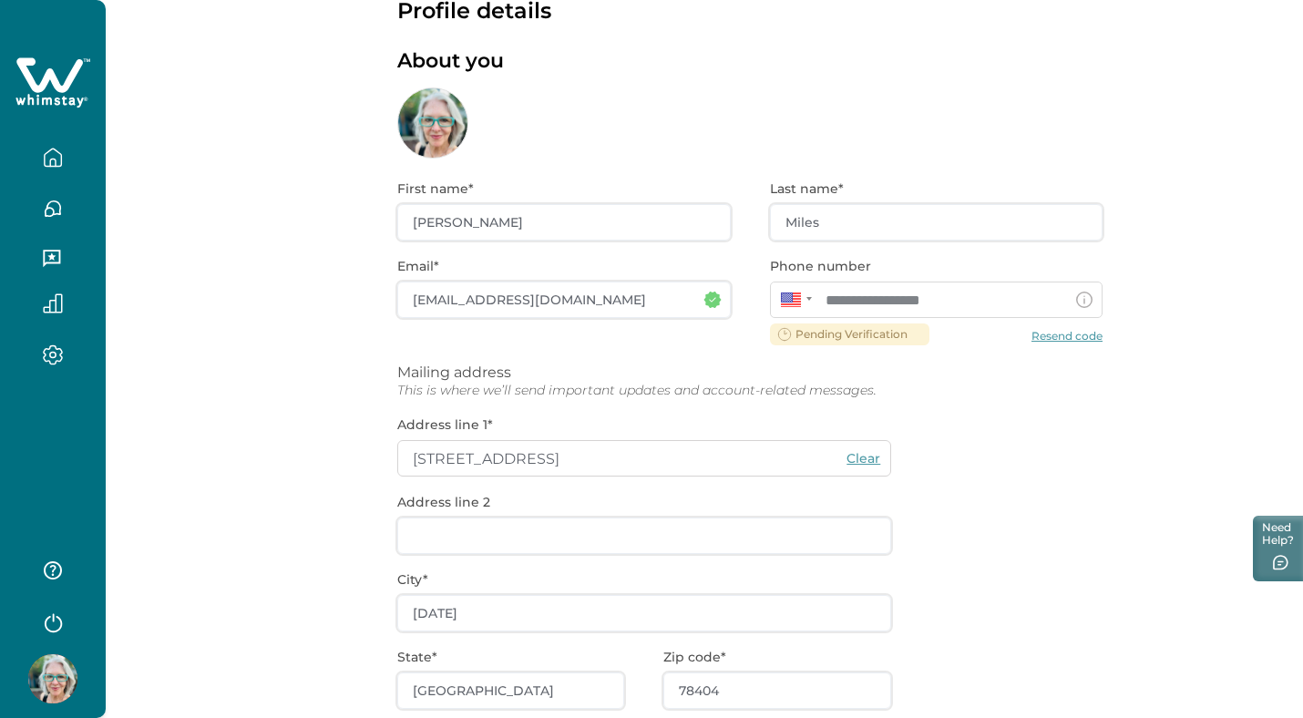
scroll to position [53, 0]
click at [1080, 334] on div "**********" at bounding box center [749, 532] width 705 height 751
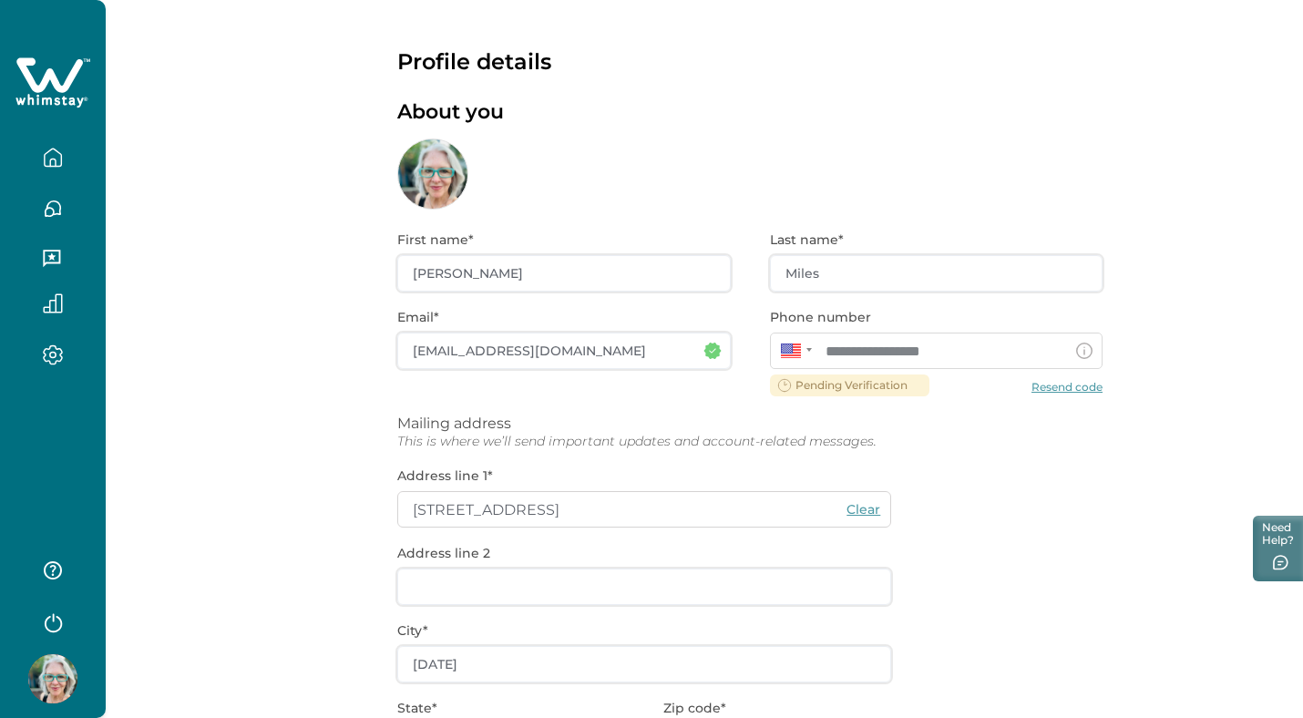
click at [55, 149] on icon "button" at bounding box center [53, 157] width 16 height 17
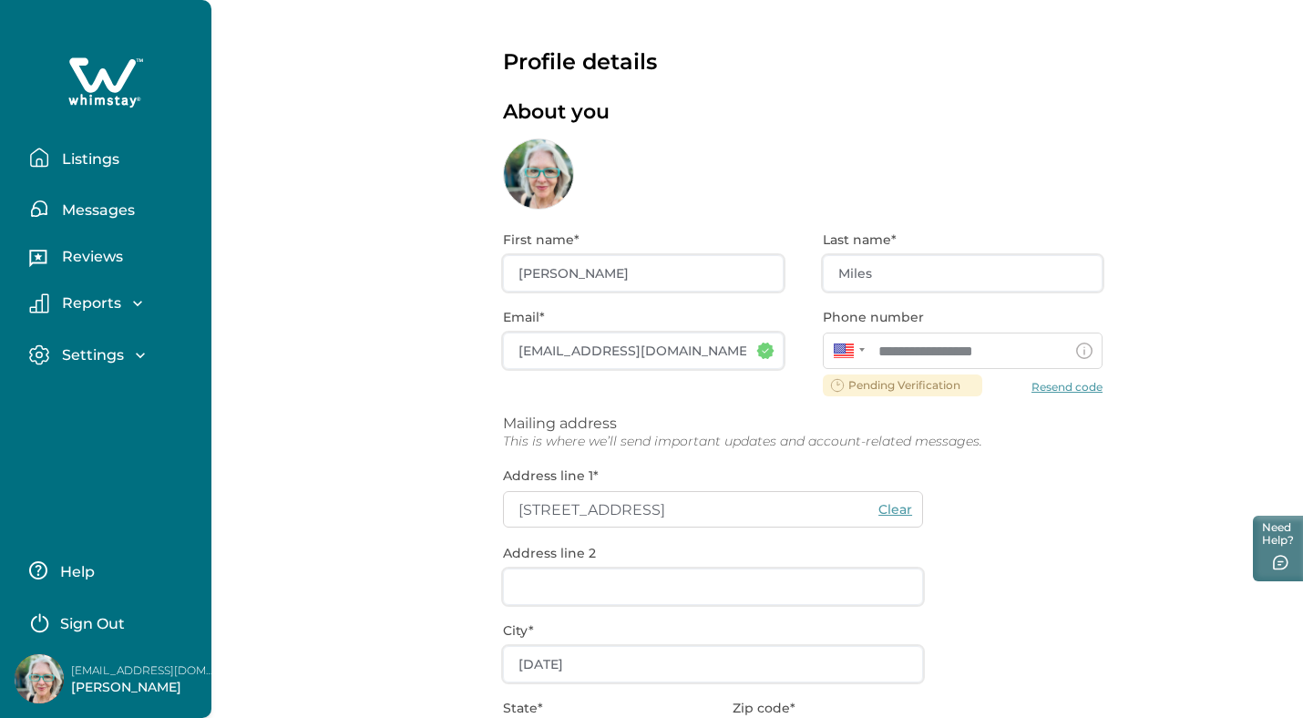
click at [104, 164] on p "Listings" at bounding box center [87, 159] width 63 height 18
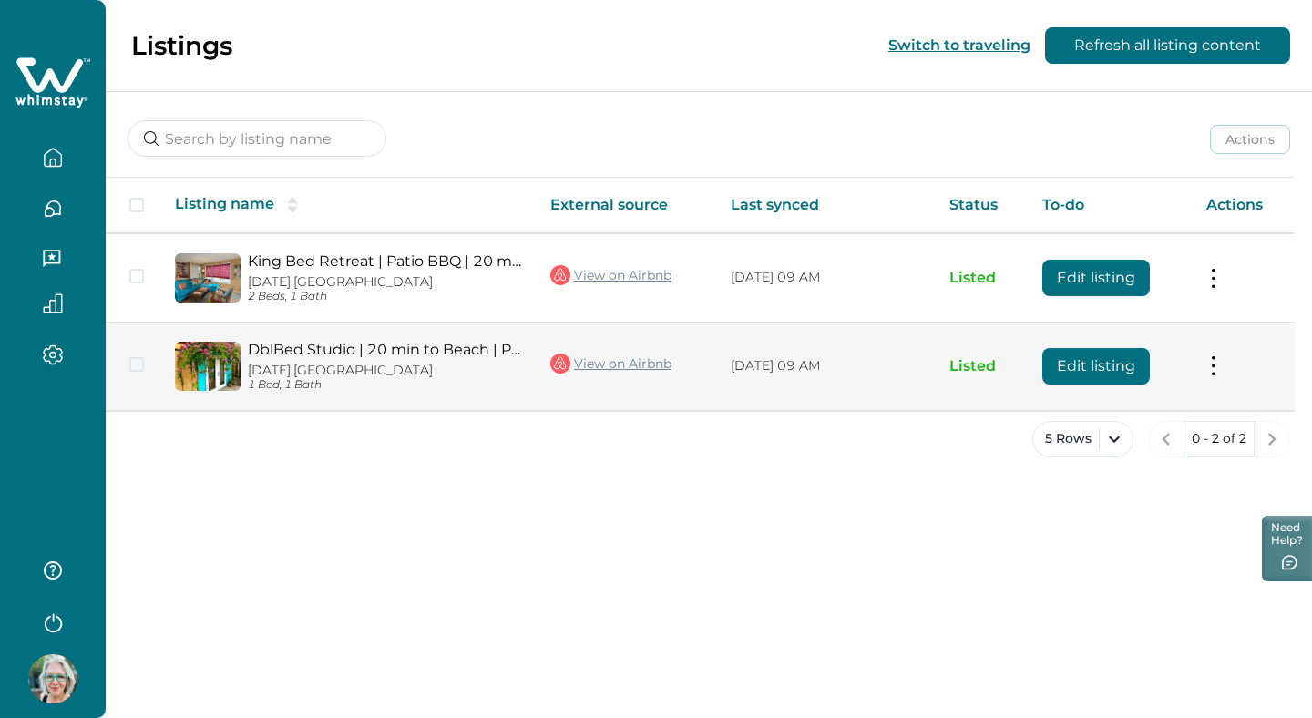
click at [1134, 363] on button "Edit listing" at bounding box center [1096, 366] width 108 height 36
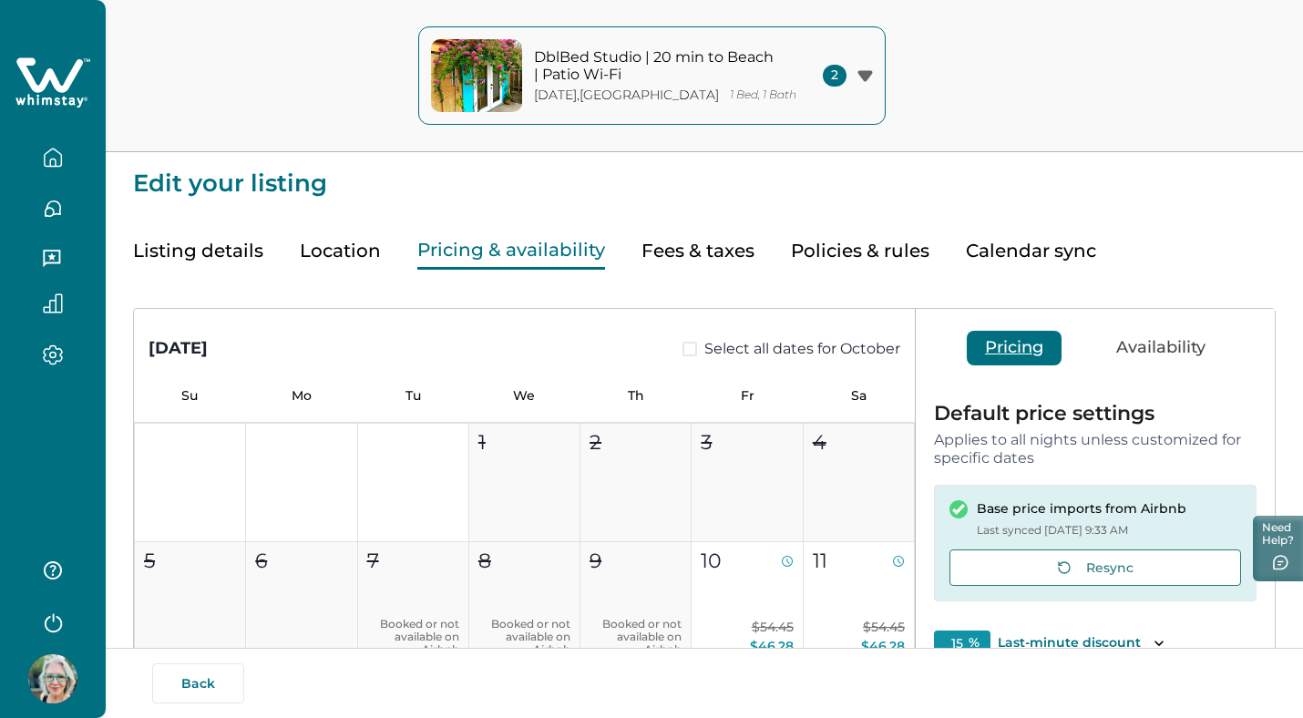
click at [486, 248] on button "Pricing & availability" at bounding box center [511, 250] width 188 height 37
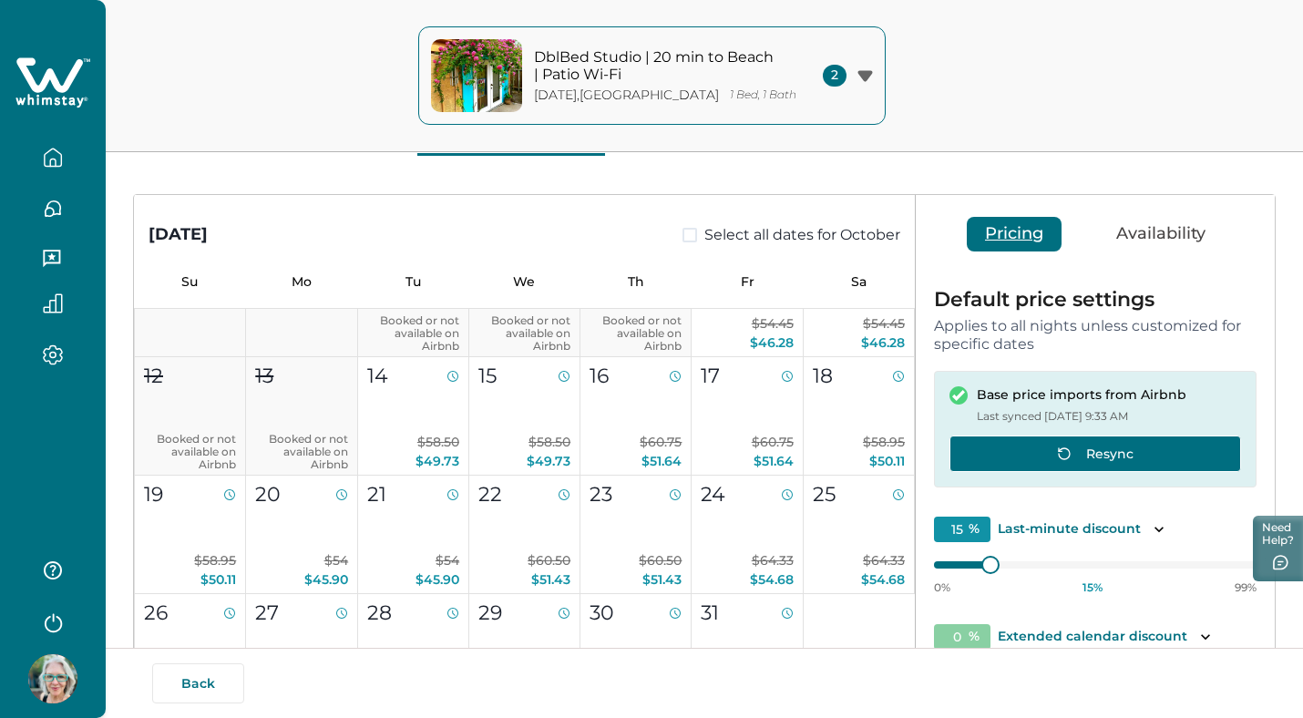
scroll to position [133, 0]
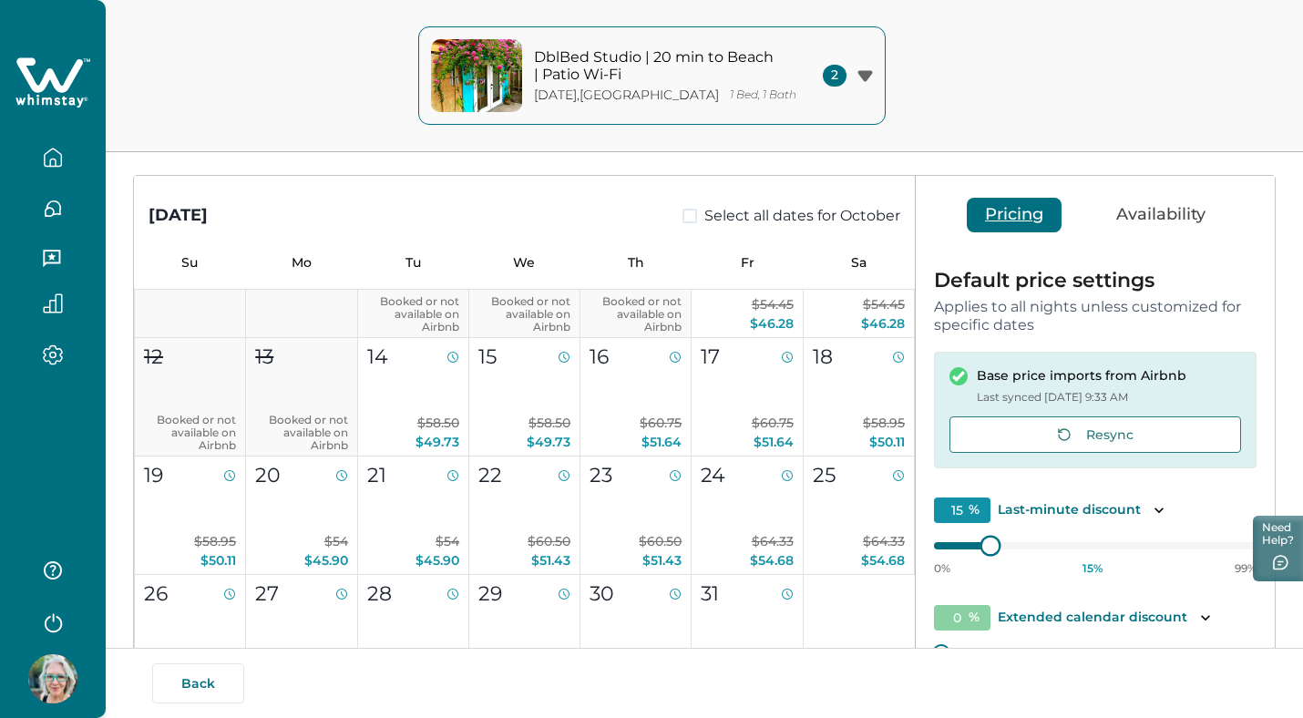
click at [939, 553] on div "0% 15 % 99%" at bounding box center [1095, 553] width 323 height 46
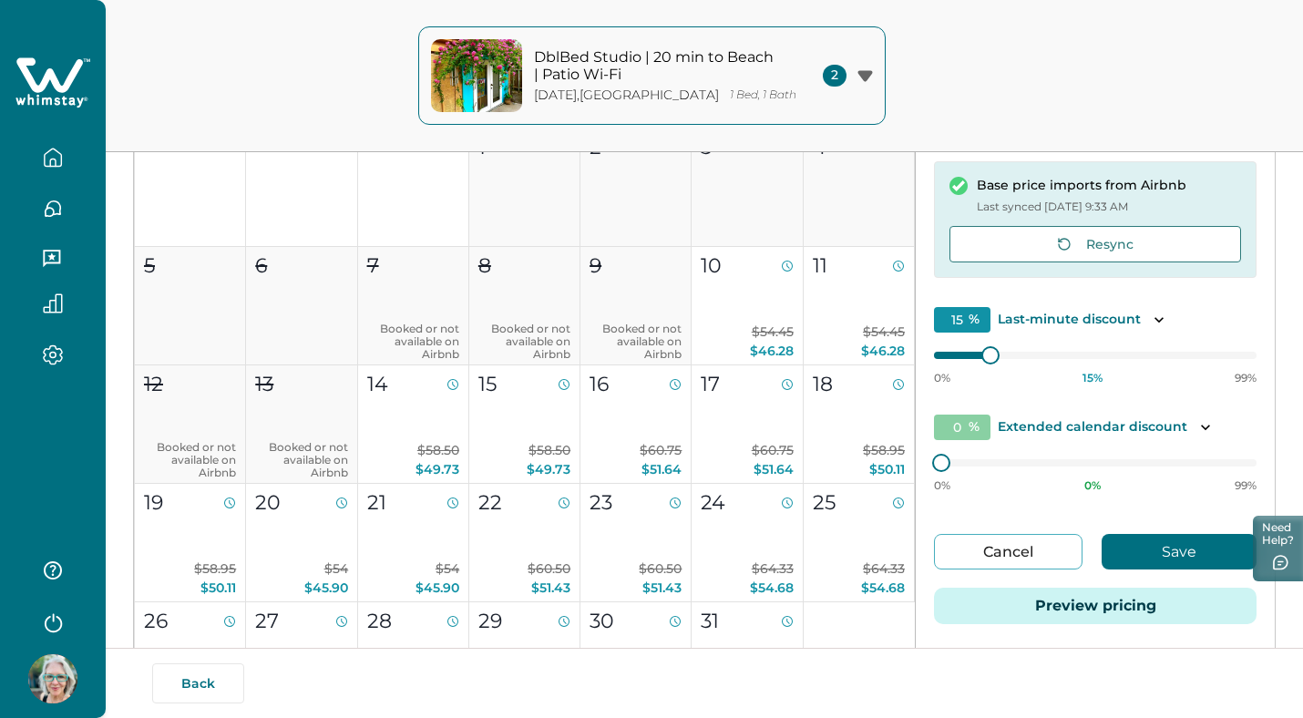
scroll to position [0, 0]
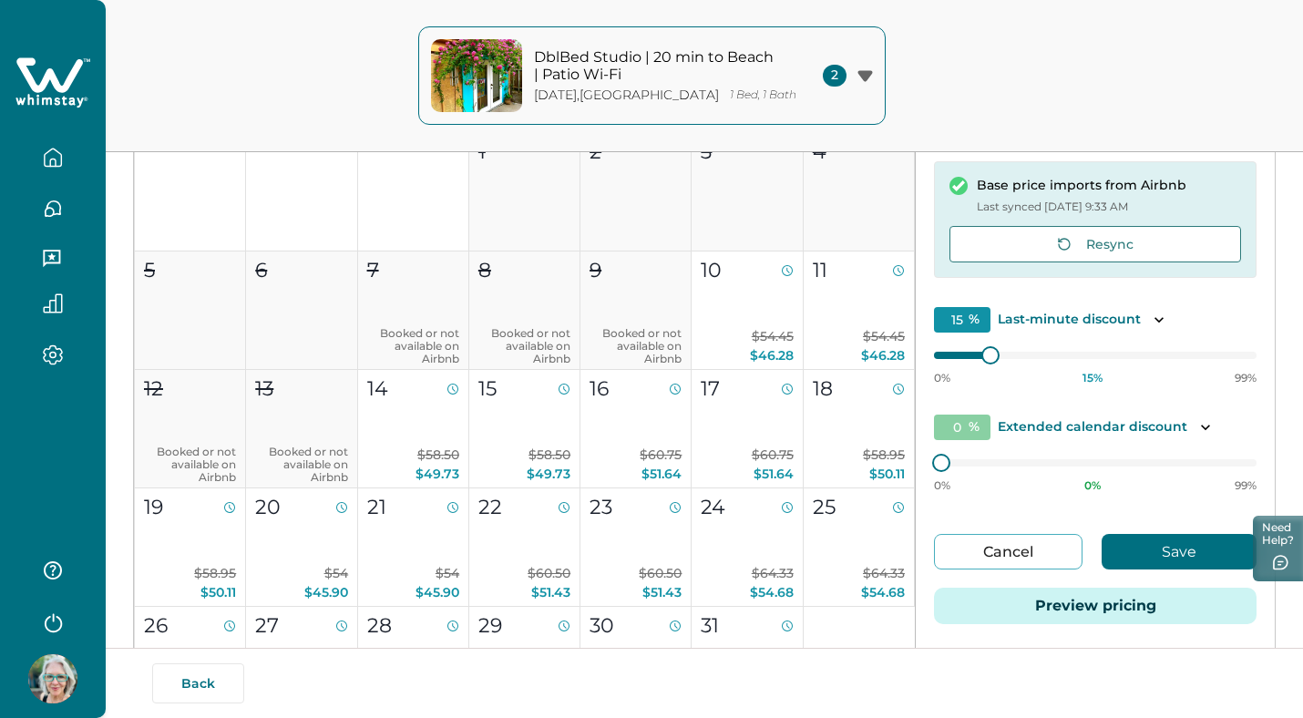
click at [868, 67] on div "2" at bounding box center [848, 76] width 50 height 22
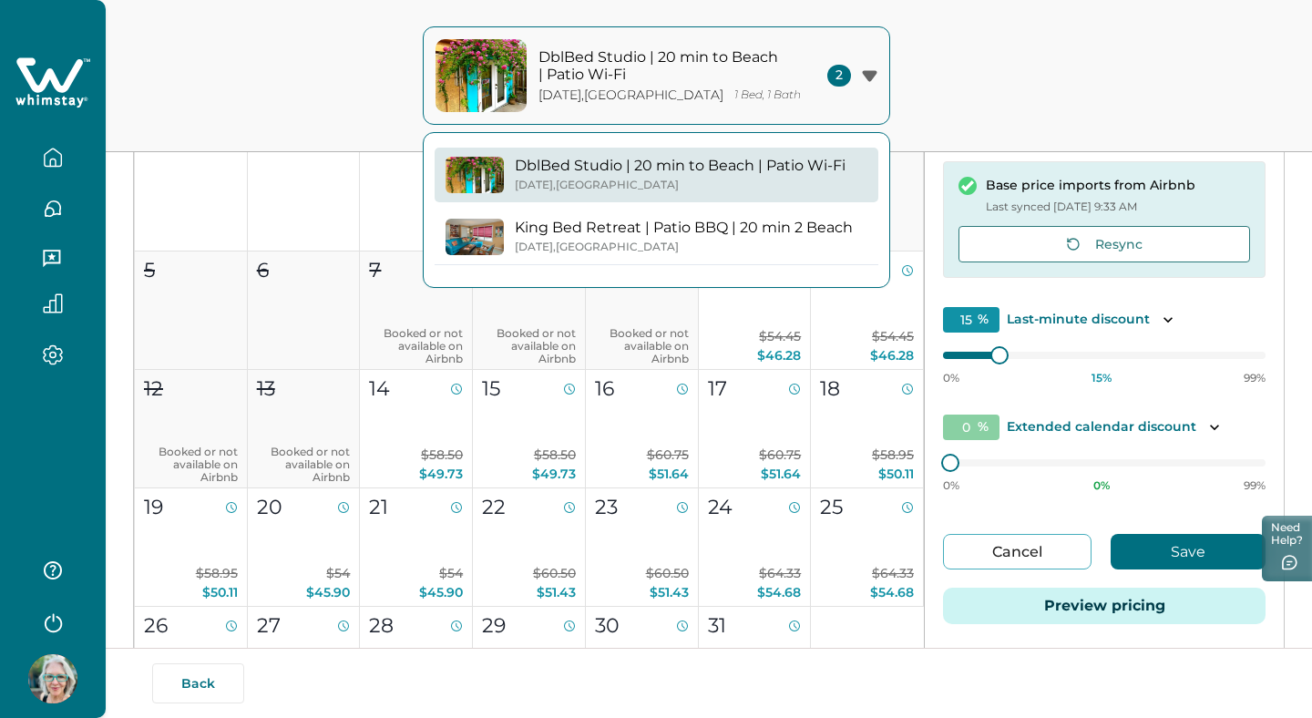
click at [642, 223] on p "King Bed Retreat | Patio BBQ | 20 min 2 Beach" at bounding box center [684, 228] width 338 height 18
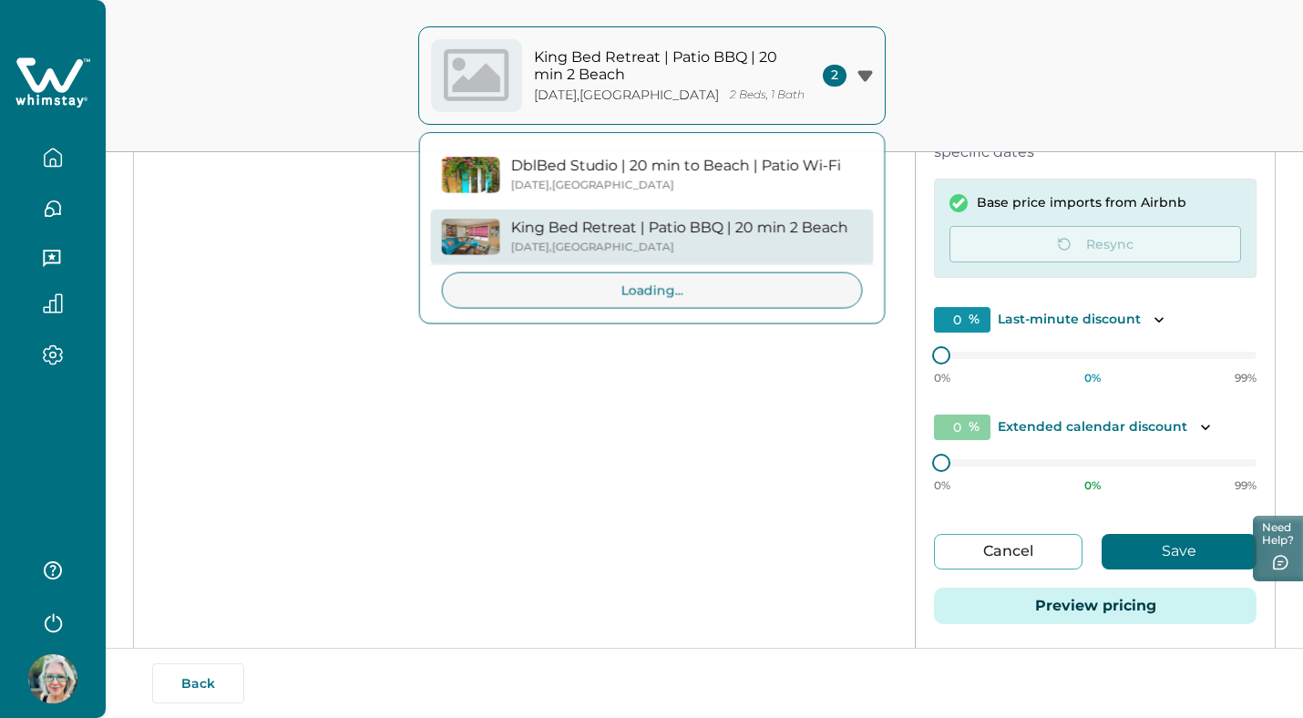
scroll to position [15, 0]
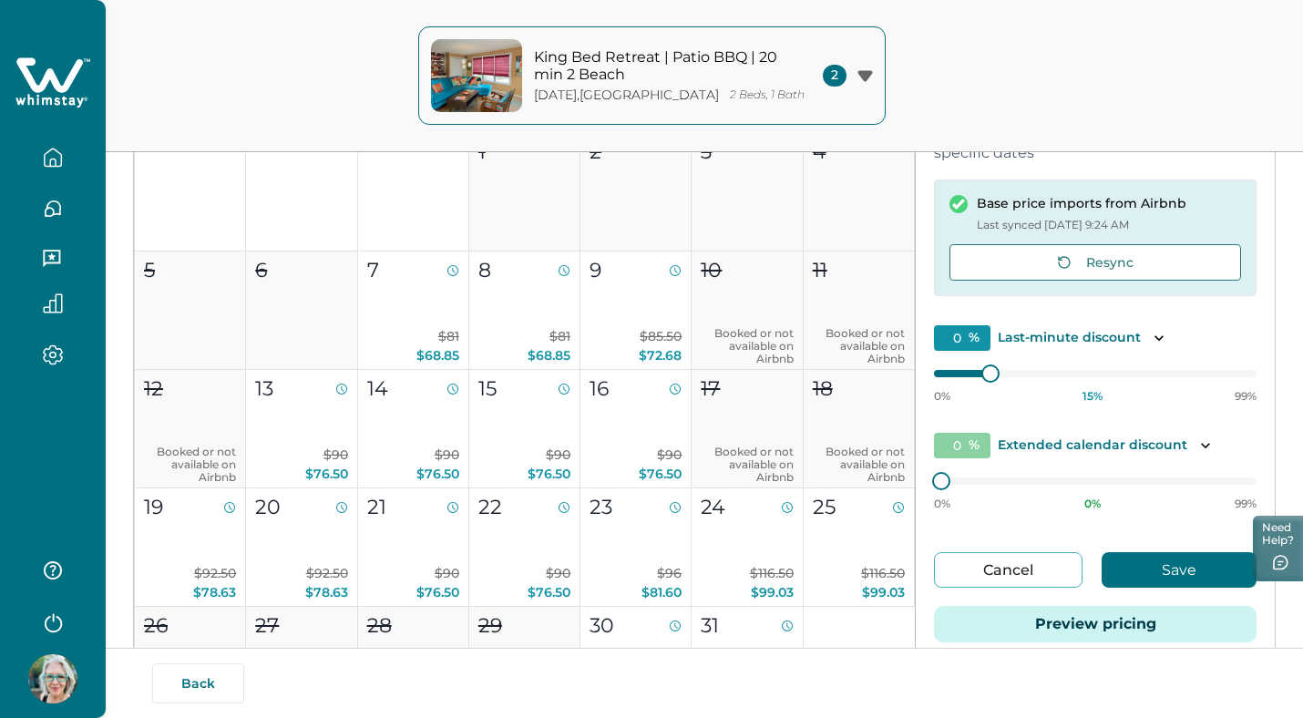
type input "15"
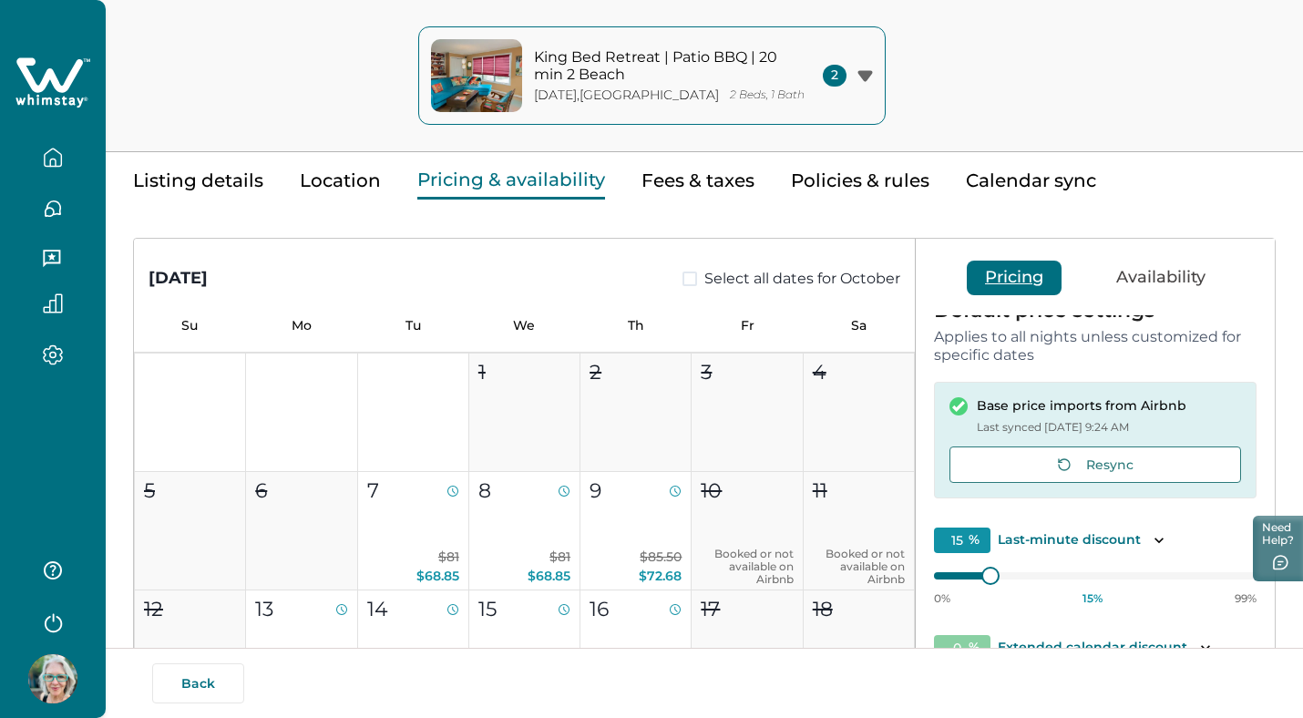
scroll to position [0, 0]
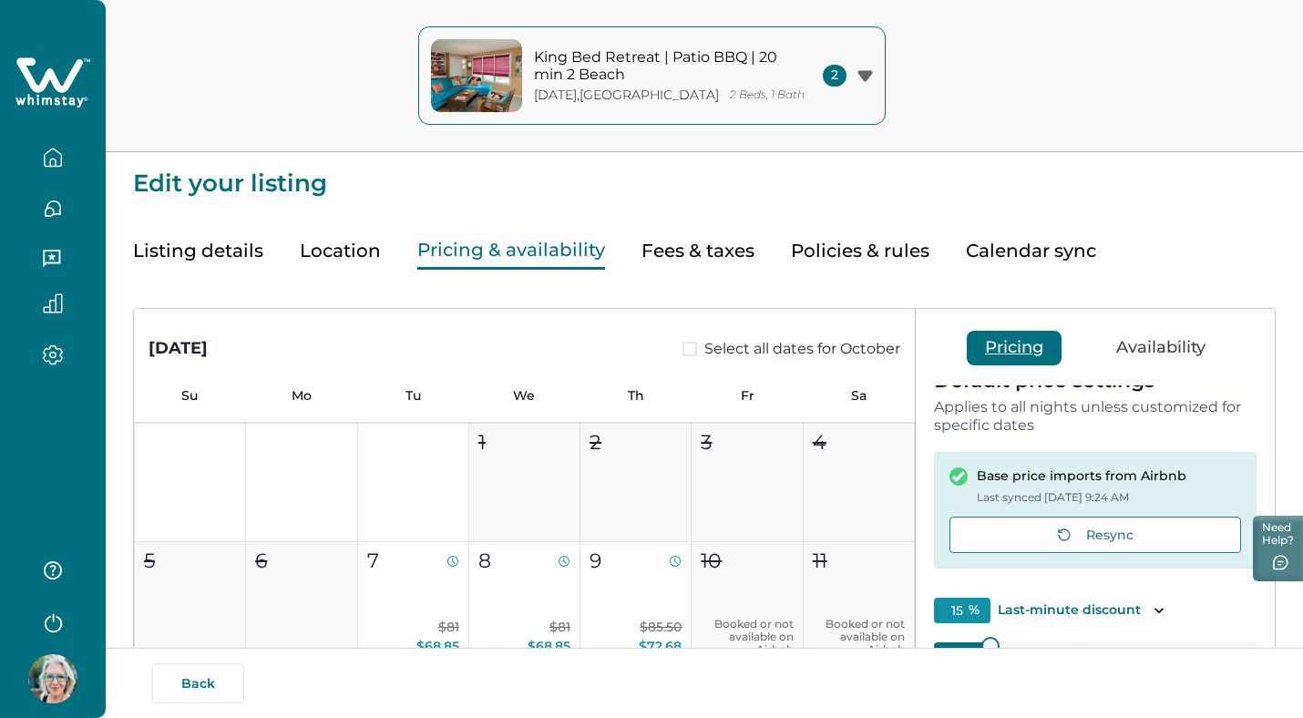
click at [727, 254] on button "Fees & taxes" at bounding box center [697, 250] width 113 height 37
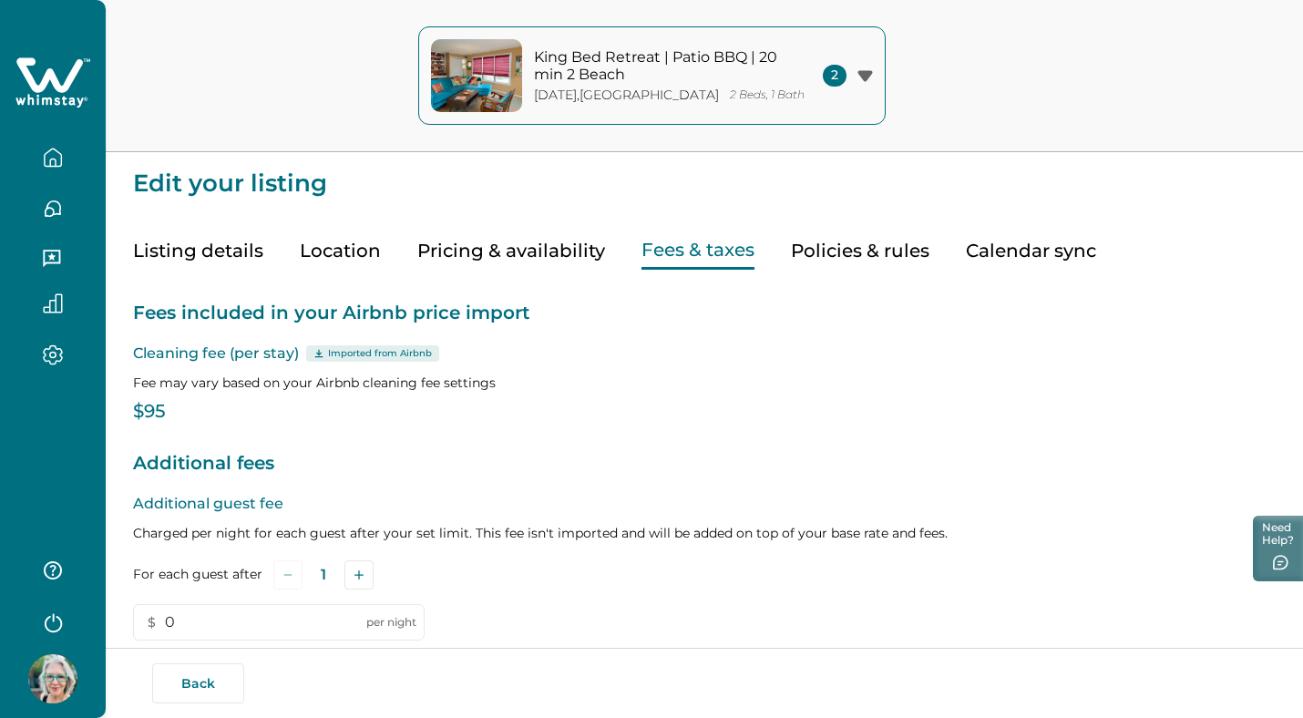
type input "0"
type input "9"
click at [365, 573] on button "Add" at bounding box center [358, 574] width 29 height 29
drag, startPoint x: 193, startPoint y: 622, endPoint x: 150, endPoint y: 619, distance: 43.0
click at [150, 619] on input "0" at bounding box center [279, 622] width 292 height 36
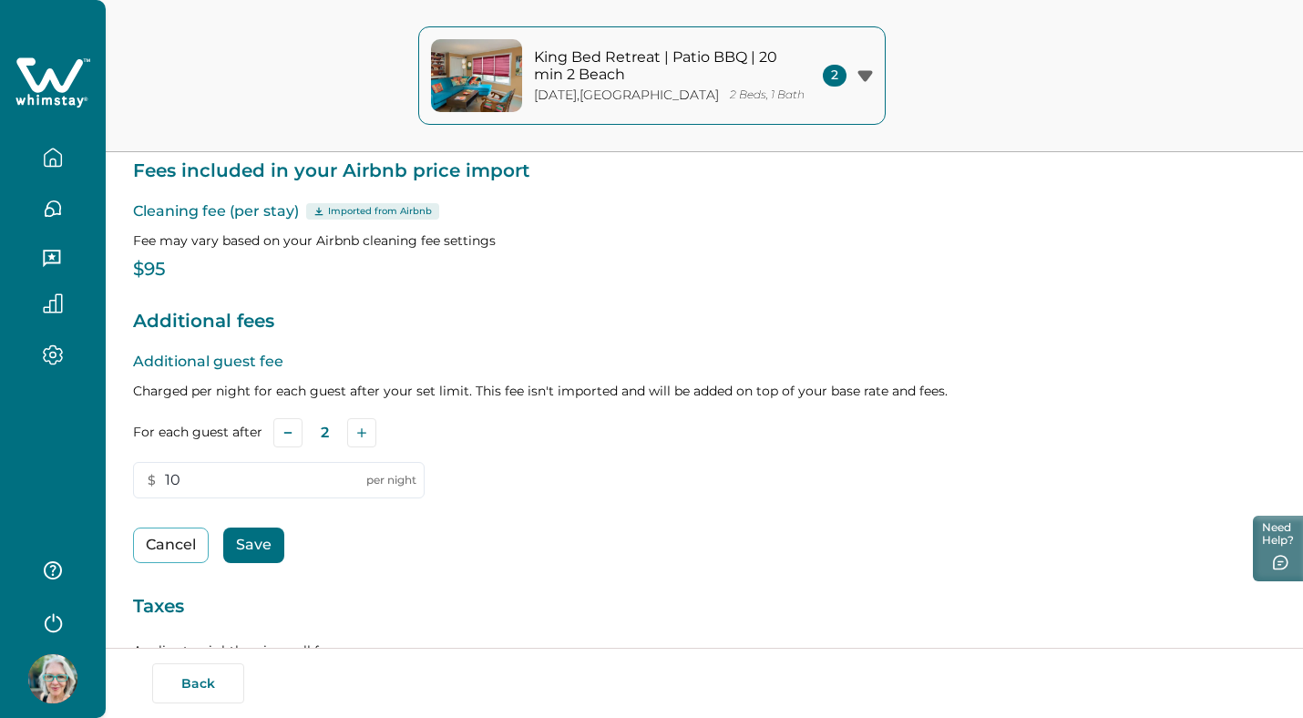
scroll to position [141, 0]
type input "10"
click at [265, 547] on button "Save" at bounding box center [253, 546] width 61 height 36
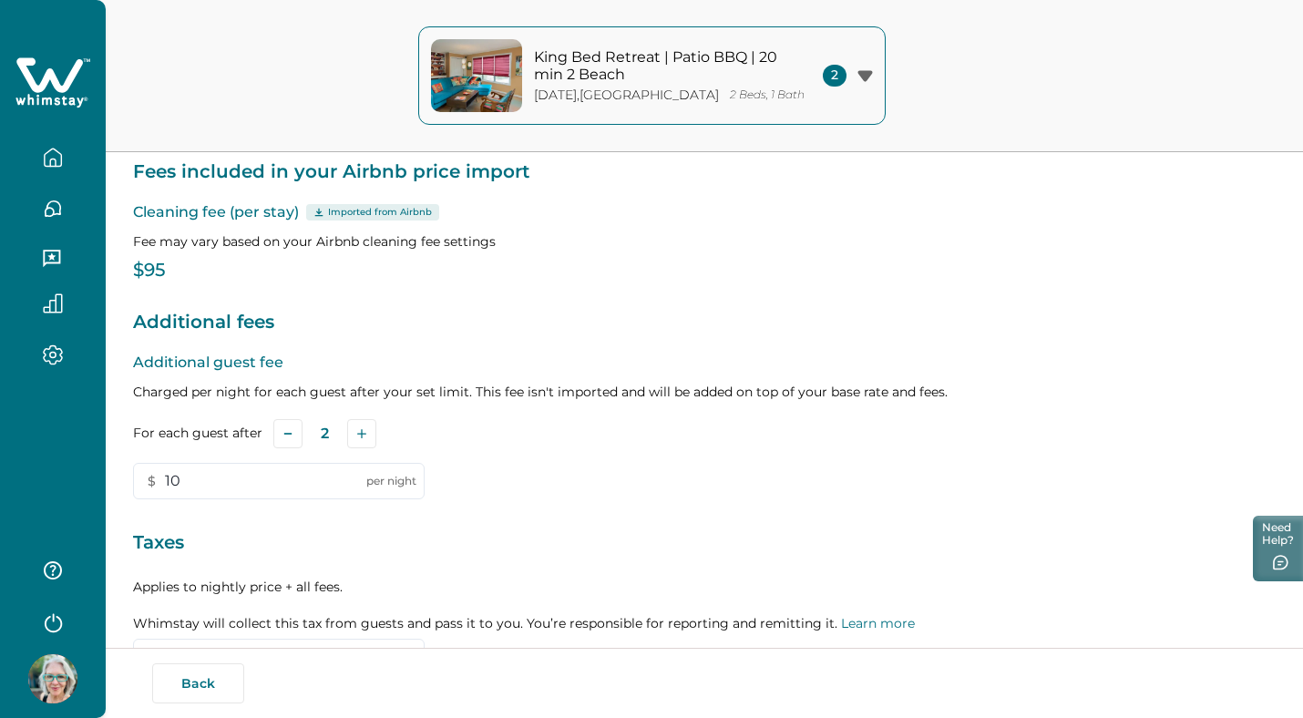
click at [864, 76] on icon "button" at bounding box center [864, 75] width 15 height 11
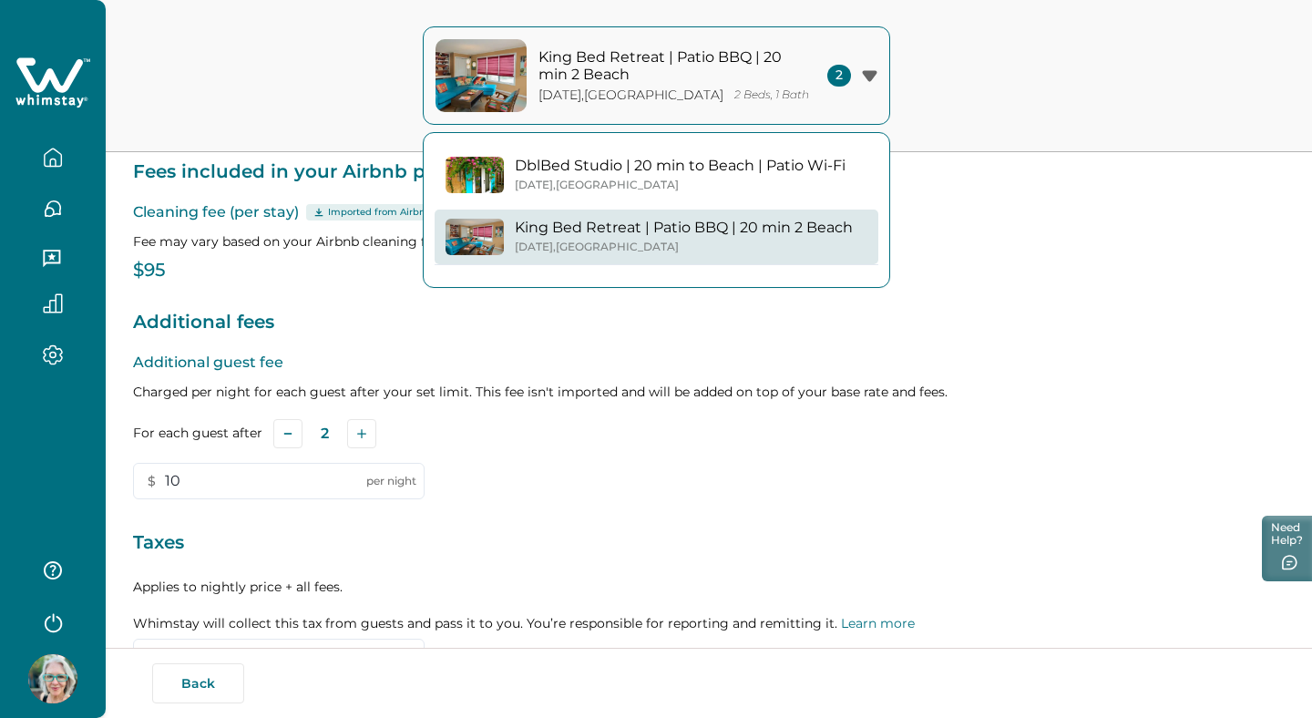
click at [725, 174] on p "DblBed Studio | 20 min to Beach | Patio Wi-Fi" at bounding box center [680, 166] width 331 height 18
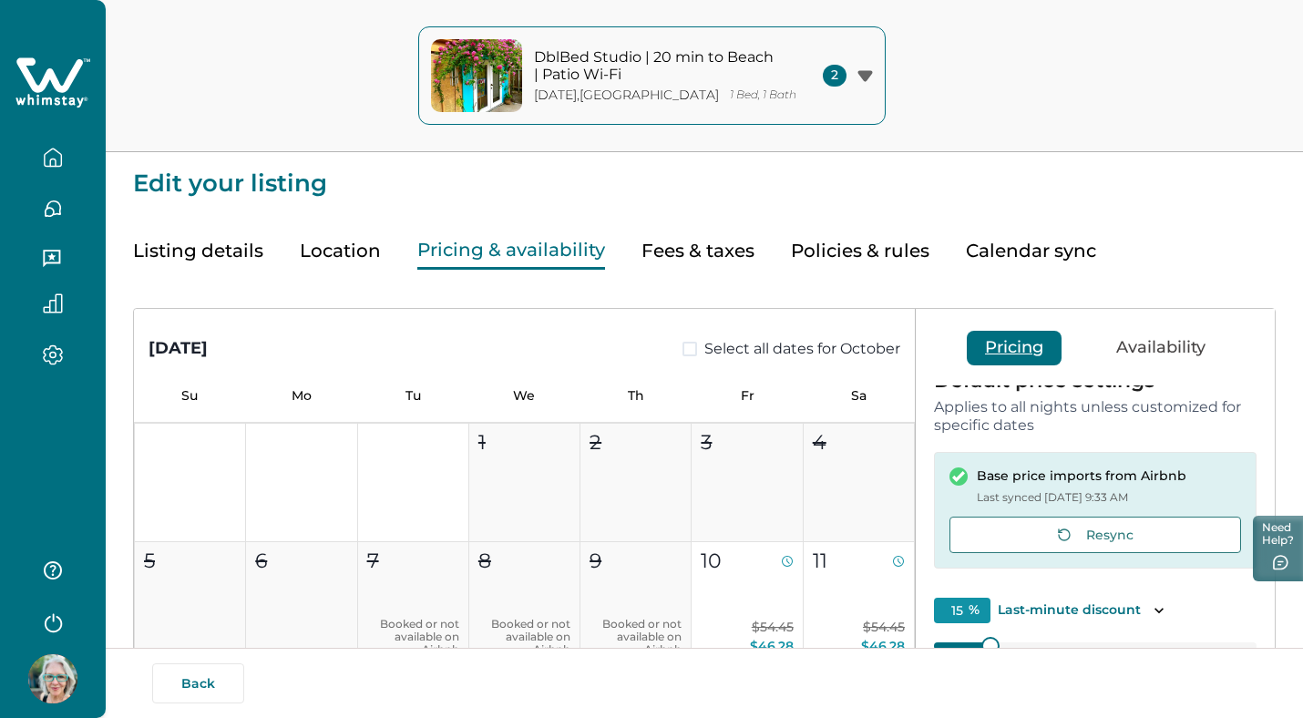
click at [462, 247] on button "Pricing & availability" at bounding box center [511, 250] width 188 height 37
click at [347, 249] on button "Location" at bounding box center [340, 250] width 81 height 37
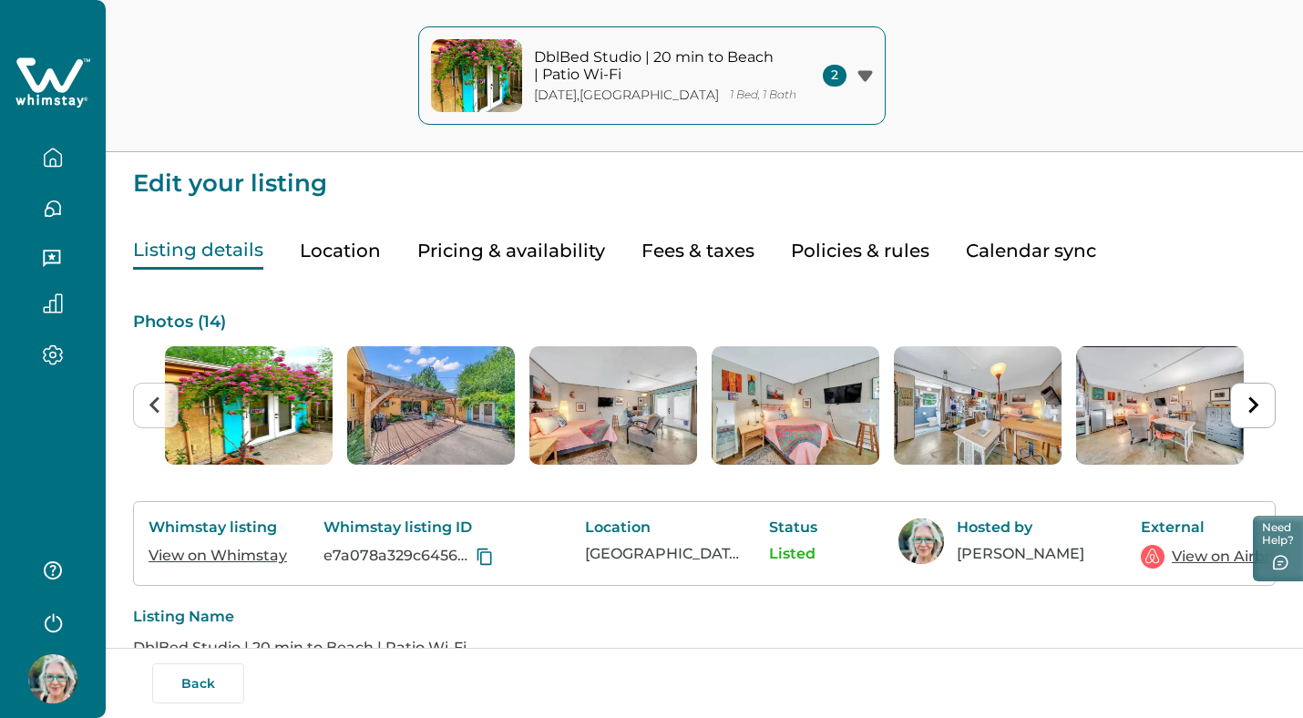
click at [214, 247] on button "Listing details" at bounding box center [198, 250] width 130 height 37
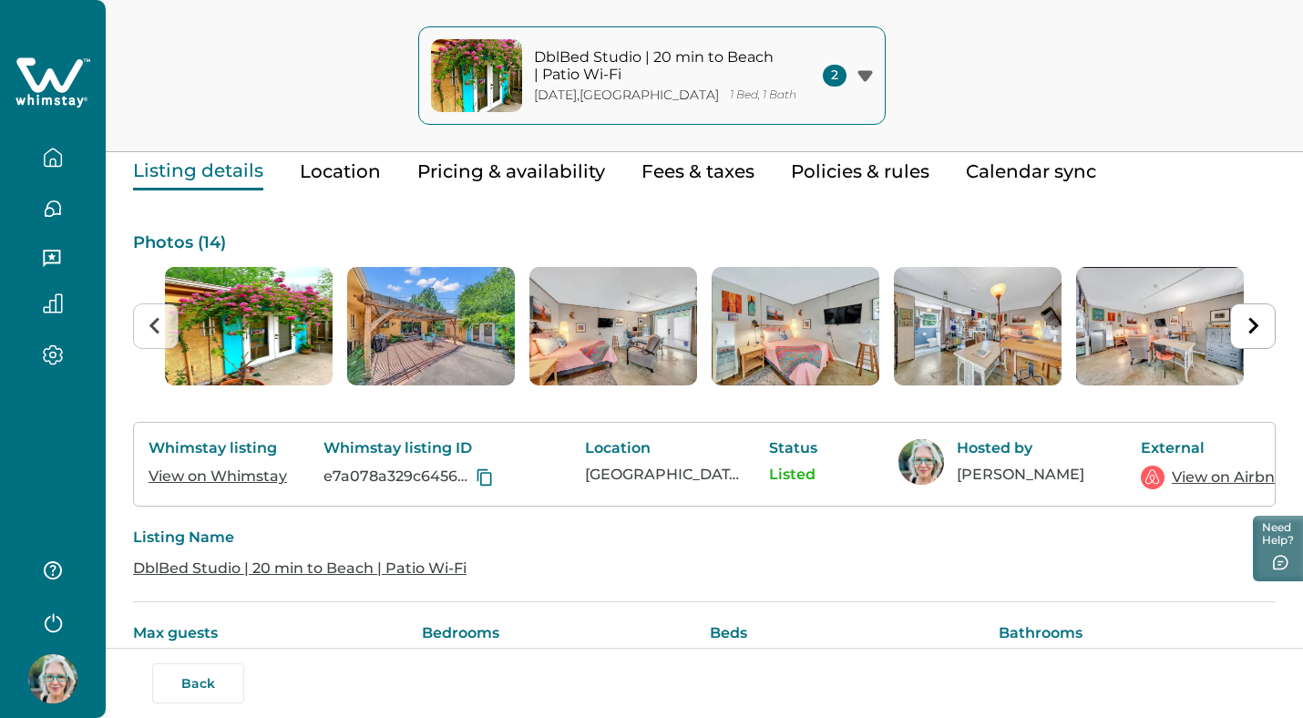
scroll to position [114, 0]
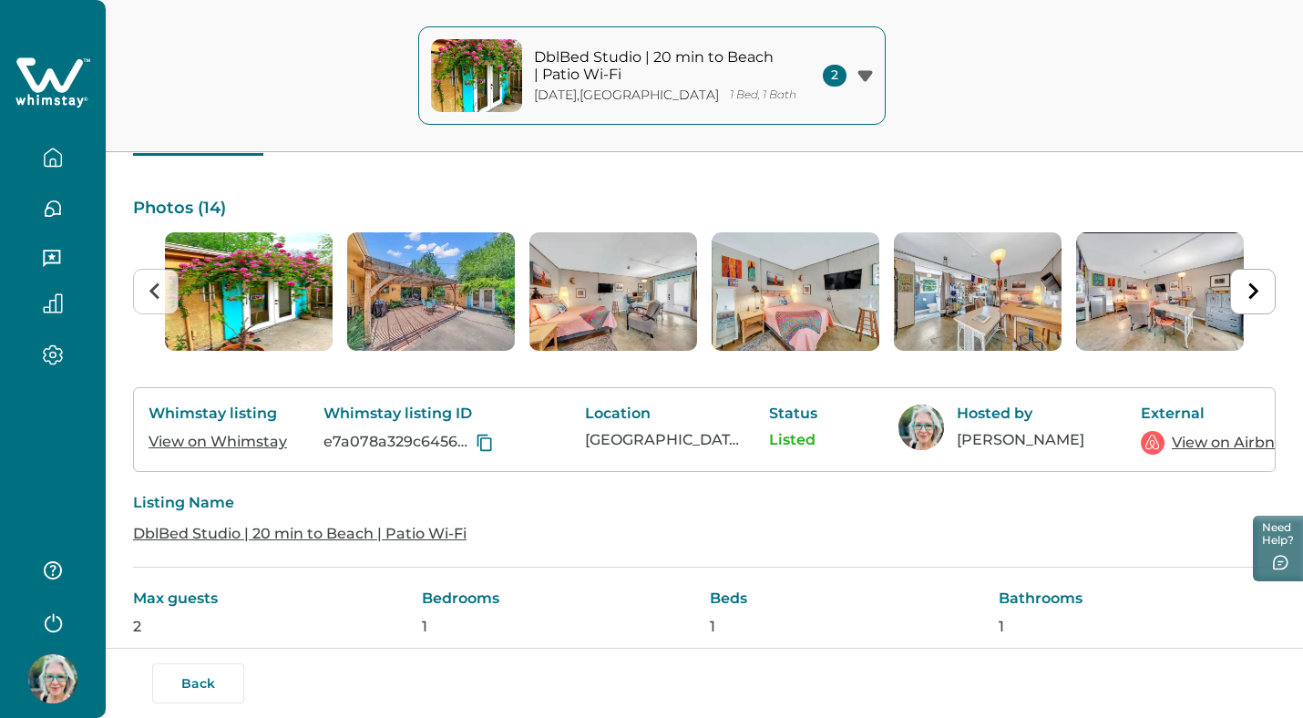
click at [261, 439] on link "View on Whimstay" at bounding box center [218, 441] width 139 height 17
click at [866, 67] on div "2" at bounding box center [848, 76] width 50 height 22
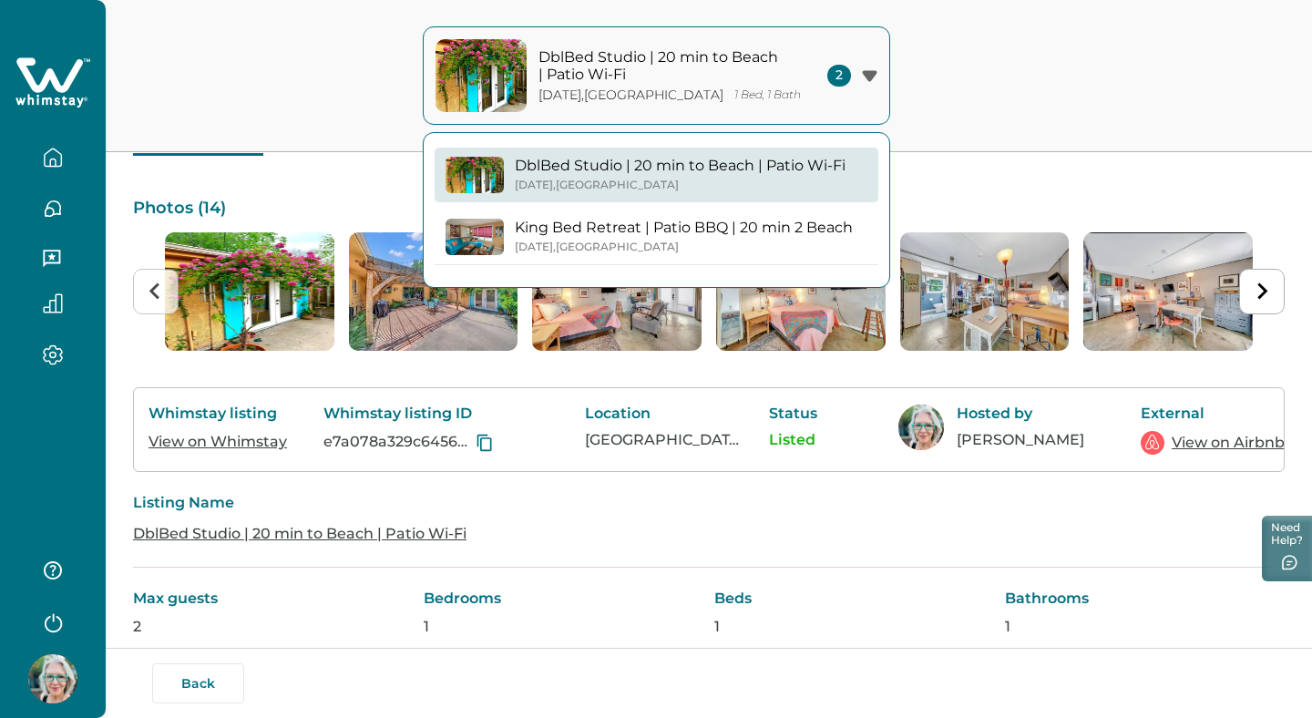
click at [685, 235] on p "King Bed Retreat | Patio BBQ | 20 min 2 Beach" at bounding box center [684, 228] width 338 height 18
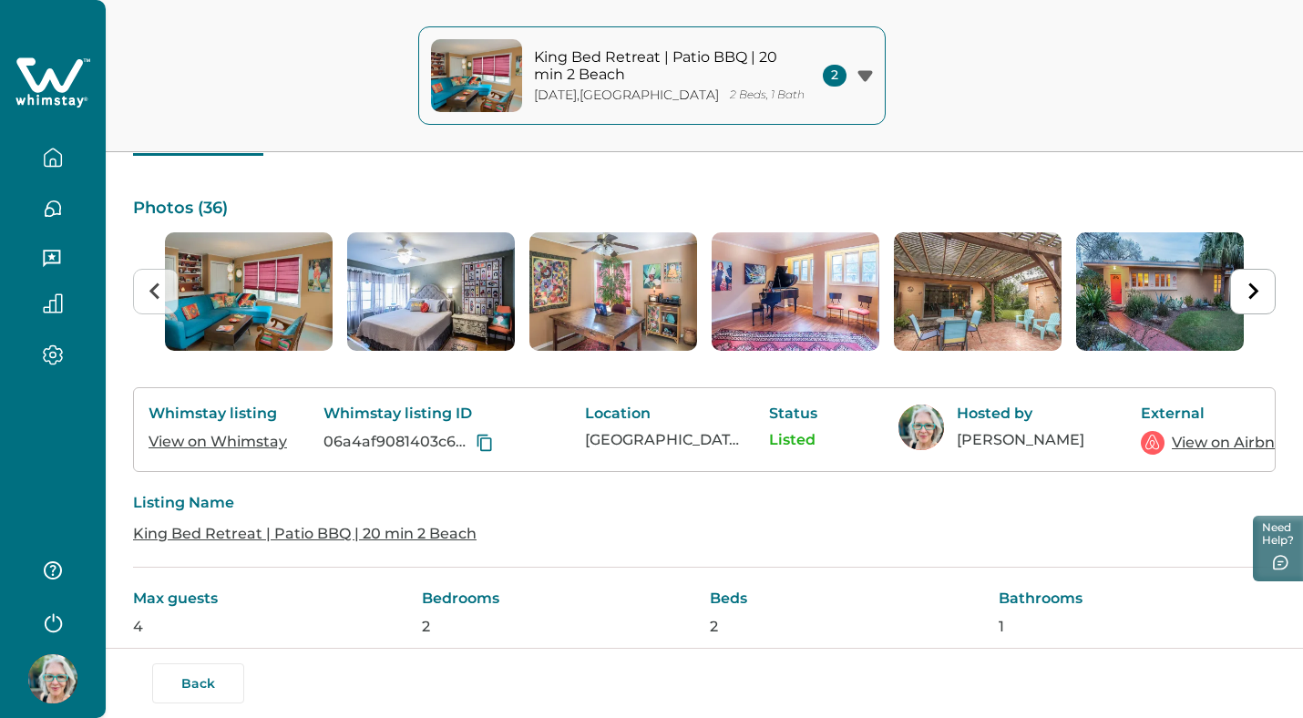
click at [262, 444] on link "View on Whimstay" at bounding box center [218, 441] width 139 height 17
